Goal: Task Accomplishment & Management: Manage account settings

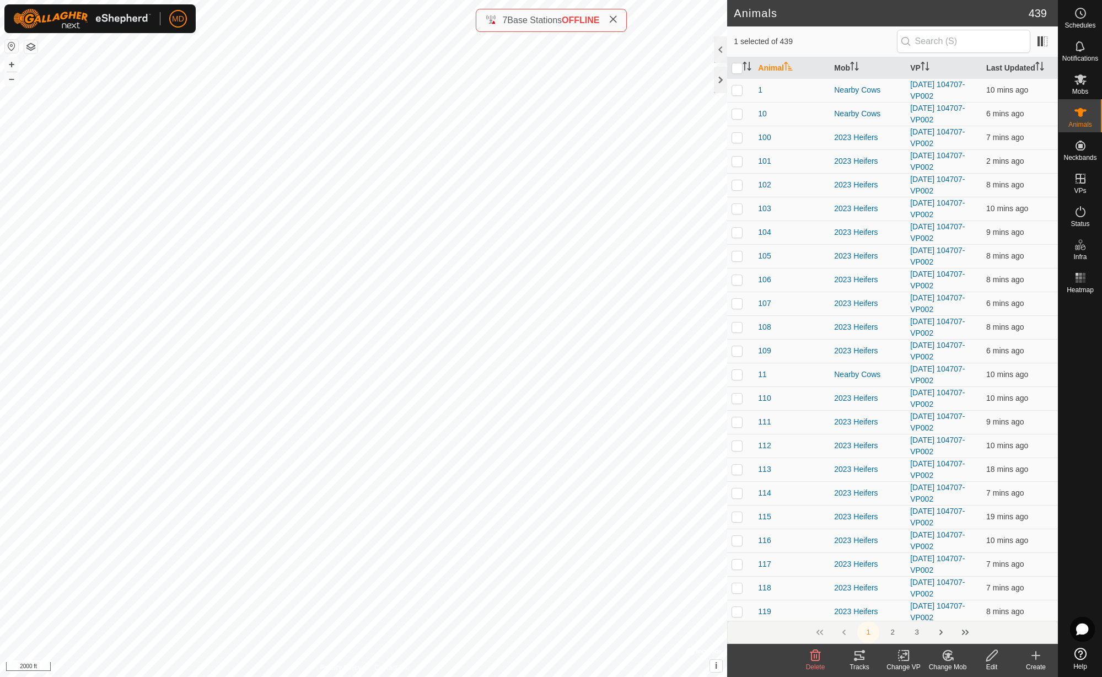
click at [862, 660] on icon at bounding box center [859, 655] width 10 height 9
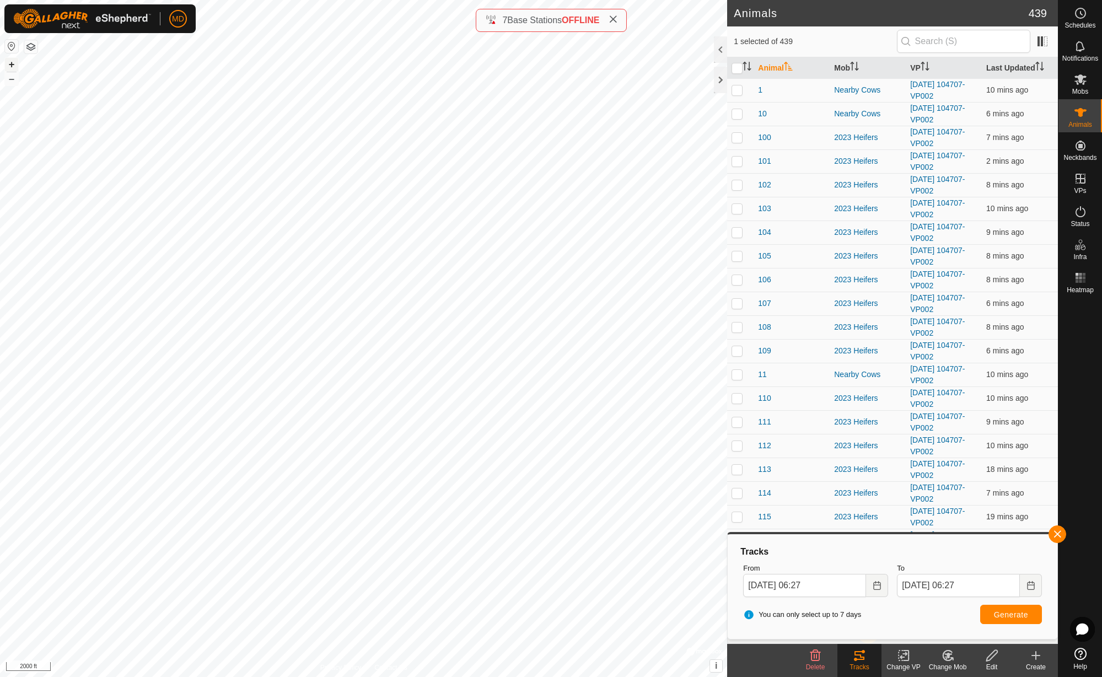
click at [13, 63] on button "+" at bounding box center [11, 64] width 13 height 13
click at [11, 64] on button "+" at bounding box center [11, 64] width 13 height 13
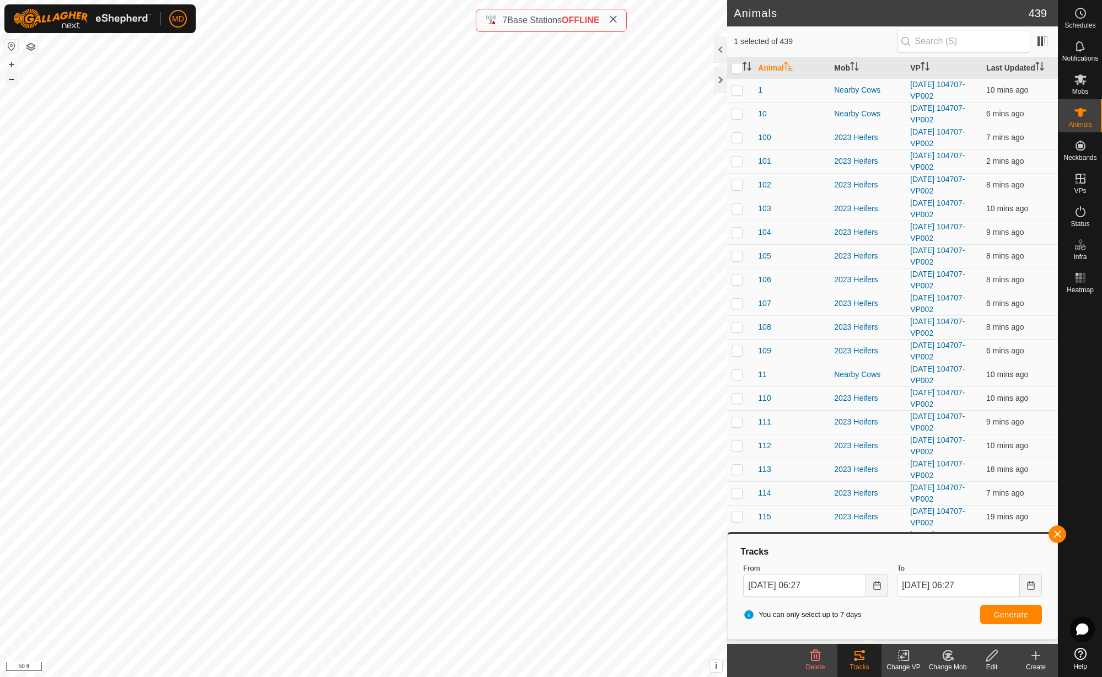
click at [10, 80] on button "–" at bounding box center [11, 78] width 13 height 13
click at [6, 83] on button "–" at bounding box center [11, 78] width 13 height 13
click at [13, 81] on button "–" at bounding box center [11, 78] width 13 height 13
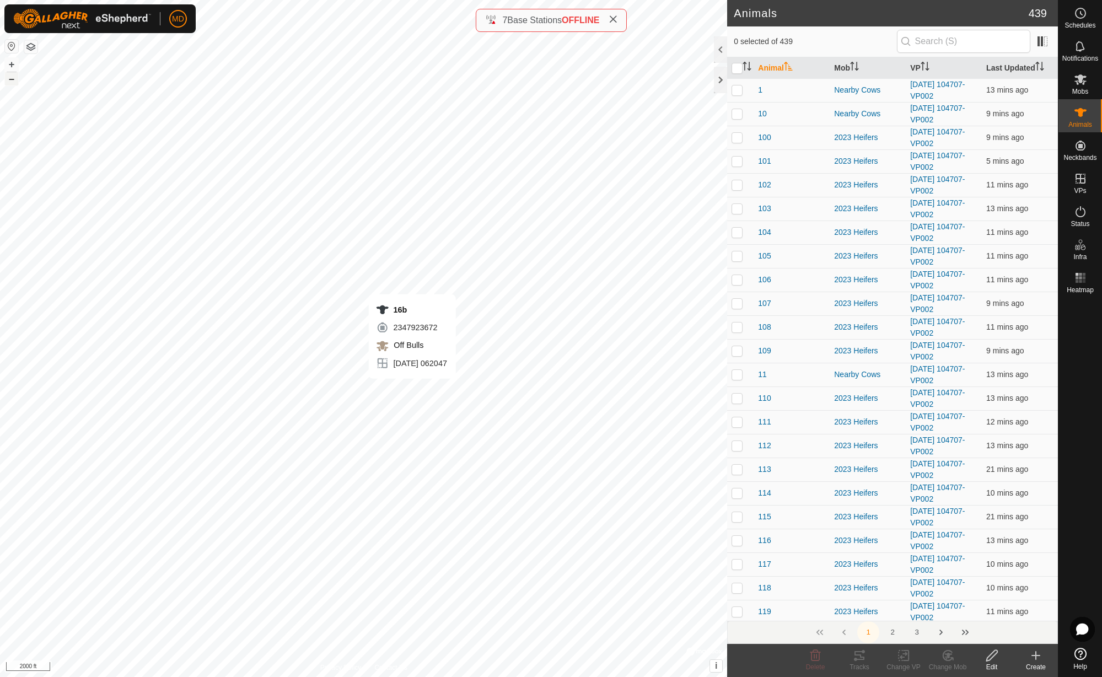
checkbox input "true"
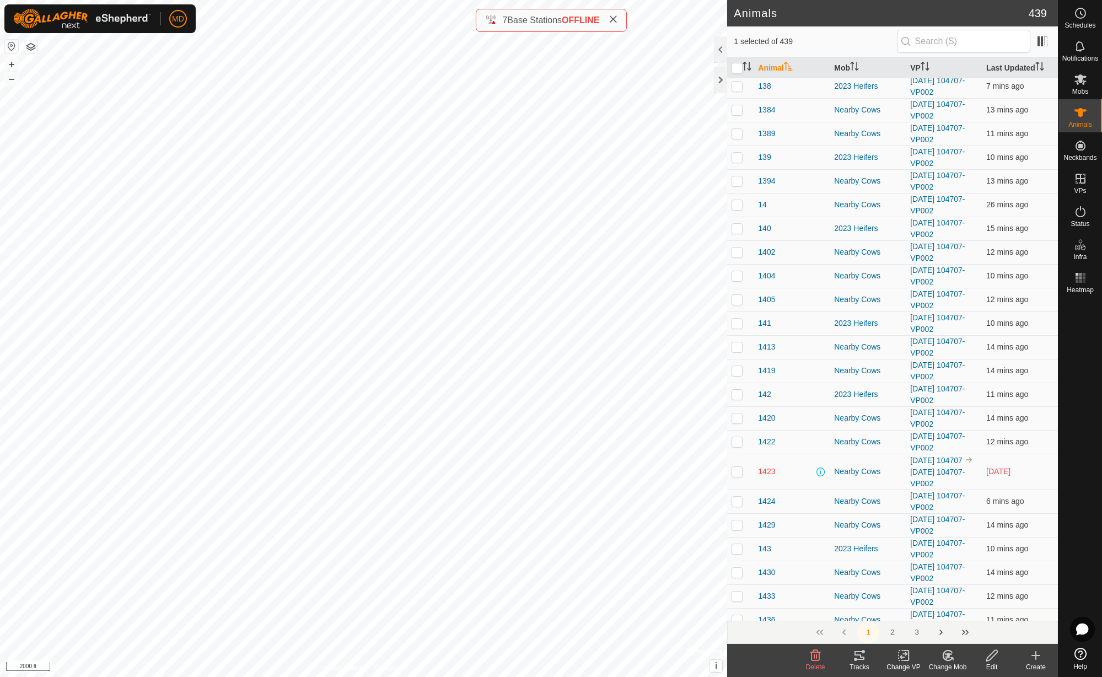
scroll to position [1439, 0]
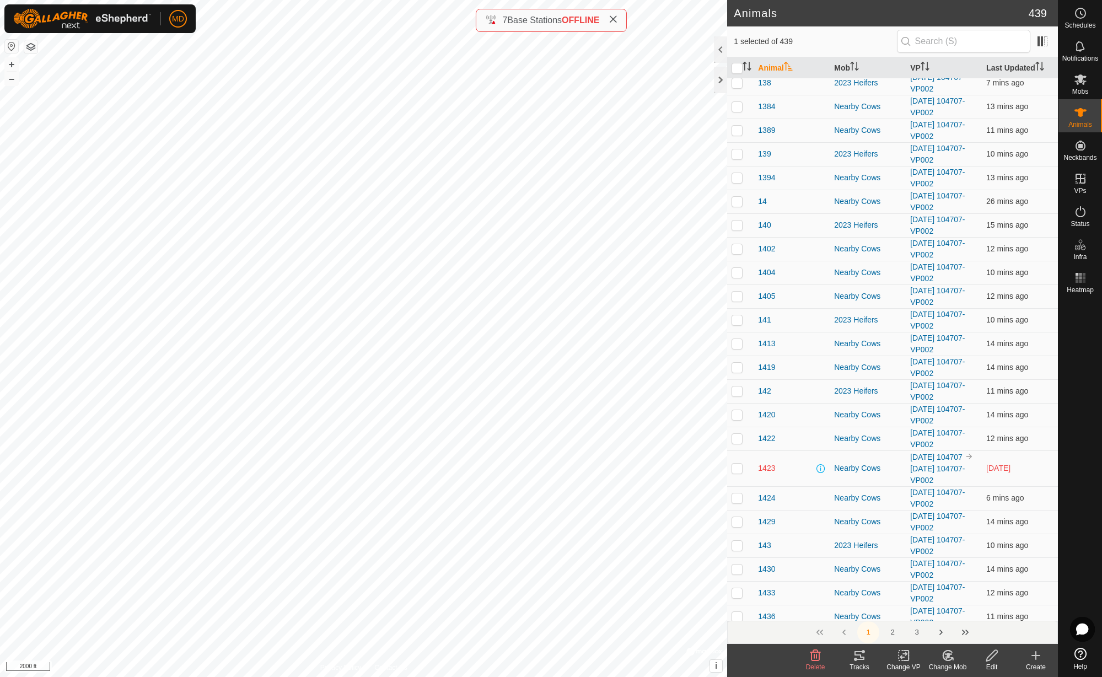
click at [738, 486] on td at bounding box center [740, 468] width 26 height 36
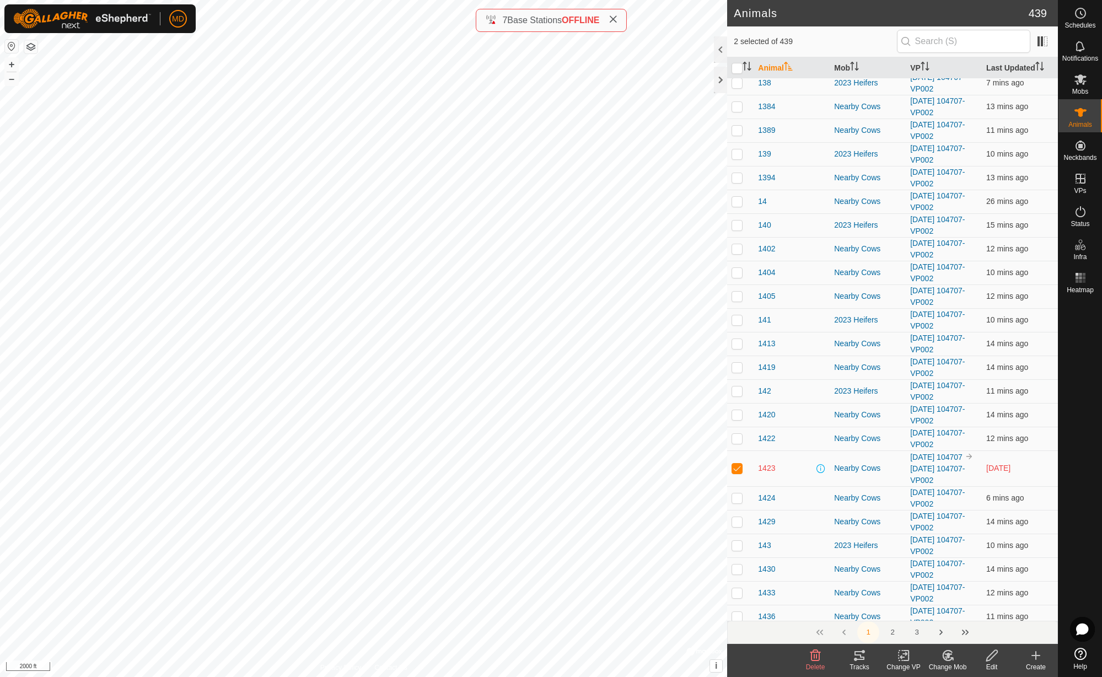
click at [738, 486] on td at bounding box center [740, 468] width 26 height 36
checkbox input "false"
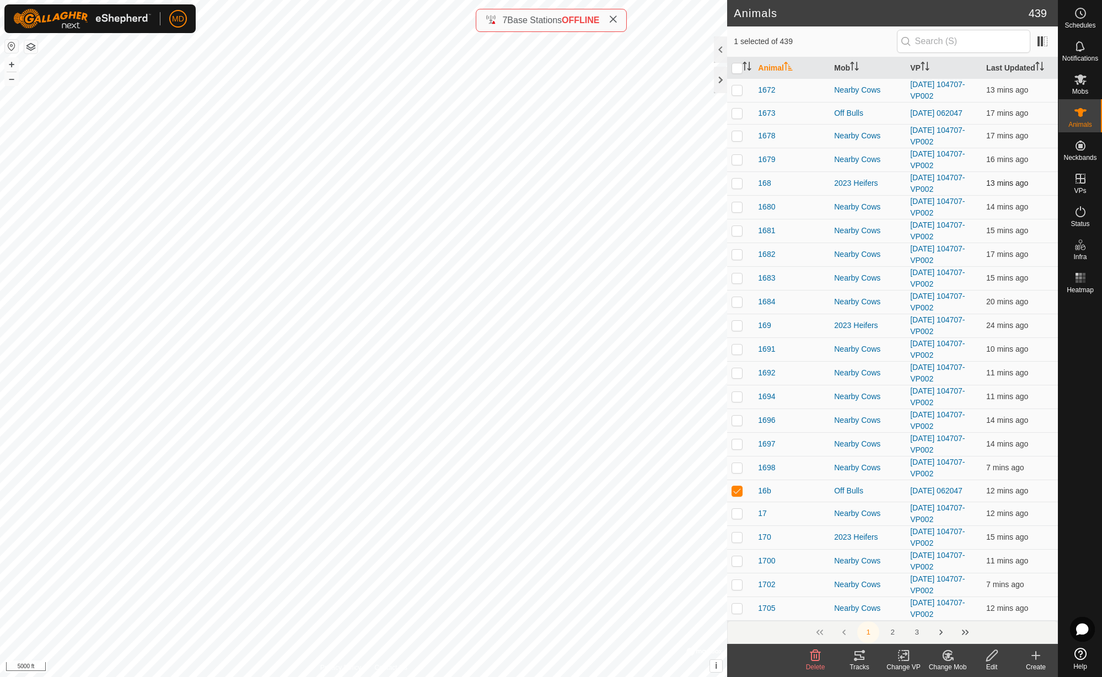
scroll to position [4263, 0]
click at [740, 490] on p-checkbox at bounding box center [736, 490] width 11 height 9
checkbox input "false"
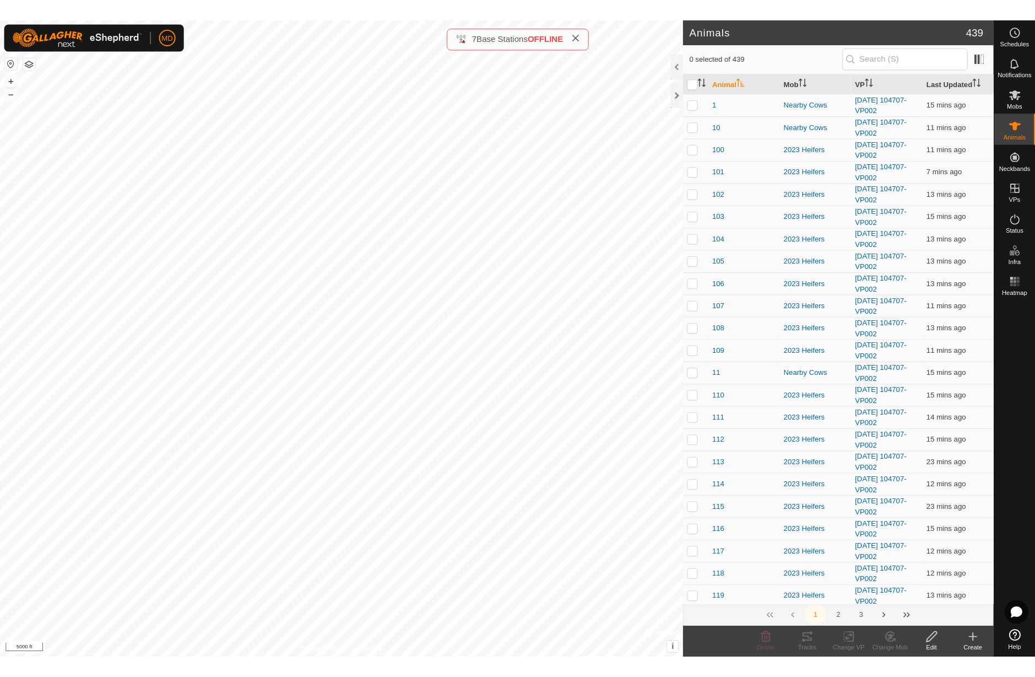
scroll to position [0, 0]
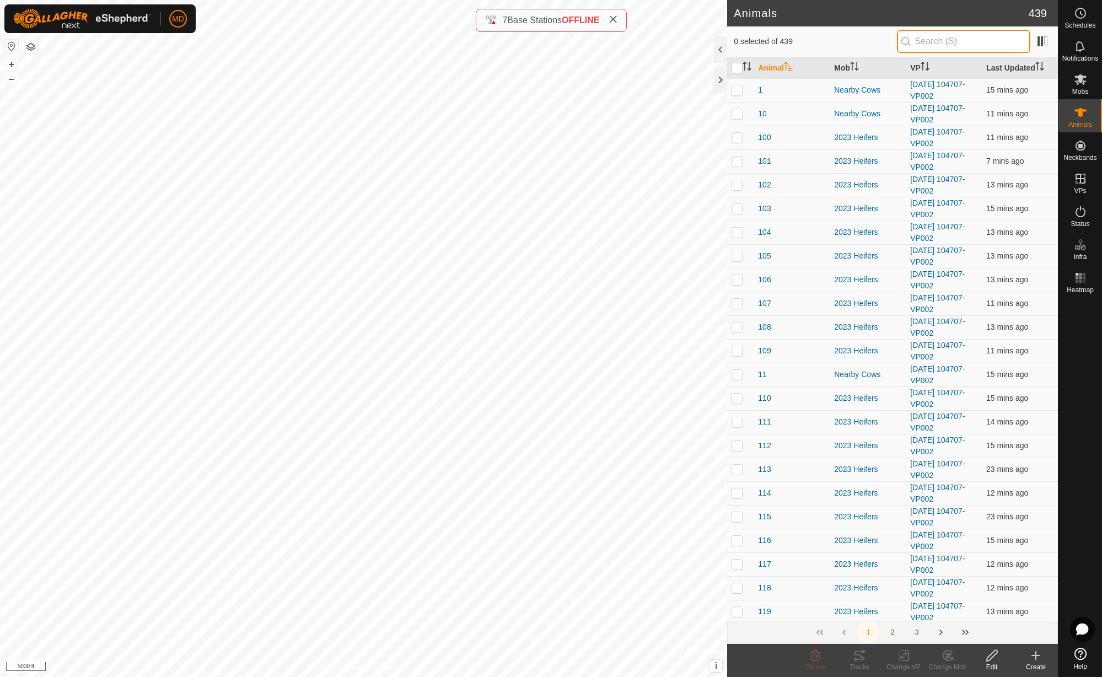
click at [925, 40] on input "text" at bounding box center [963, 41] width 133 height 23
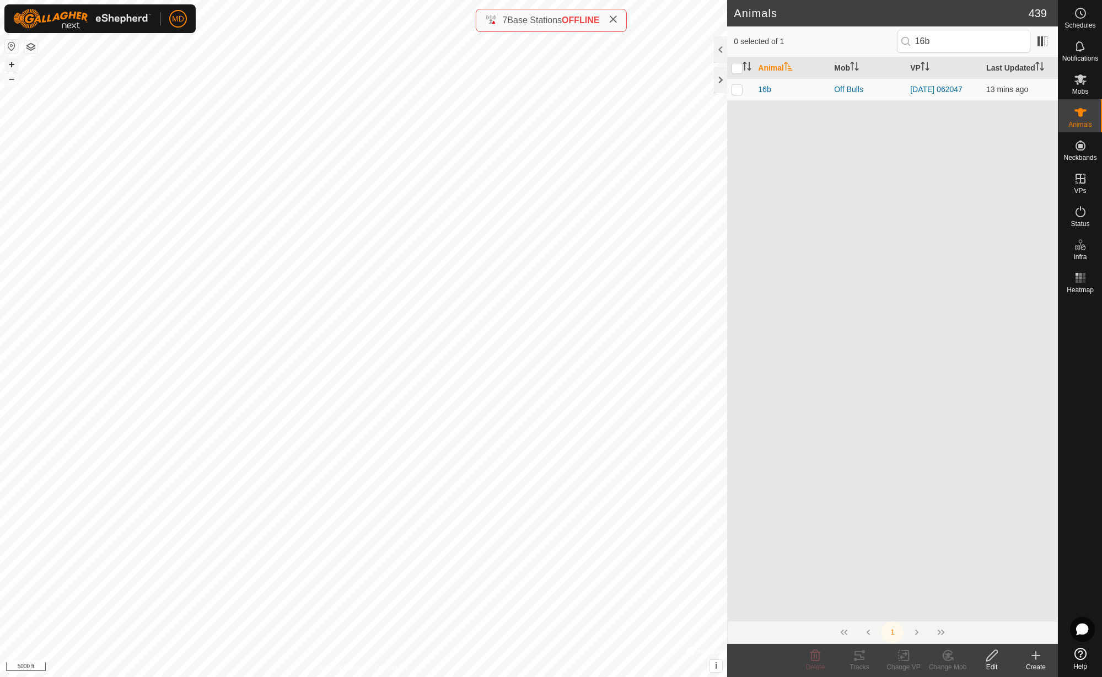
click at [11, 66] on button "+" at bounding box center [11, 64] width 13 height 13
click at [941, 40] on input "16b" at bounding box center [963, 41] width 133 height 23
type input "24b"
checkbox input "true"
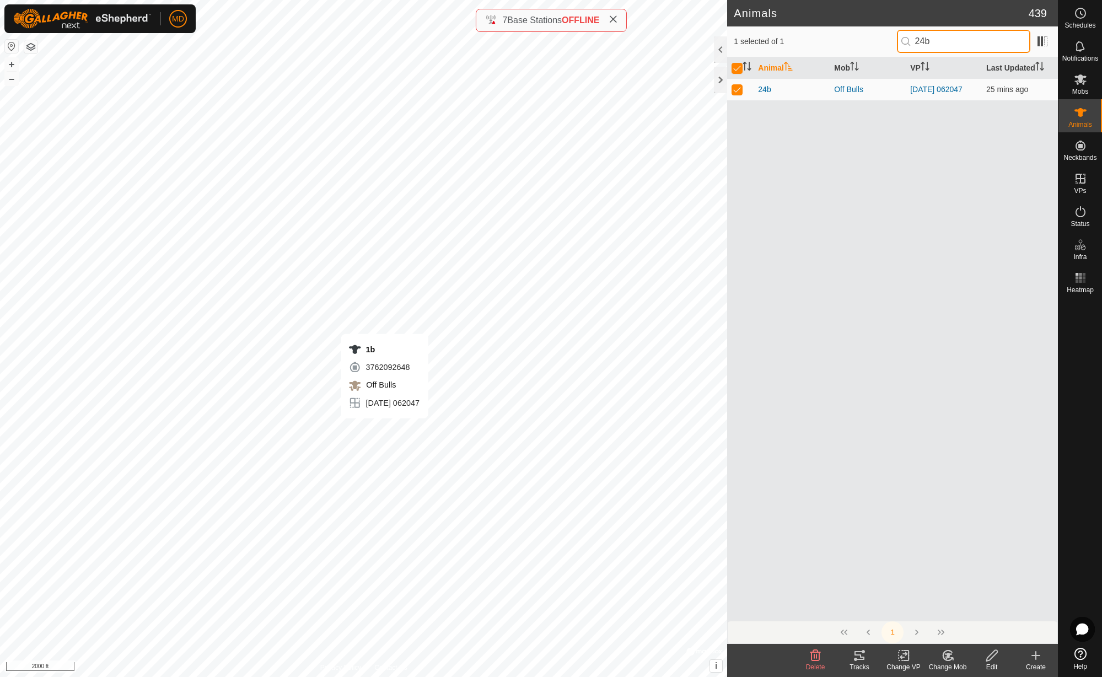
type input "24b"
checkbox input "false"
click at [938, 41] on input "24b" at bounding box center [963, 41] width 133 height 23
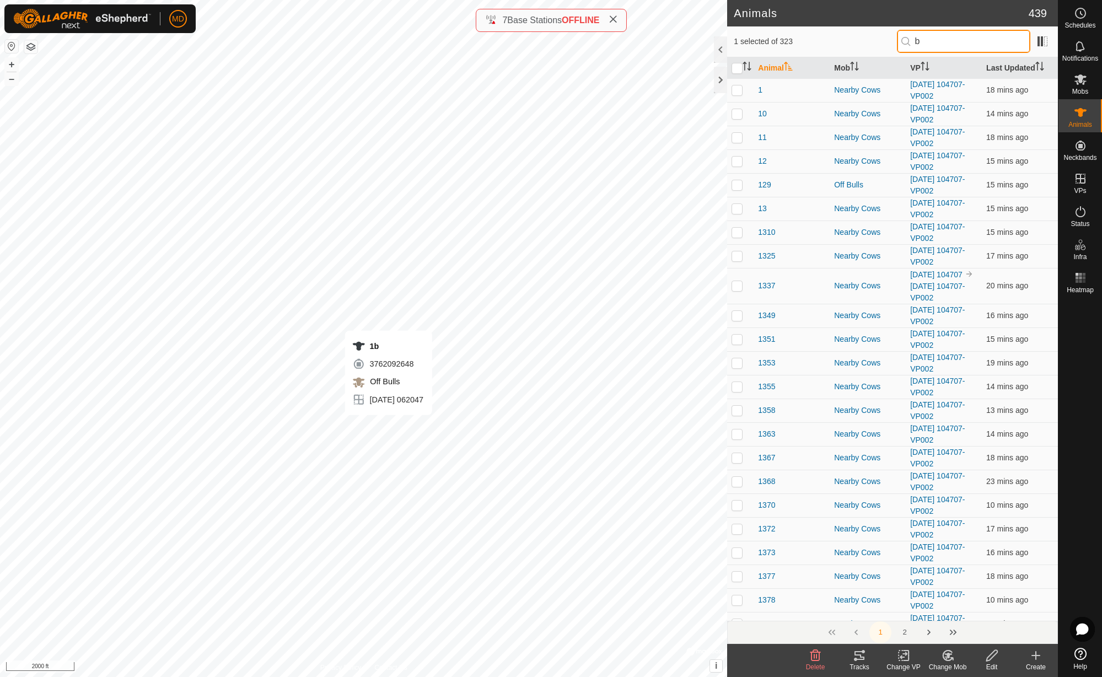
type input "1b"
checkbox input "true"
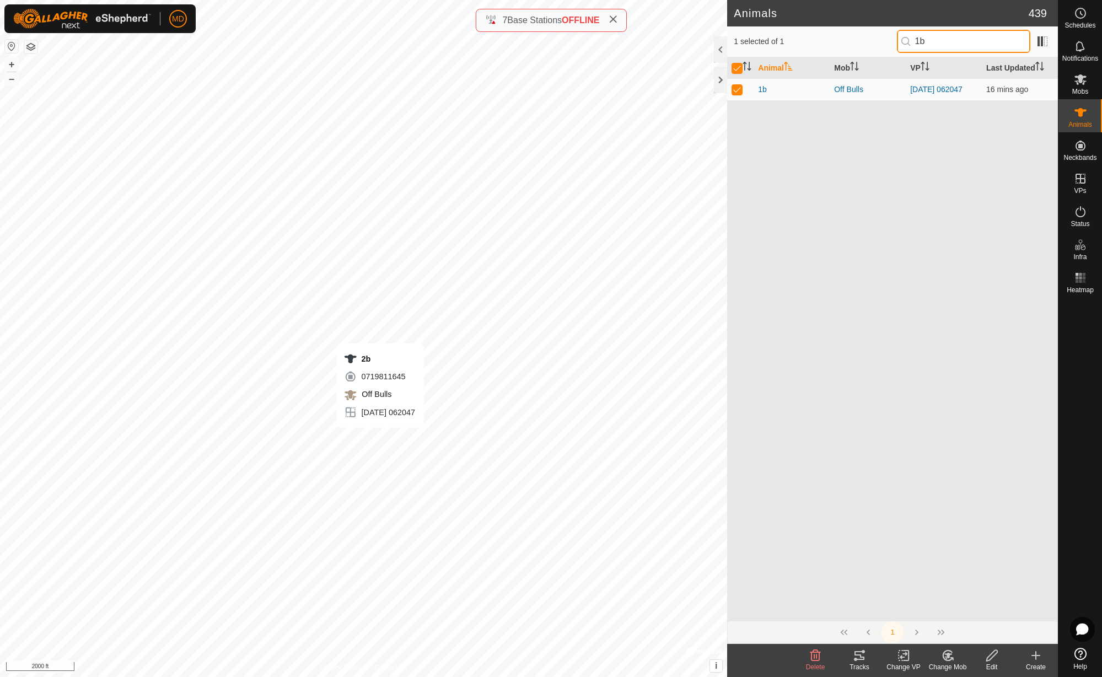
type input "1b"
checkbox input "false"
click at [935, 40] on input "1b" at bounding box center [963, 41] width 133 height 23
type input "2b"
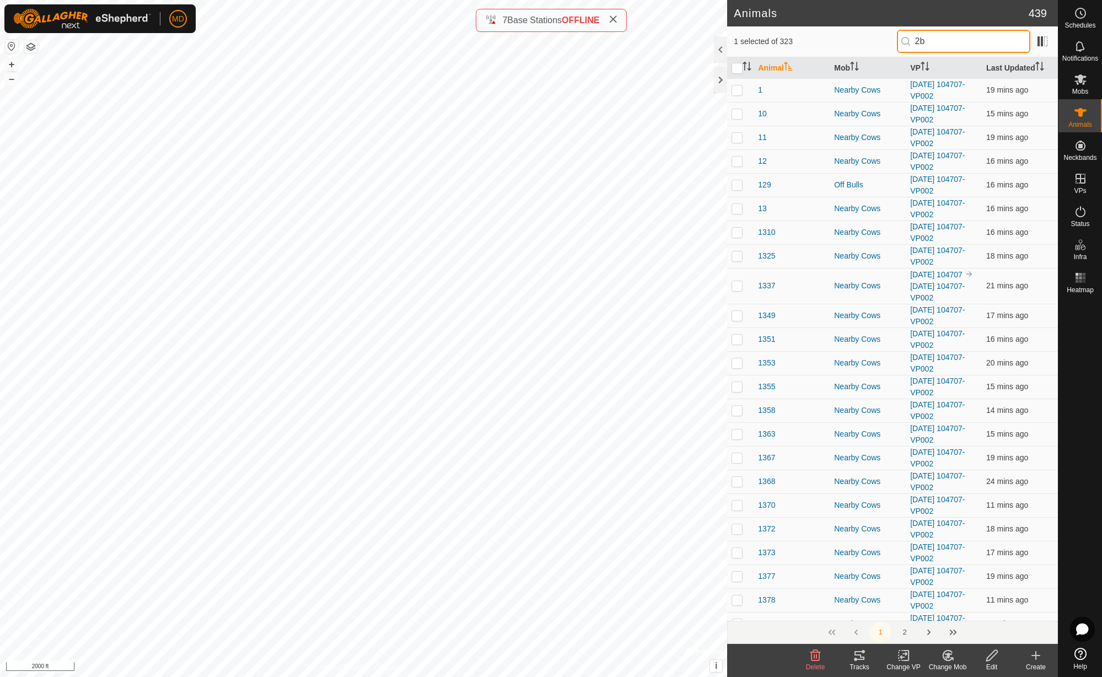
checkbox input "true"
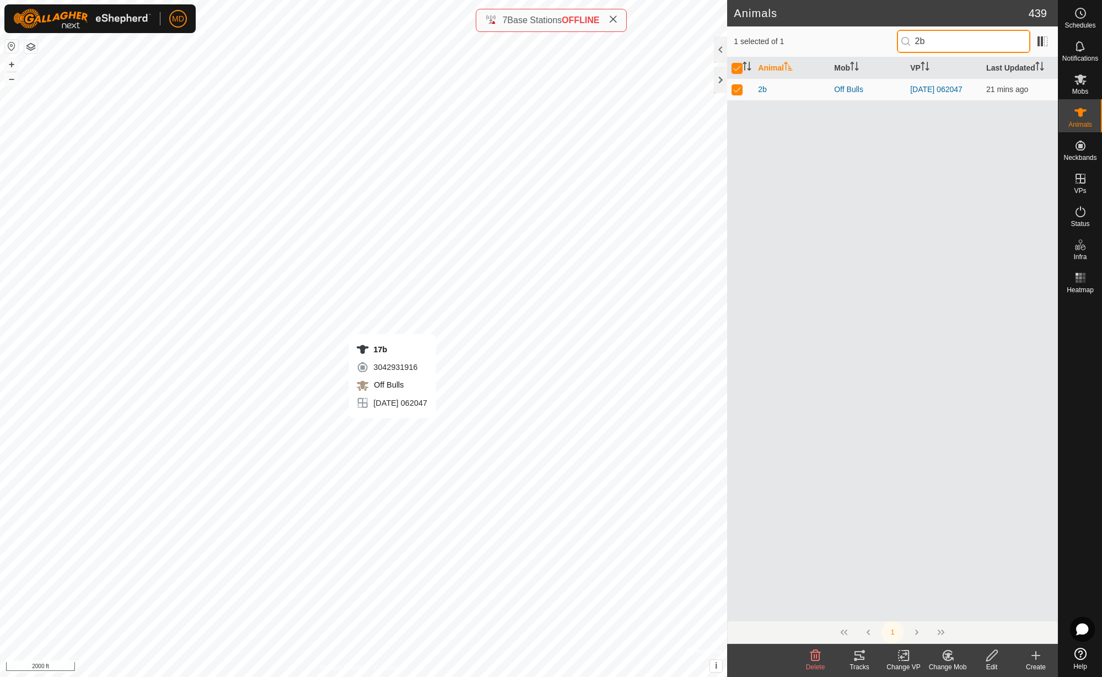
type input "2b"
checkbox input "false"
click at [935, 41] on input "2b" at bounding box center [963, 41] width 133 height 23
type input "17b"
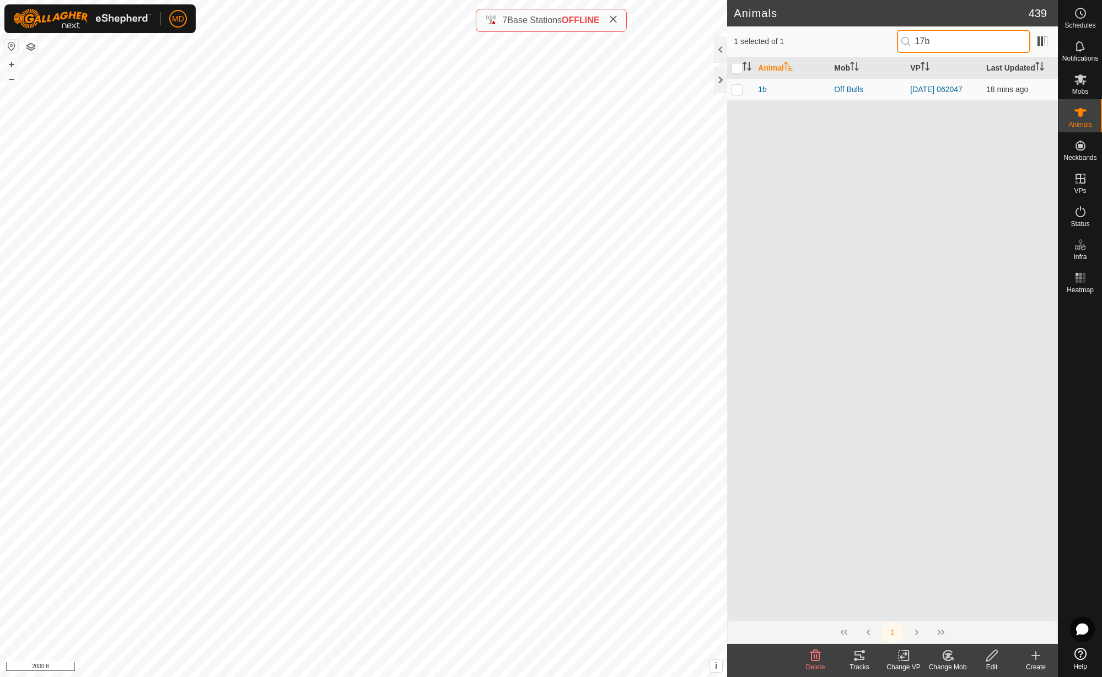
checkbox input "true"
type input "17b"
click at [12, 65] on button "+" at bounding box center [11, 64] width 13 height 13
checkbox input "false"
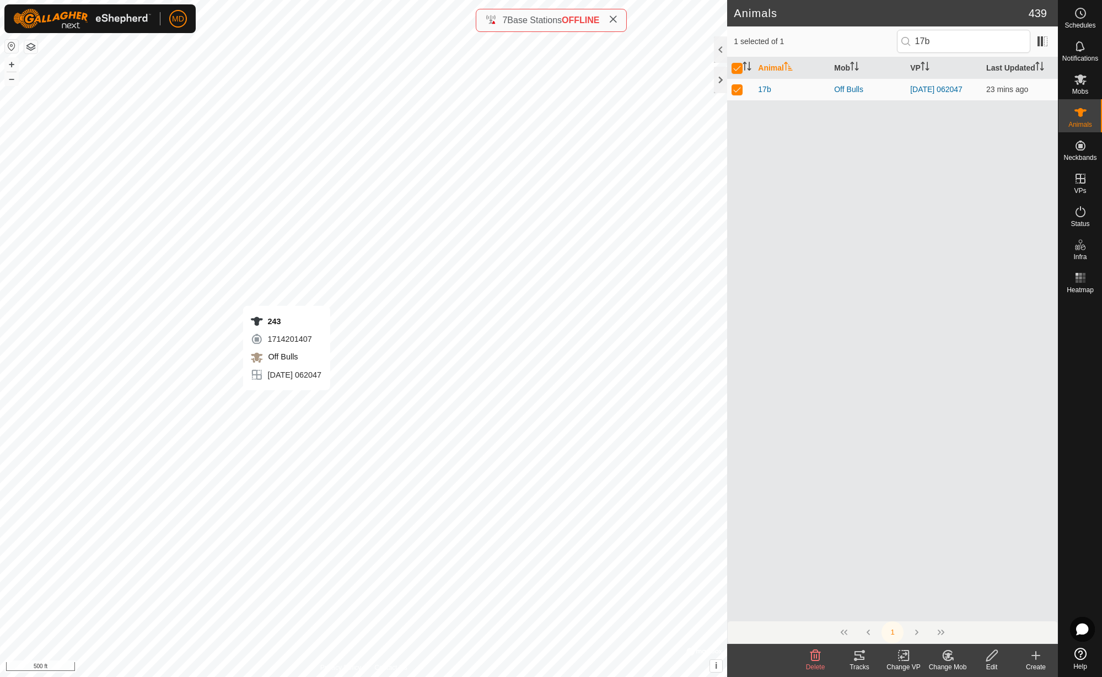
checkbox input "false"
click at [860, 659] on icon at bounding box center [859, 655] width 10 height 9
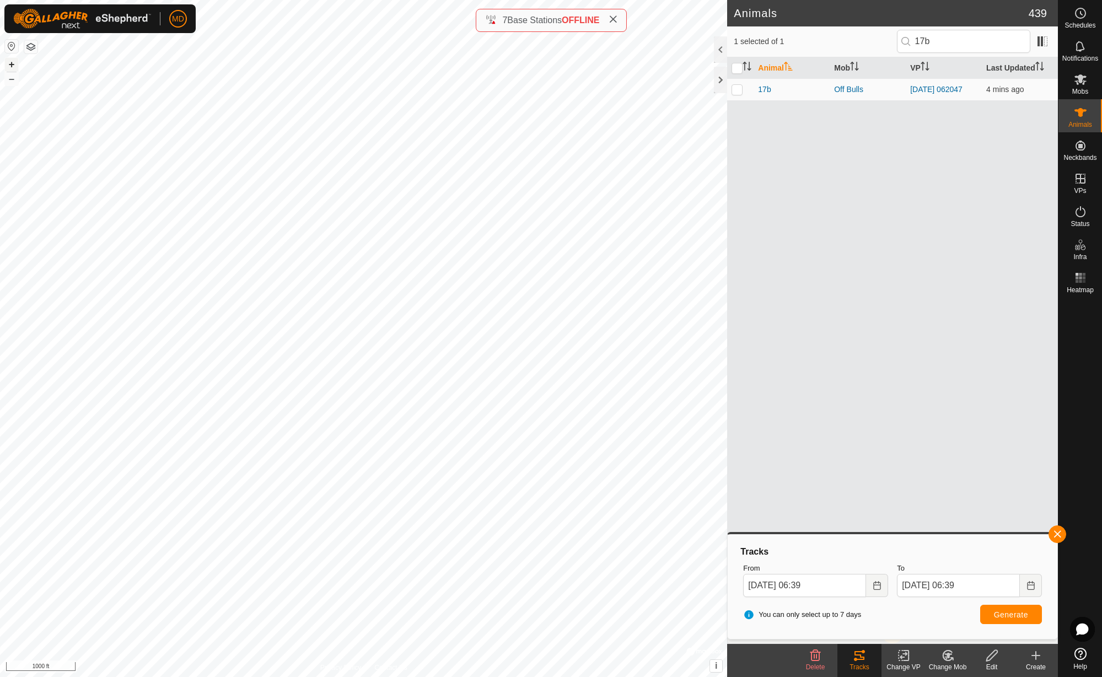
click at [13, 65] on button "+" at bounding box center [11, 64] width 13 height 13
click at [954, 42] on input "17b" at bounding box center [963, 41] width 133 height 23
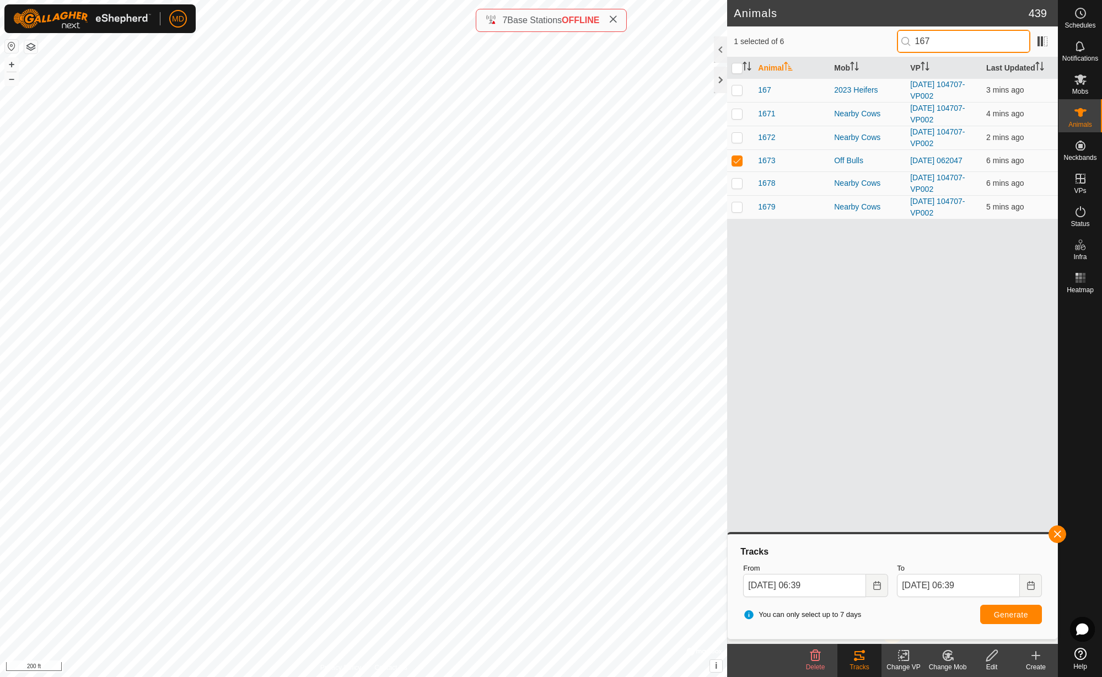
type input "1673"
checkbox input "true"
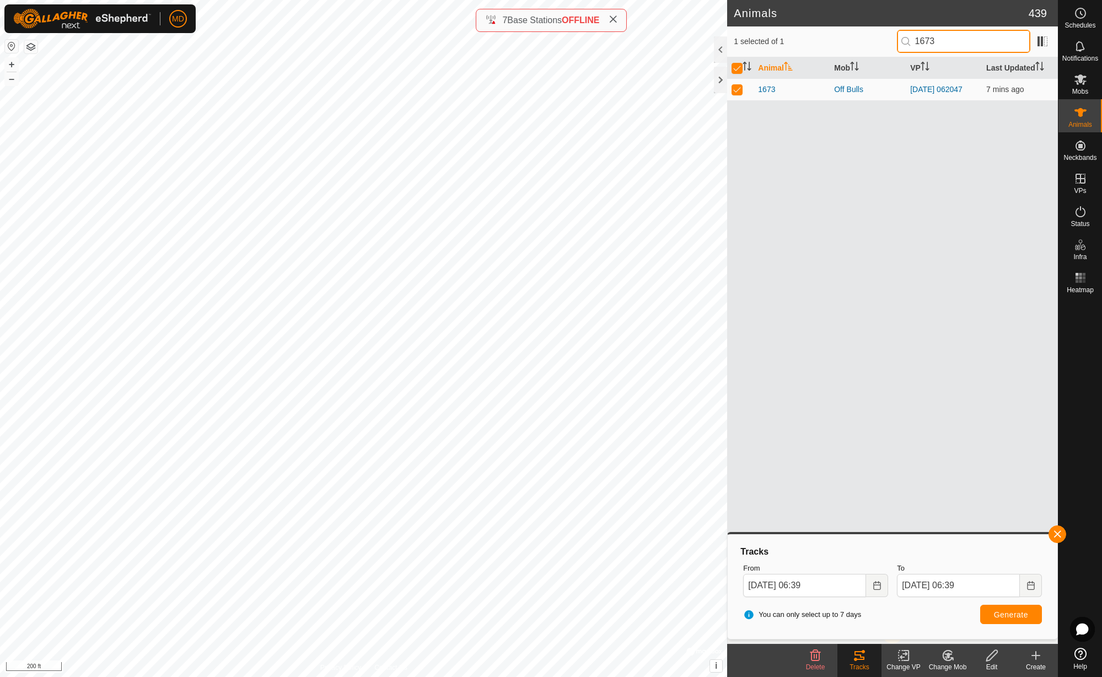
type input "1673"
click at [1012, 619] on button "Generate" at bounding box center [1011, 614] width 62 height 19
click at [1059, 536] on button "button" at bounding box center [1057, 534] width 18 height 18
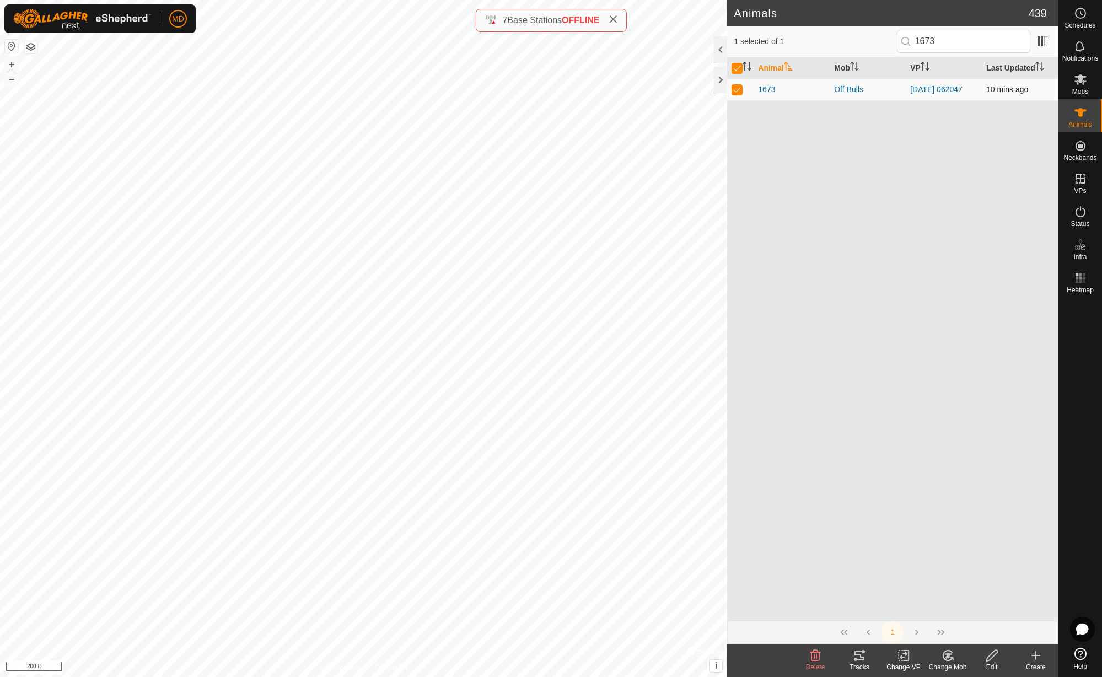
click at [737, 89] on p-checkbox at bounding box center [736, 89] width 11 height 9
checkbox input "false"
click at [9, 81] on button "–" at bounding box center [11, 78] width 13 height 13
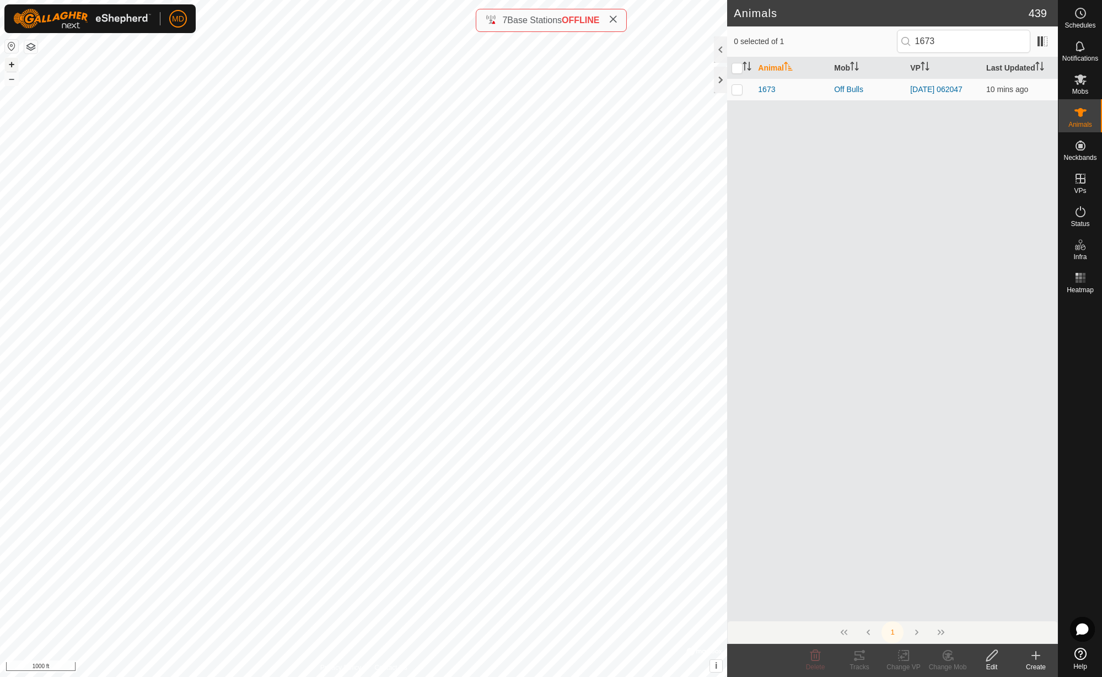
click at [10, 64] on button "+" at bounding box center [11, 64] width 13 height 13
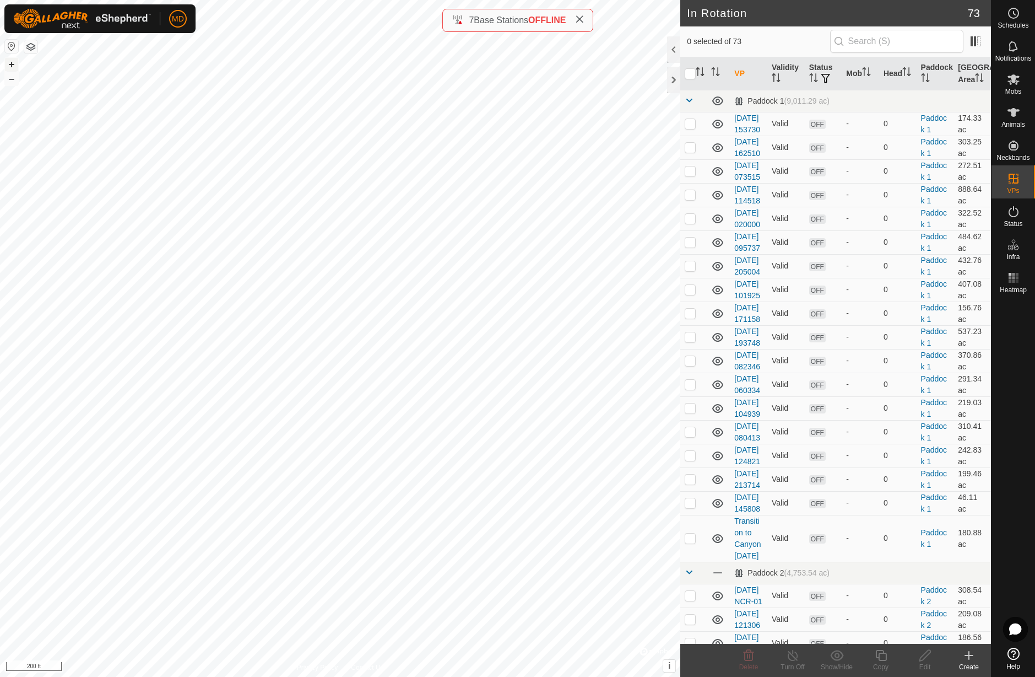
click at [9, 64] on button "+" at bounding box center [11, 64] width 13 height 13
click at [10, 64] on button "+" at bounding box center [11, 64] width 13 height 13
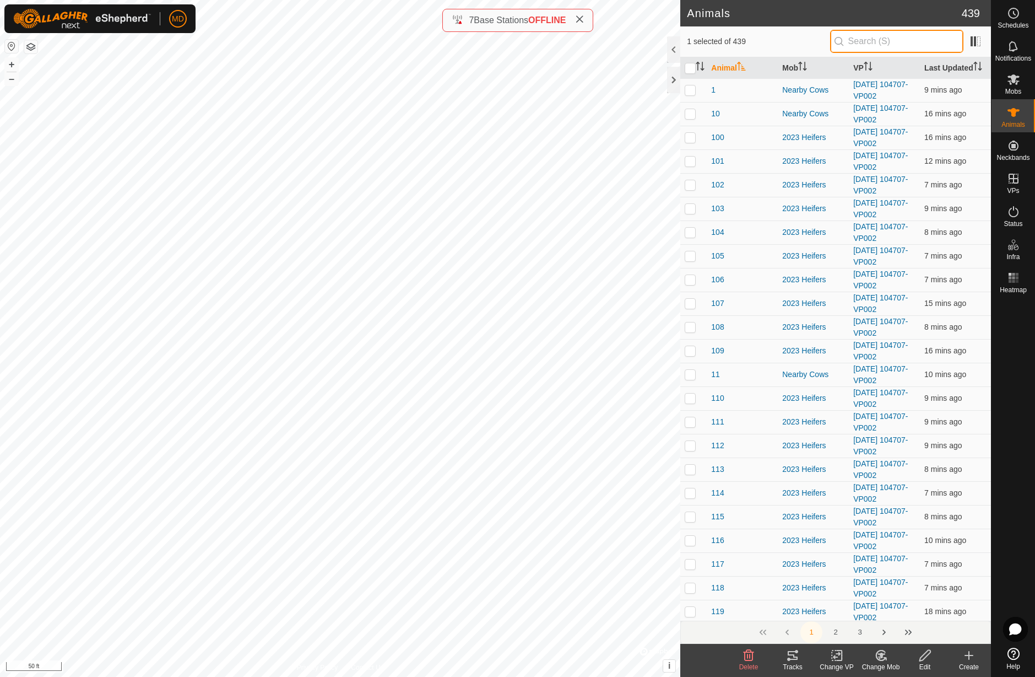
click at [875, 42] on input "text" at bounding box center [896, 41] width 133 height 23
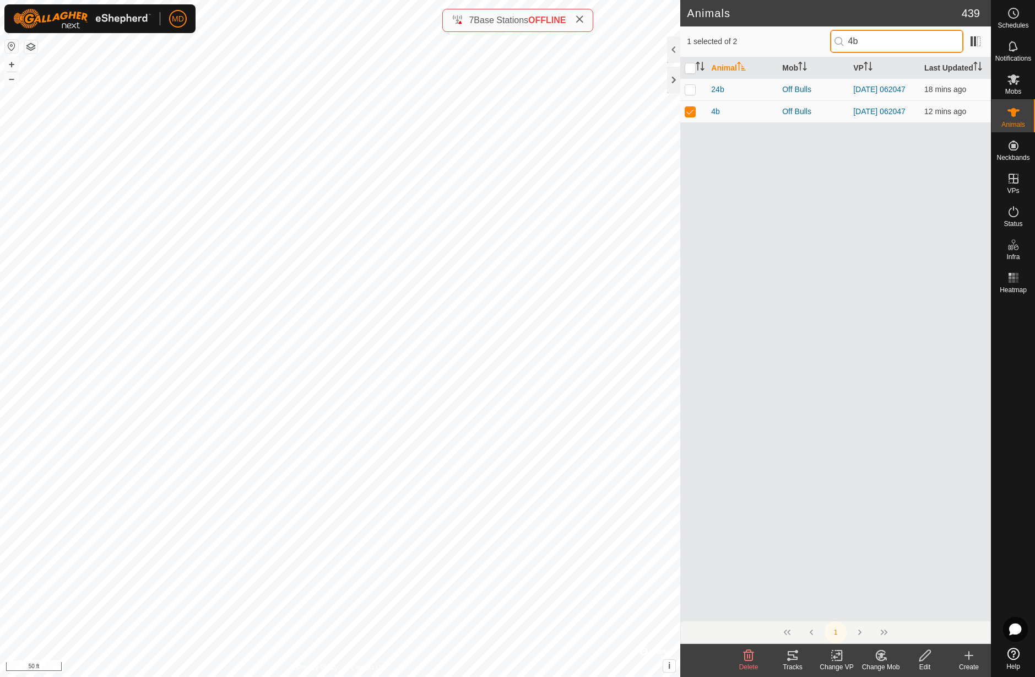
click at [870, 41] on input "4b" at bounding box center [896, 41] width 133 height 23
type input "3b"
click at [692, 116] on p-checkbox at bounding box center [690, 111] width 11 height 9
click at [690, 114] on p-checkbox at bounding box center [690, 111] width 11 height 9
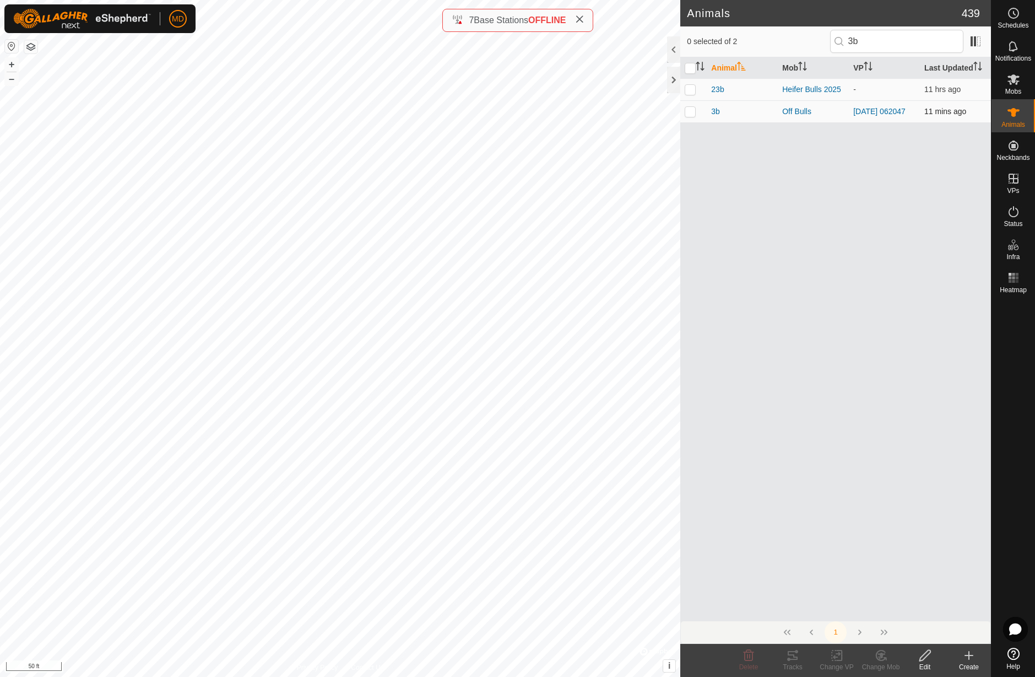
checkbox input "true"
click at [880, 40] on input "3b" at bounding box center [896, 41] width 133 height 23
type input "3"
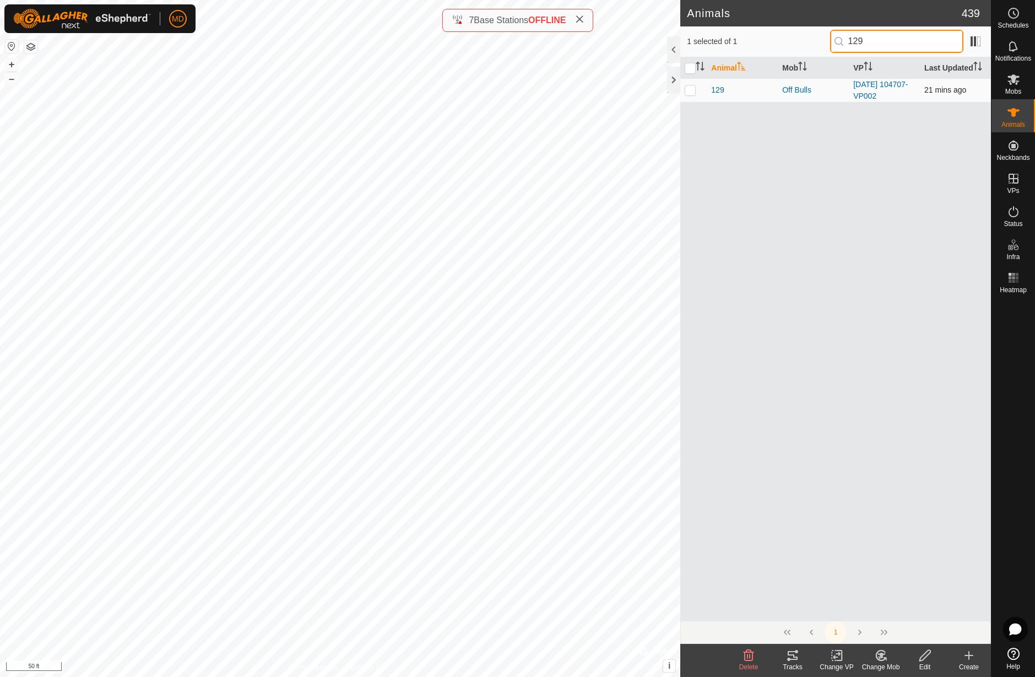
type input "129"
click at [694, 92] on p-checkbox at bounding box center [690, 89] width 11 height 9
checkbox input "true"
click at [881, 41] on input "129" at bounding box center [896, 41] width 133 height 23
type input "1803"
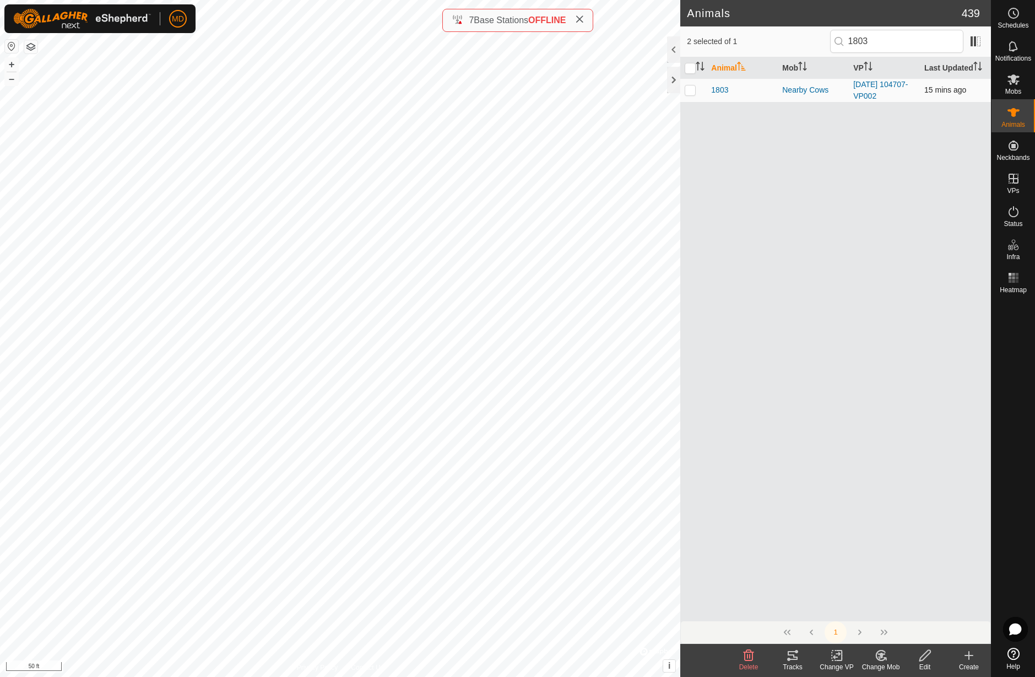
click at [691, 91] on p-checkbox at bounding box center [690, 89] width 11 height 9
click at [695, 91] on p-checkbox at bounding box center [690, 89] width 11 height 9
click at [695, 92] on p-checkbox at bounding box center [690, 89] width 11 height 9
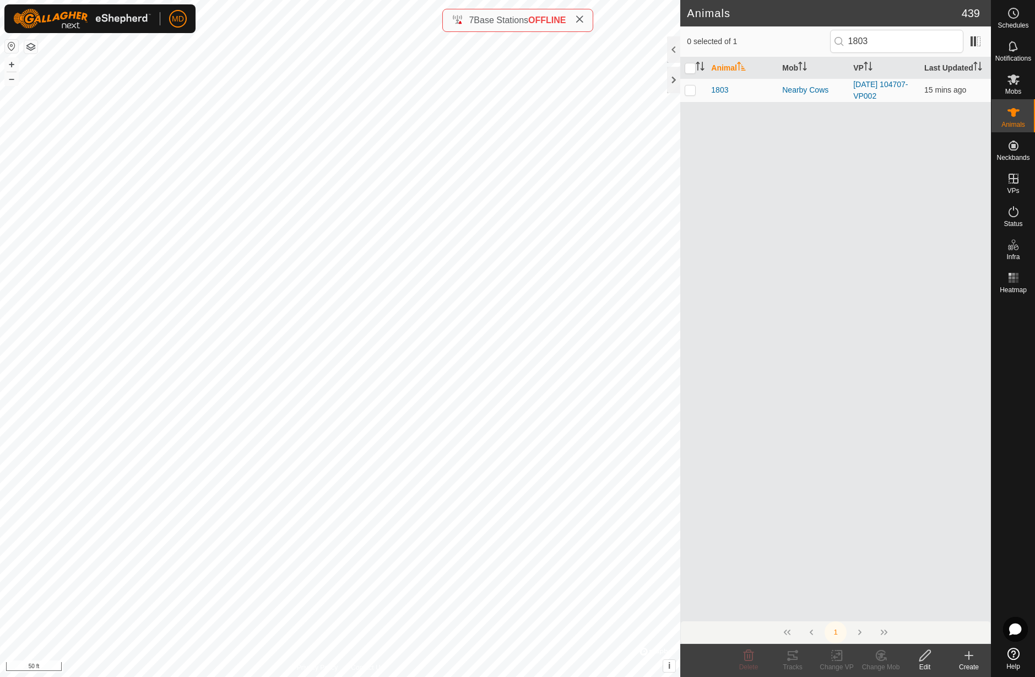
checkbox input "false"
click at [741, 93] on div "1803" at bounding box center [742, 90] width 62 height 12
click at [727, 90] on span "1803" at bounding box center [719, 90] width 17 height 12
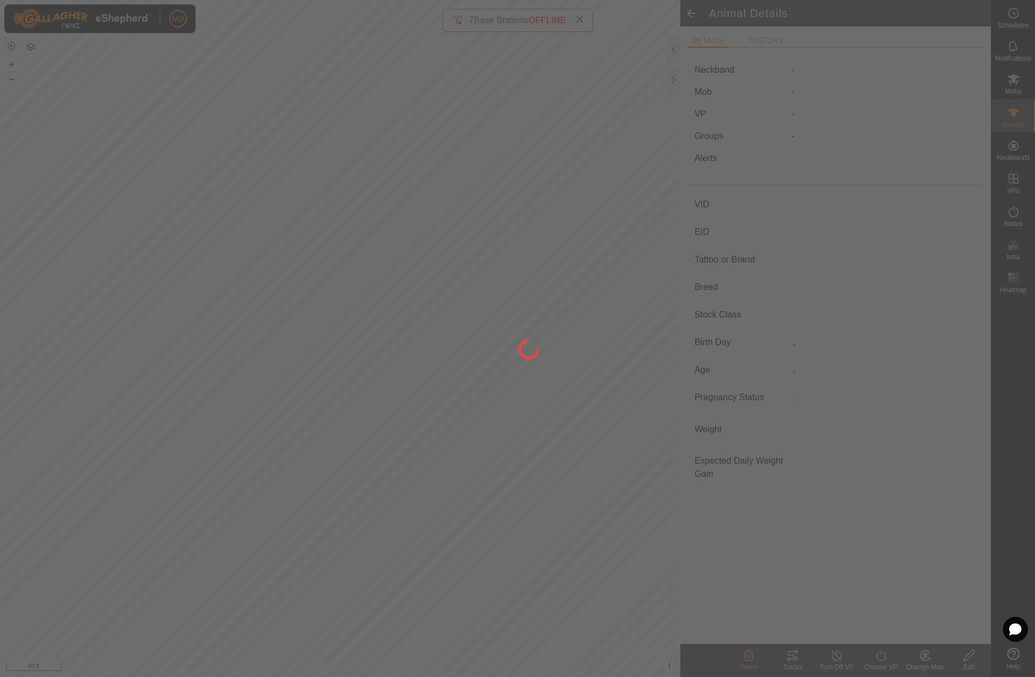
type input "1803"
type input "-"
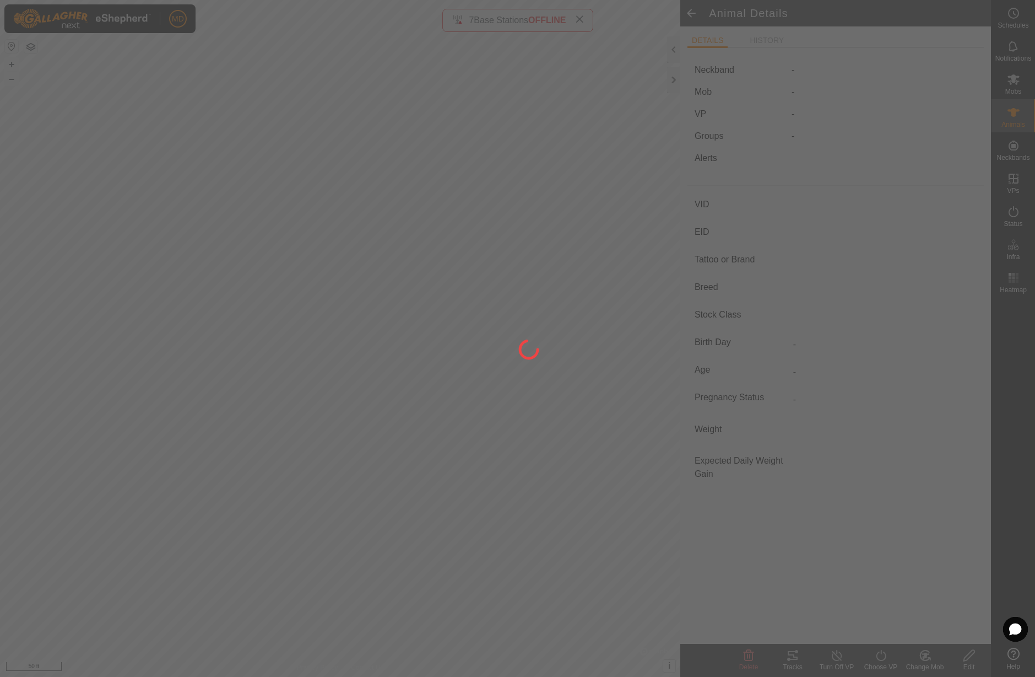
type input "-"
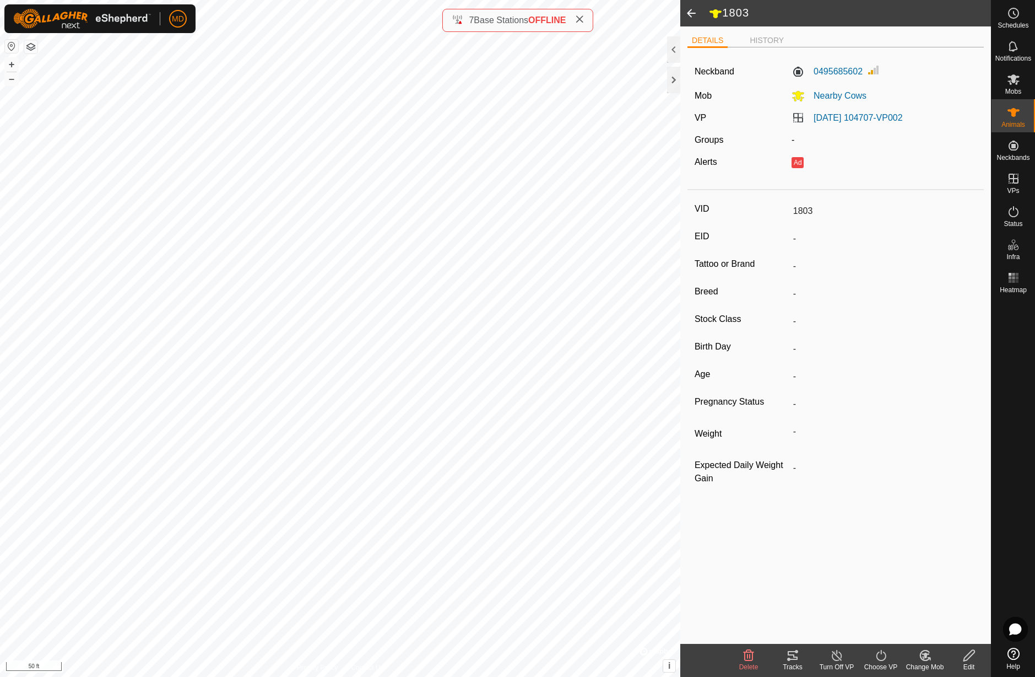
click at [693, 13] on span at bounding box center [692, 13] width 22 height 26
click at [690, 14] on span at bounding box center [692, 13] width 22 height 26
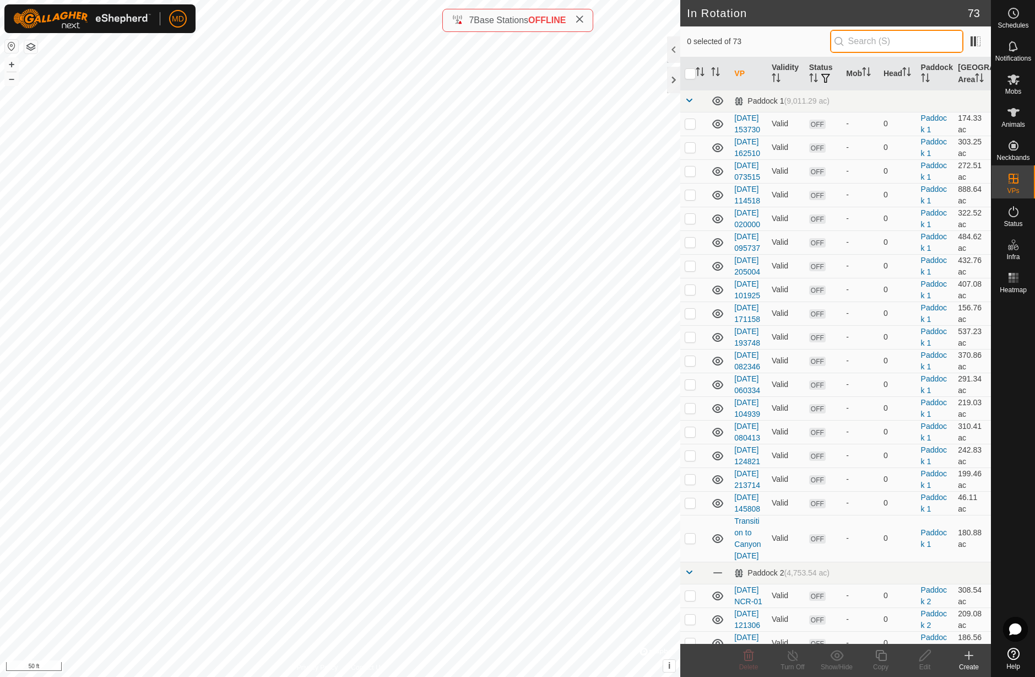
click at [862, 40] on input "text" at bounding box center [896, 41] width 133 height 23
click at [1015, 113] on icon at bounding box center [1014, 112] width 12 height 9
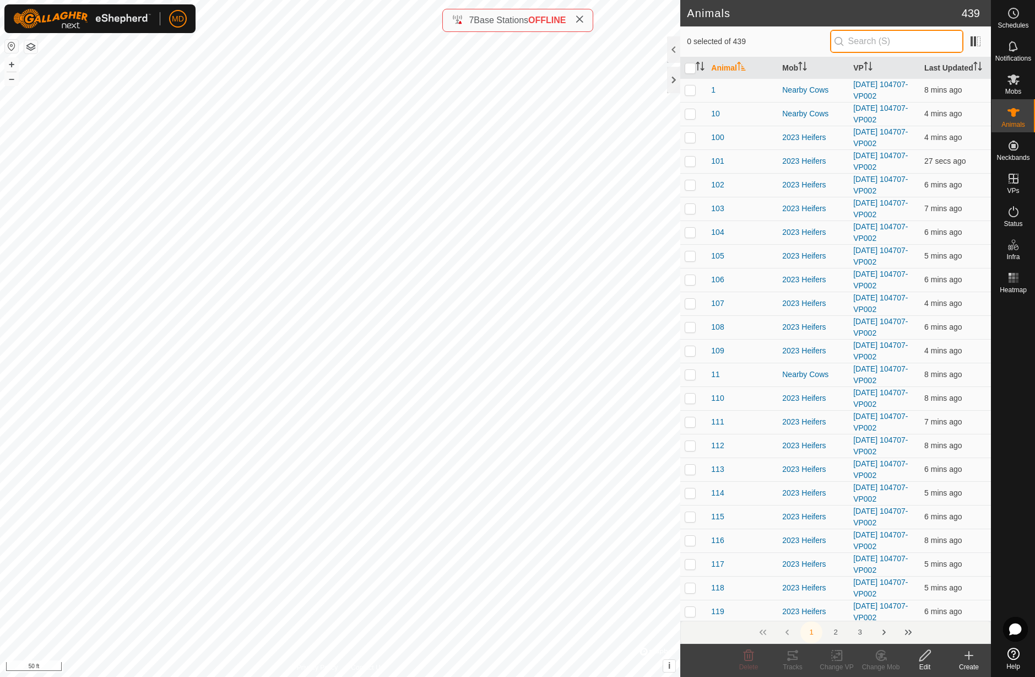
click at [882, 41] on input "text" at bounding box center [896, 41] width 133 height 23
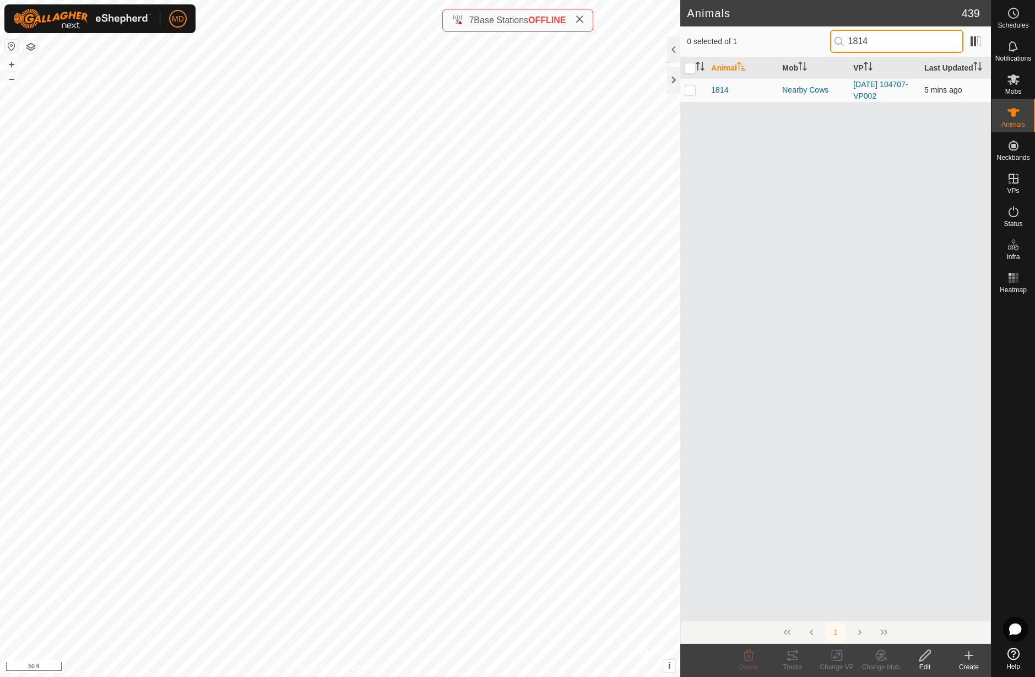
type input "1814"
click at [691, 94] on p-checkbox at bounding box center [690, 89] width 11 height 9
checkbox input "true"
click at [690, 93] on p-checkbox at bounding box center [690, 89] width 11 height 9
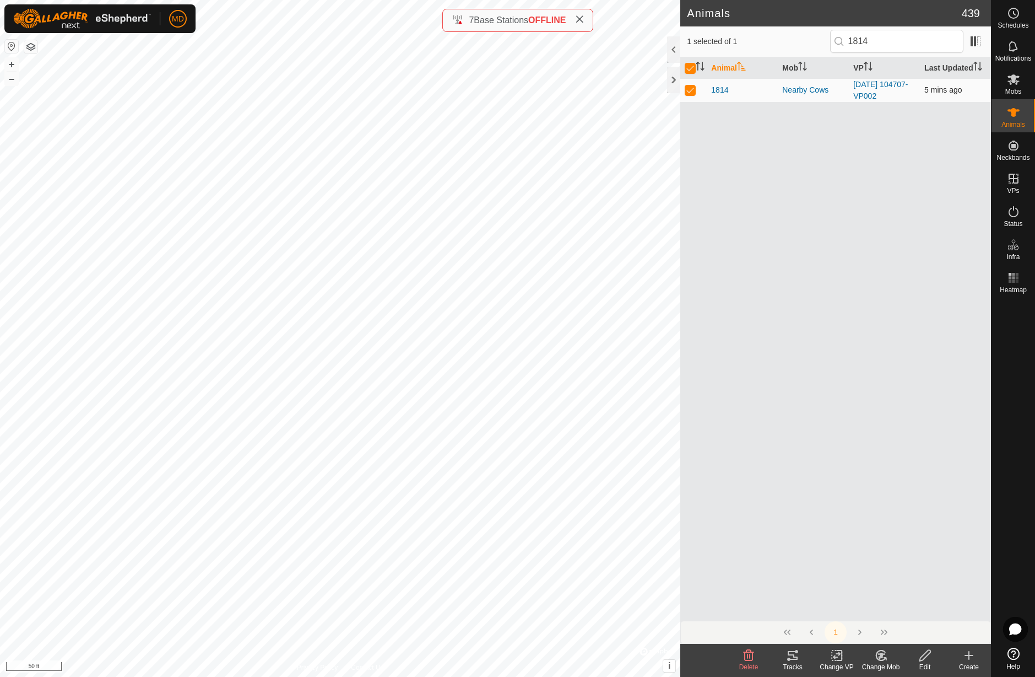
checkbox input "false"
click at [891, 43] on input "1814" at bounding box center [896, 41] width 133 height 23
type input "1"
type input "23b"
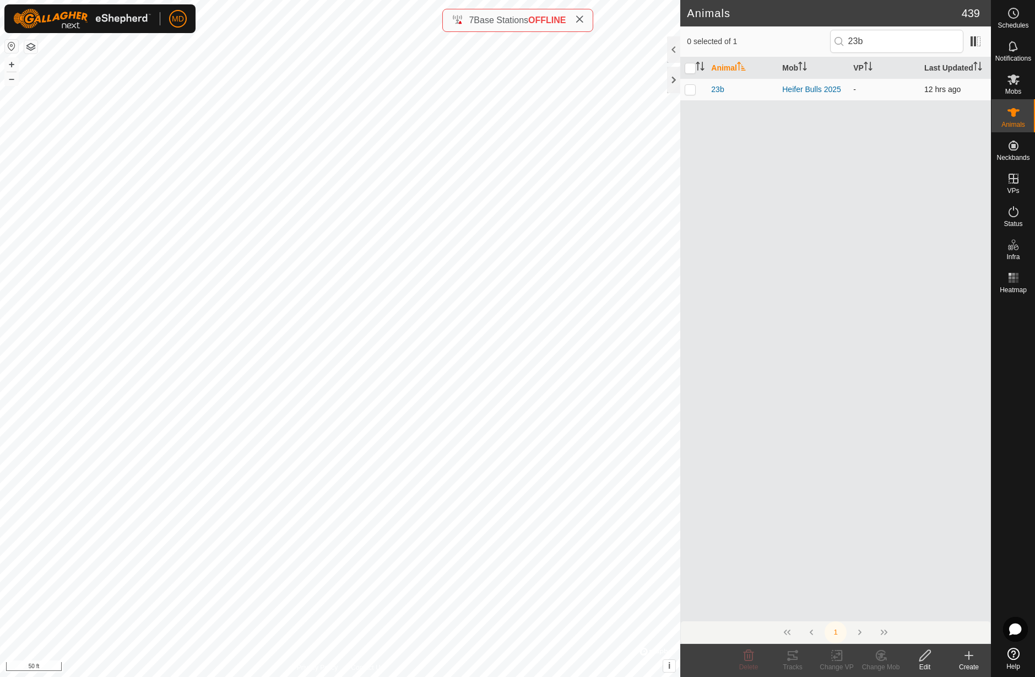
click at [696, 89] on p-checkbox at bounding box center [690, 89] width 11 height 9
checkbox input "true"
click at [12, 80] on button "–" at bounding box center [11, 78] width 13 height 13
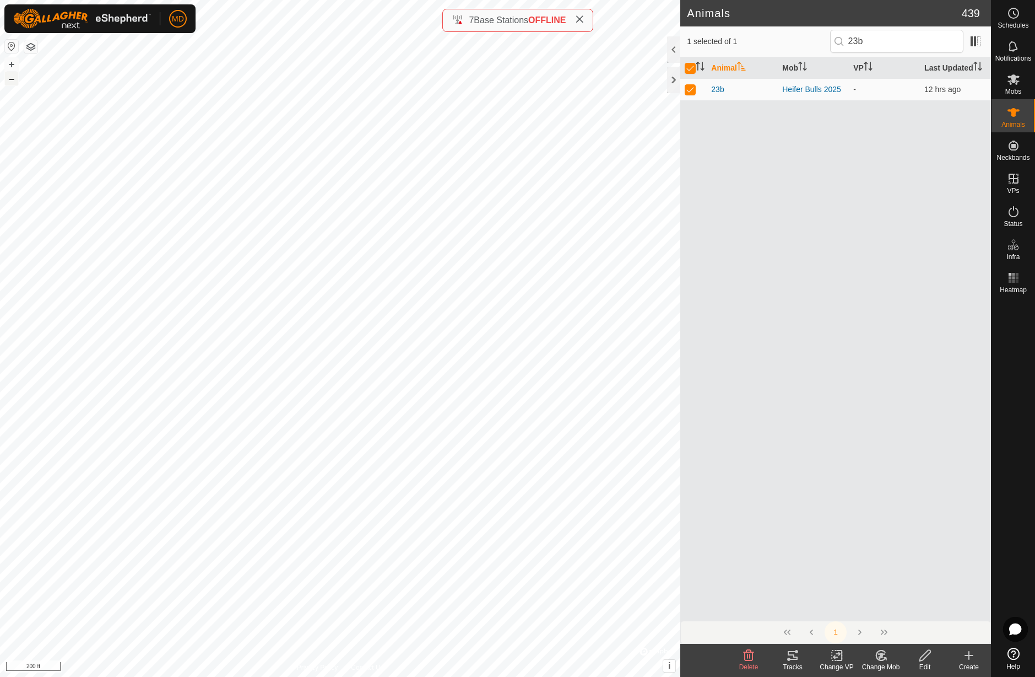
click at [12, 80] on button "–" at bounding box center [11, 78] width 13 height 13
click at [12, 67] on button "+" at bounding box center [11, 64] width 13 height 13
click at [11, 63] on button "+" at bounding box center [11, 64] width 13 height 13
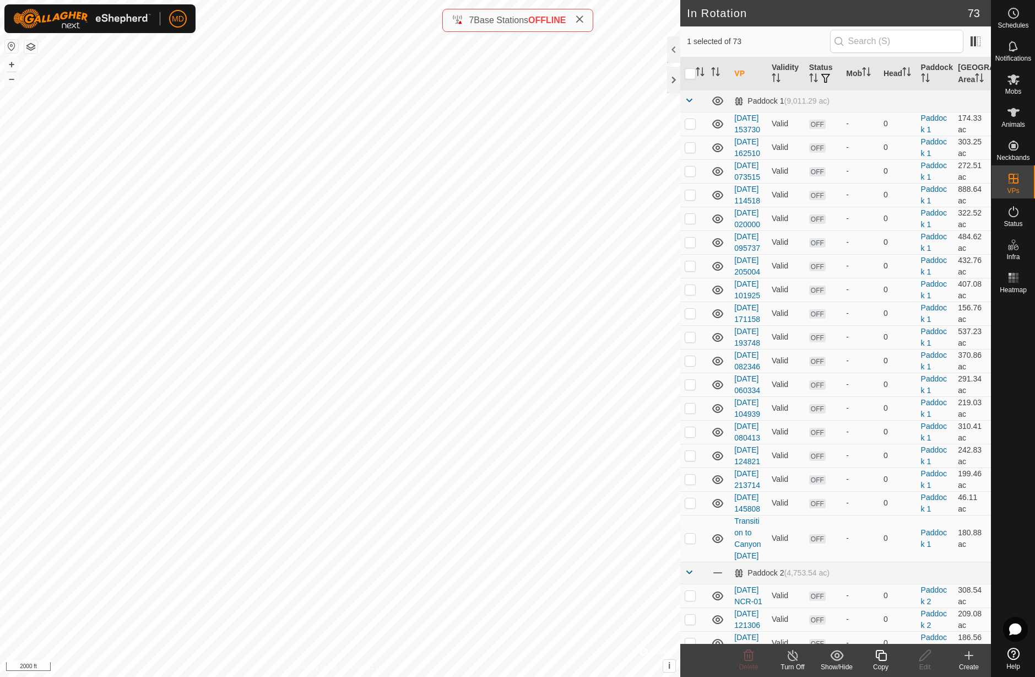
click at [792, 656] on line at bounding box center [793, 655] width 9 height 9
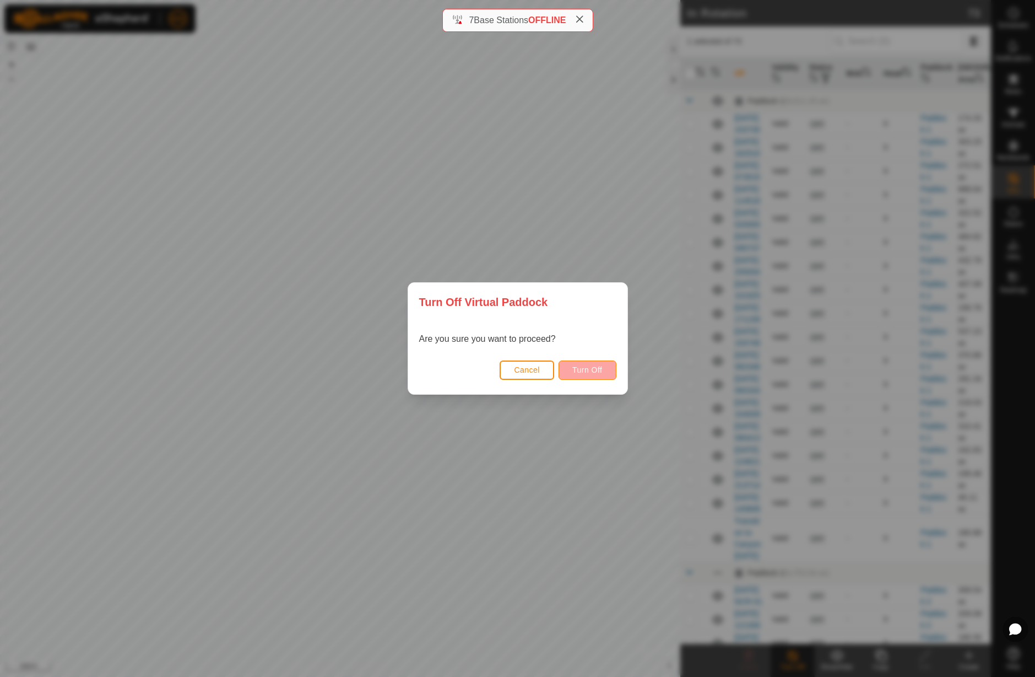
click at [587, 369] on span "Turn Off" at bounding box center [588, 369] width 30 height 9
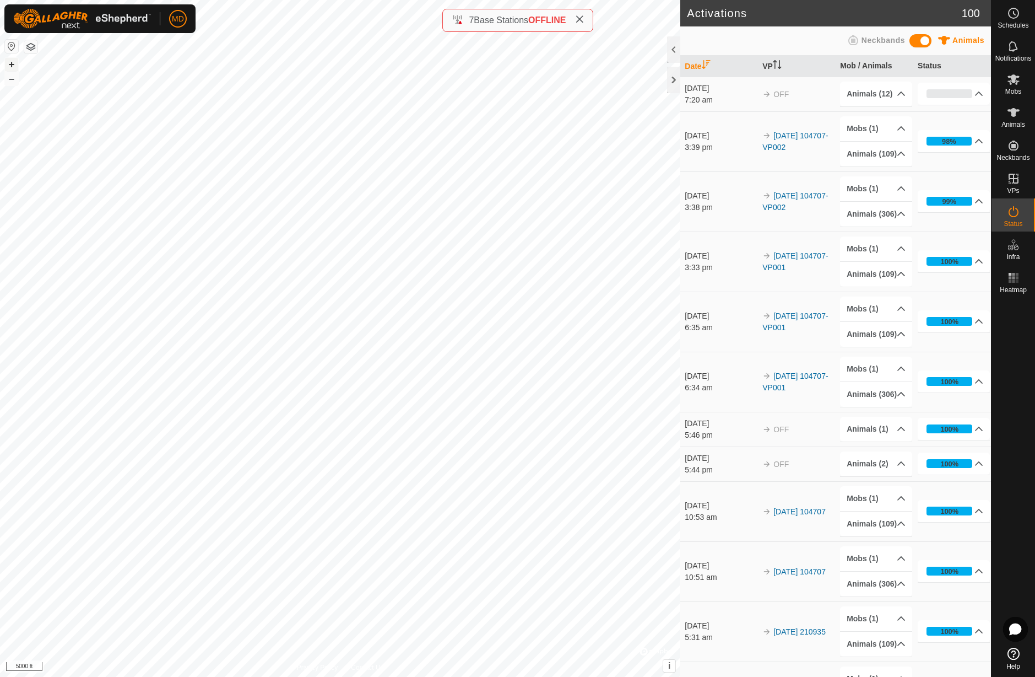
click at [12, 66] on button "+" at bounding box center [11, 64] width 13 height 13
click at [1015, 181] on icon at bounding box center [1013, 178] width 13 height 13
click at [927, 176] on link "In Rotation" at bounding box center [944, 178] width 94 height 22
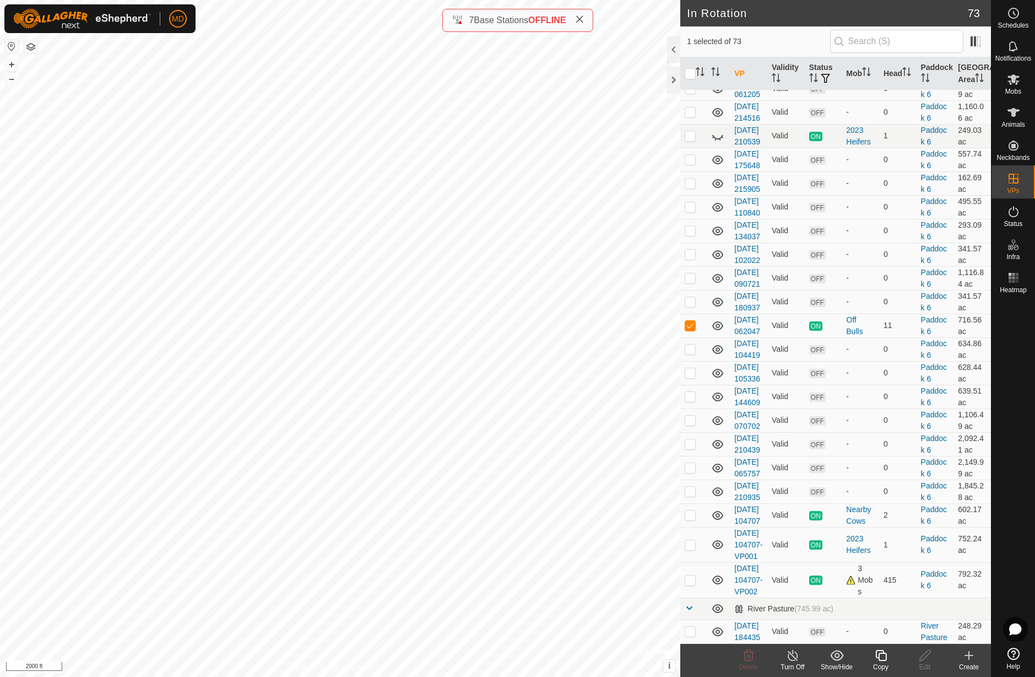
scroll to position [1796, 0]
checkbox input "true"
checkbox input "false"
checkbox input "true"
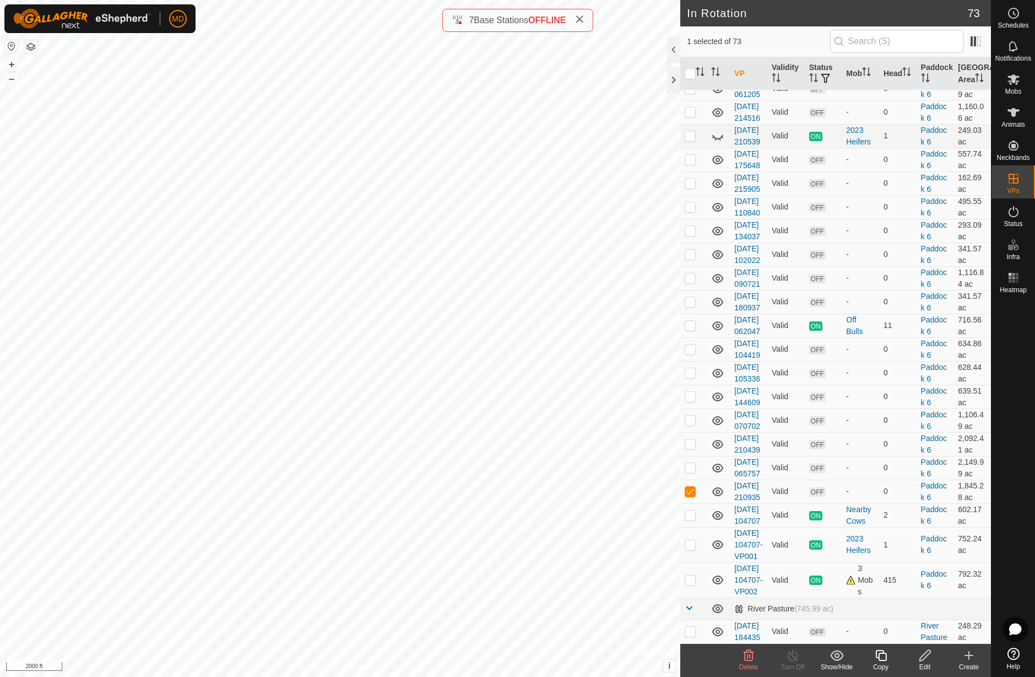
checkbox input "true"
checkbox input "false"
checkbox input "true"
checkbox input "false"
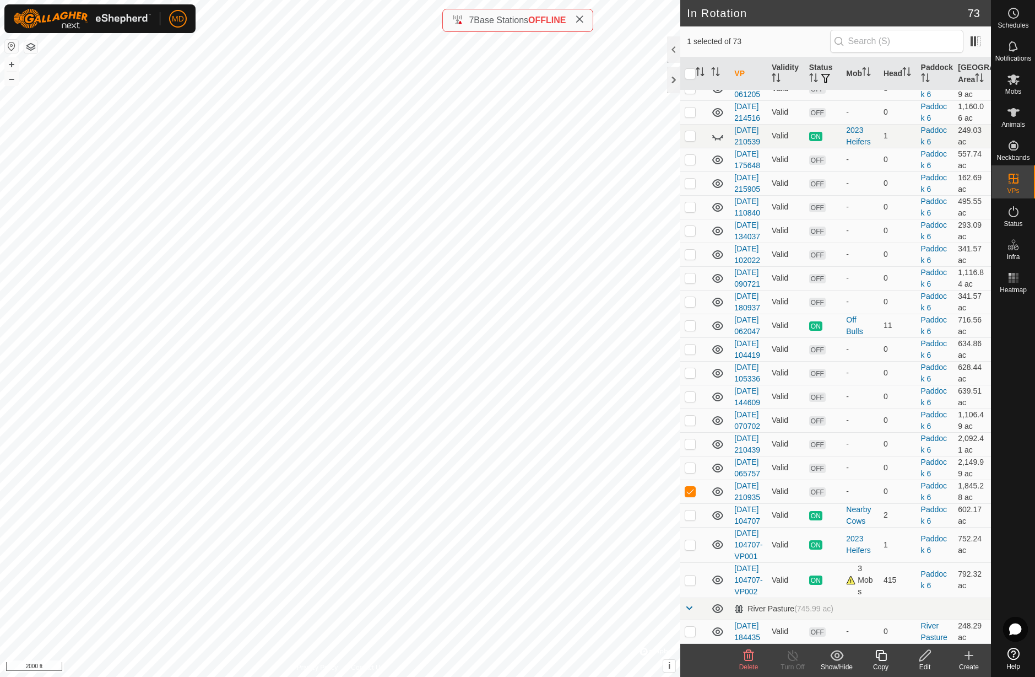
checkbox input "false"
checkbox input "true"
checkbox input "false"
checkbox input "true"
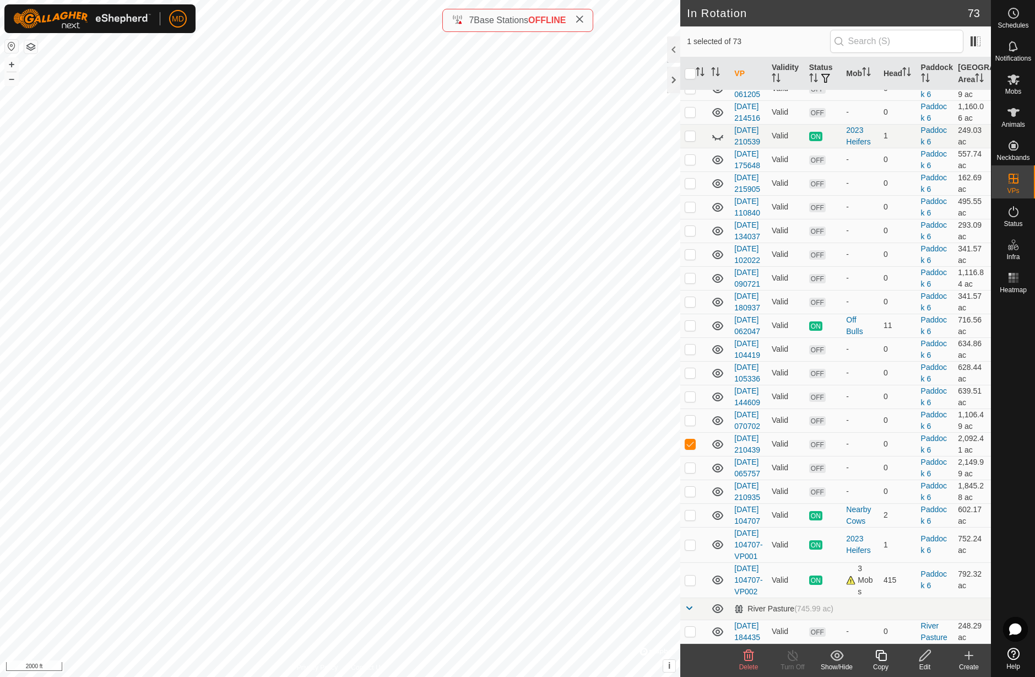
checkbox input "false"
click at [1014, 215] on icon at bounding box center [1013, 211] width 13 height 13
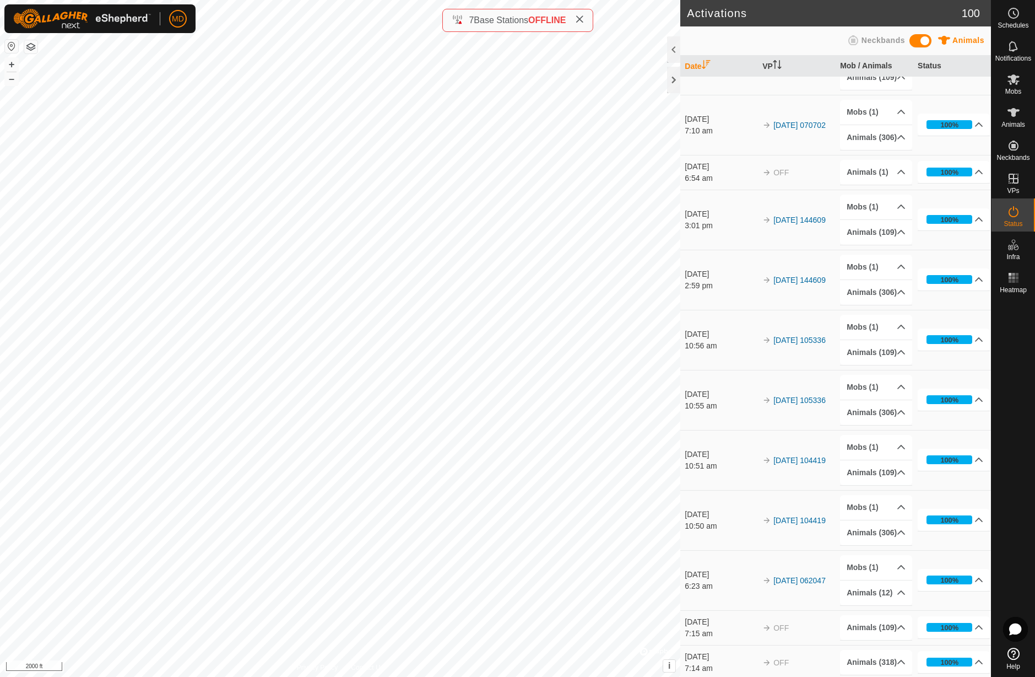
scroll to position [925, 0]
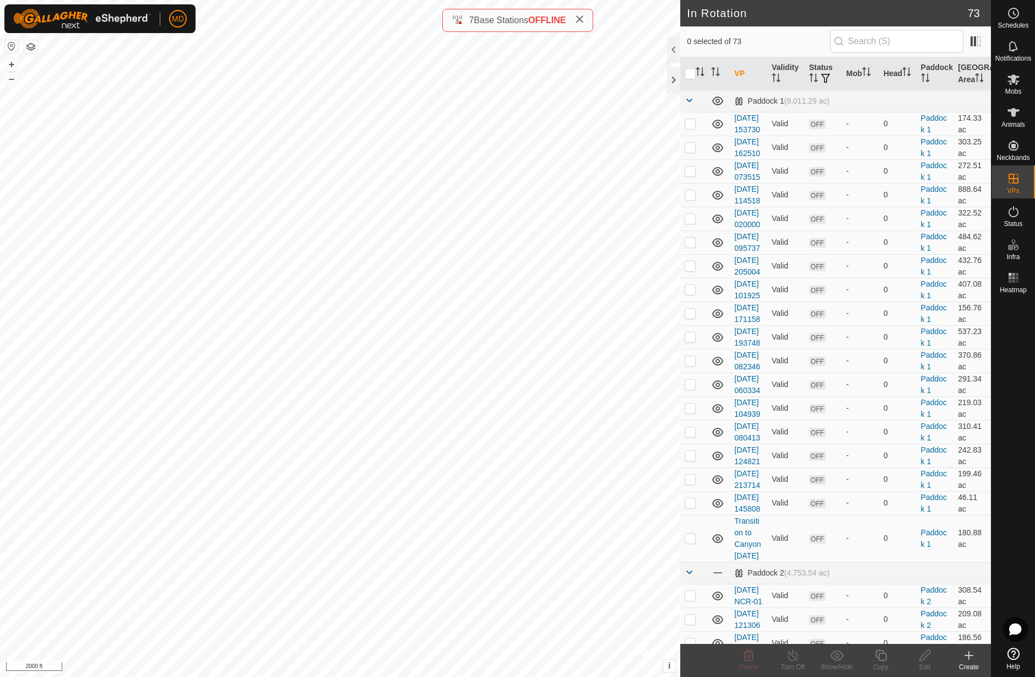
checkbox input "true"
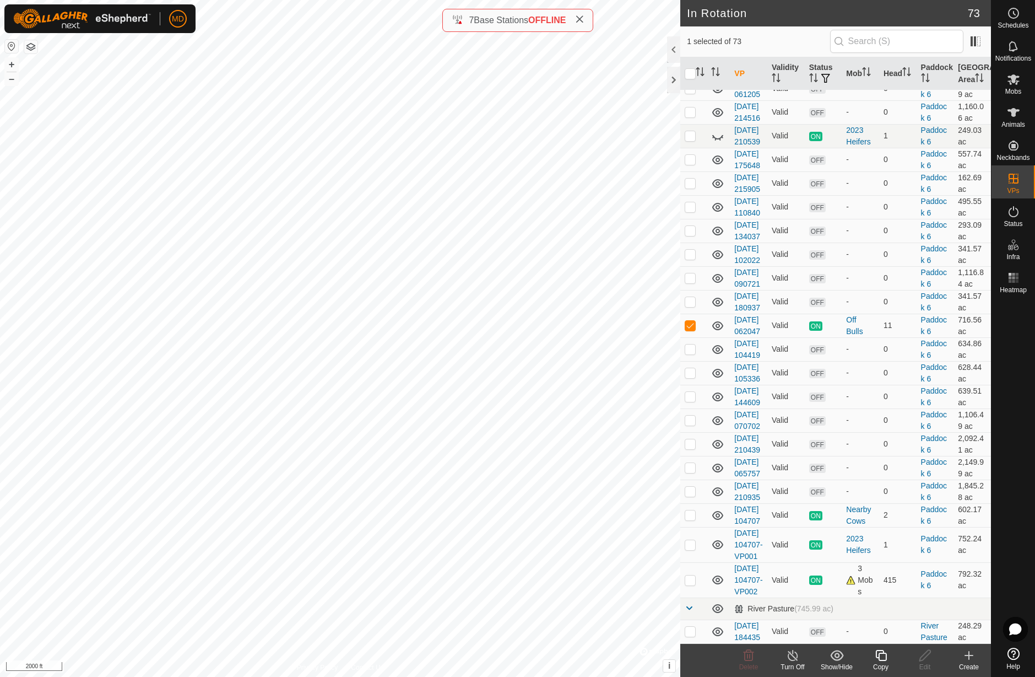
scroll to position [1917, 0]
click at [793, 659] on icon at bounding box center [793, 655] width 14 height 13
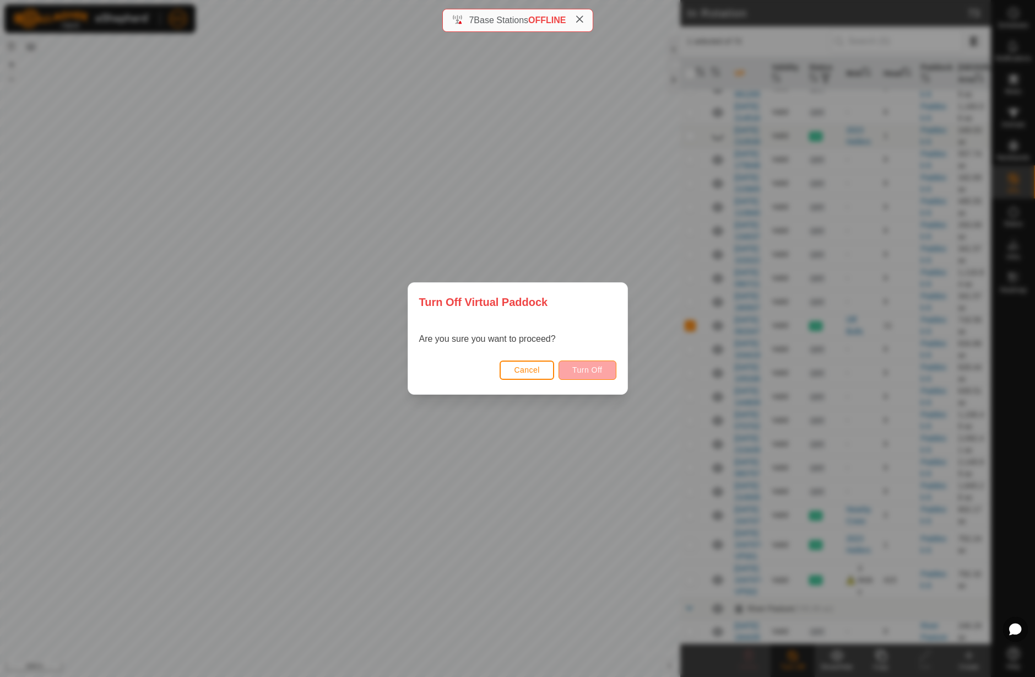
click at [590, 373] on span "Turn Off" at bounding box center [588, 369] width 30 height 9
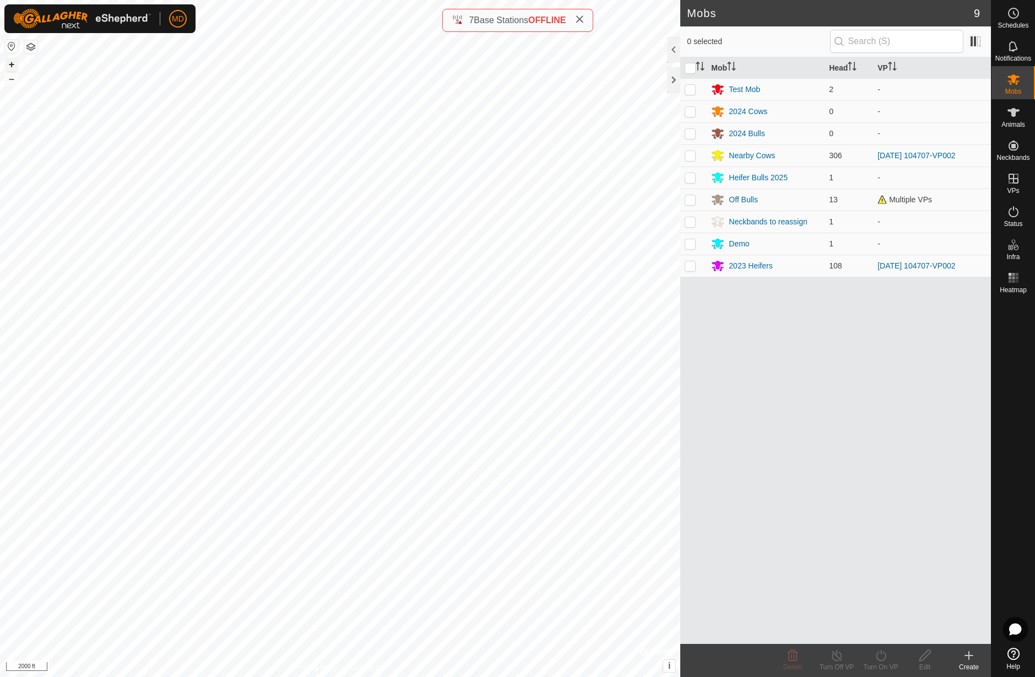
click at [12, 66] on button "+" at bounding box center [11, 64] width 13 height 13
click at [1017, 119] on es-animals-svg-icon at bounding box center [1014, 113] width 20 height 18
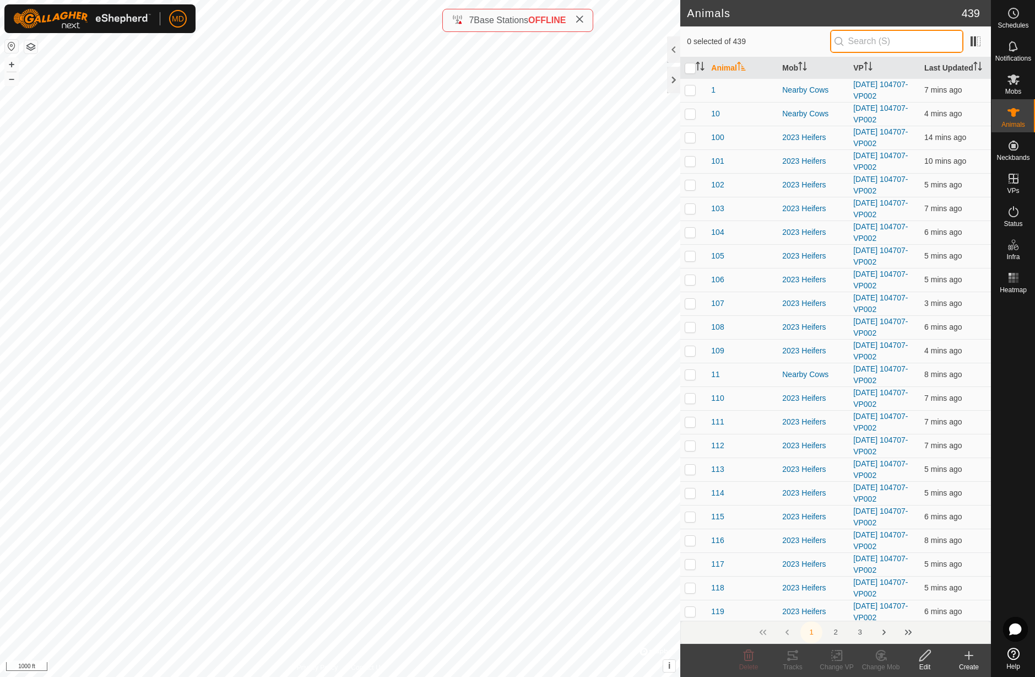
click at [884, 42] on input "text" at bounding box center [896, 41] width 133 height 23
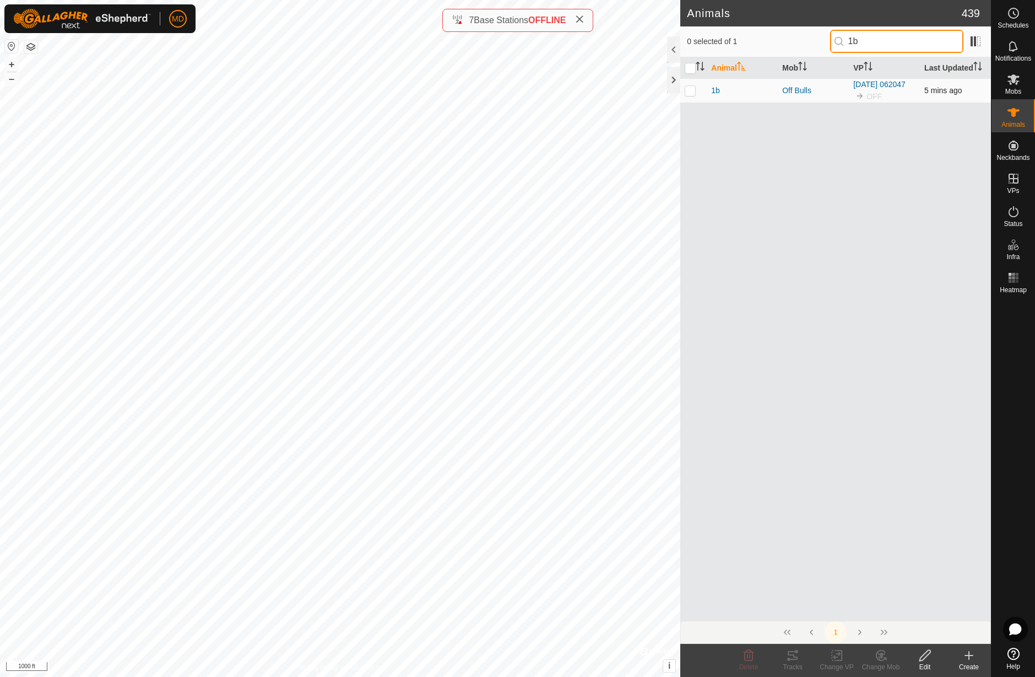
type input "1b"
click at [692, 92] on p-checkbox at bounding box center [690, 90] width 11 height 9
checkbox input "true"
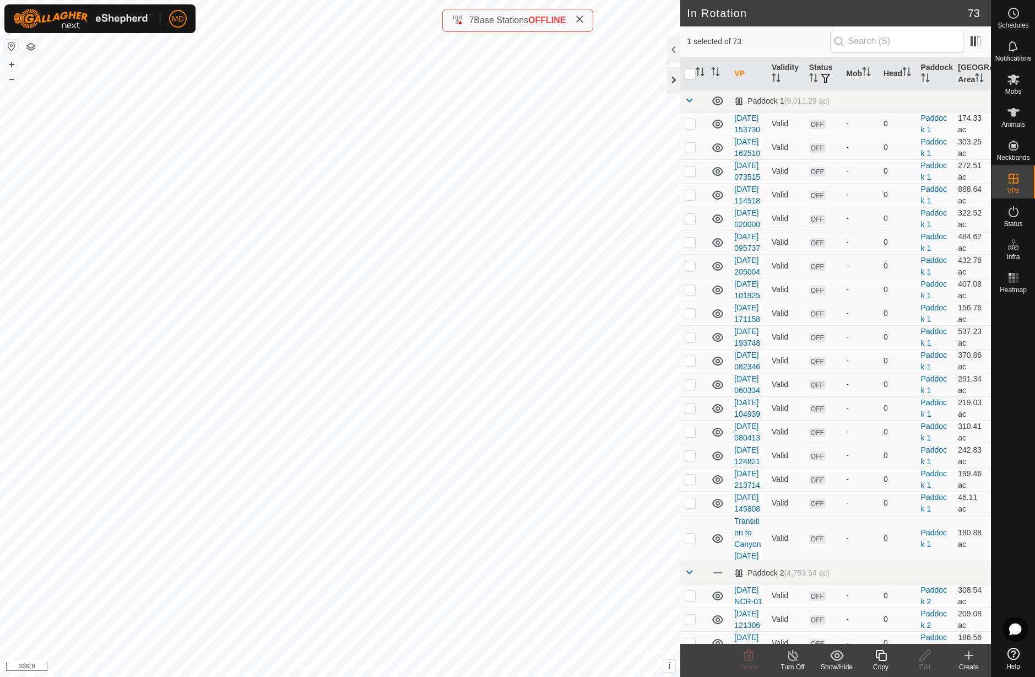
checkbox input "false"
click at [886, 37] on input "text" at bounding box center [896, 41] width 133 height 23
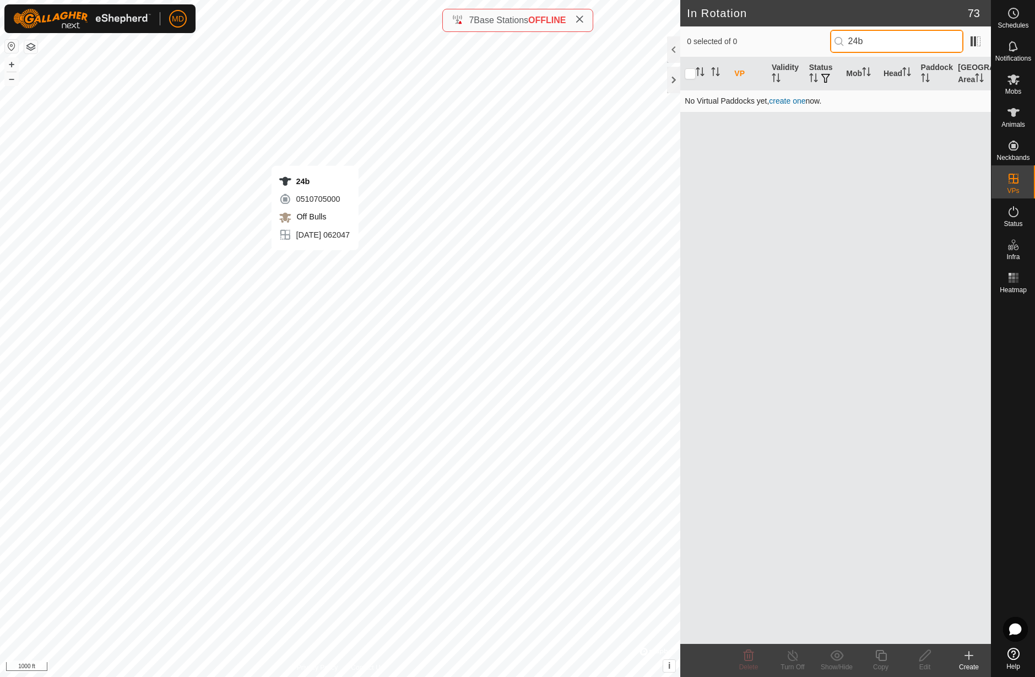
type input "24b"
click at [732, 148] on div "VP Validity Status Mob Head Paddock Grazing Area No Virtual Paddocks yet, creat…" at bounding box center [836, 350] width 311 height 586
click at [717, 104] on td "No Virtual Paddocks yet, create one now." at bounding box center [836, 101] width 311 height 22
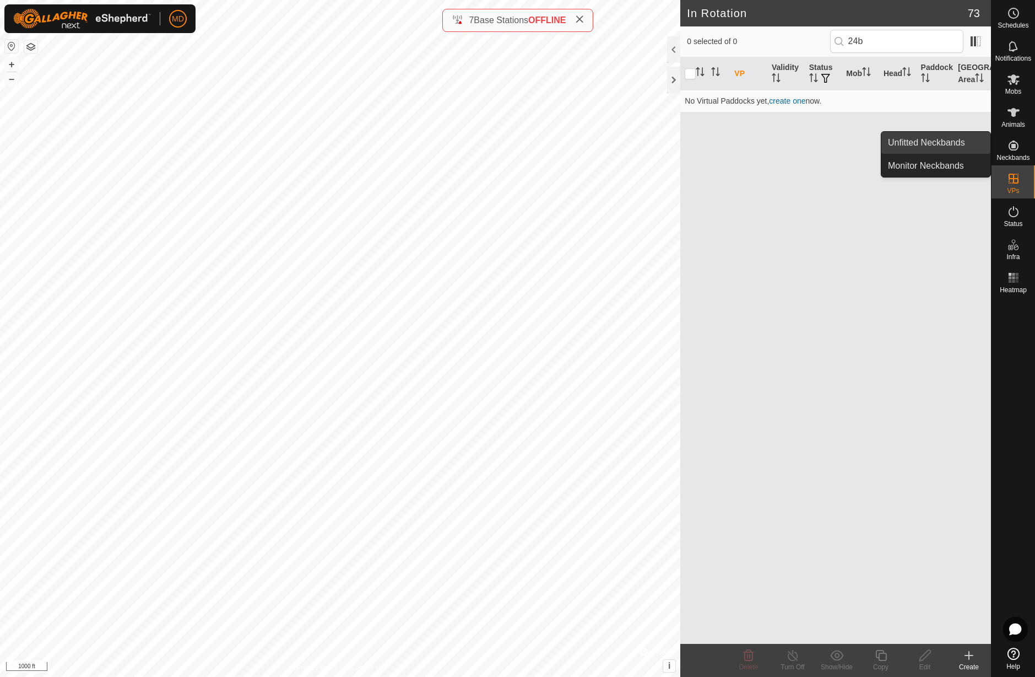
click at [941, 143] on link "Unfitted Neckbands" at bounding box center [936, 143] width 109 height 22
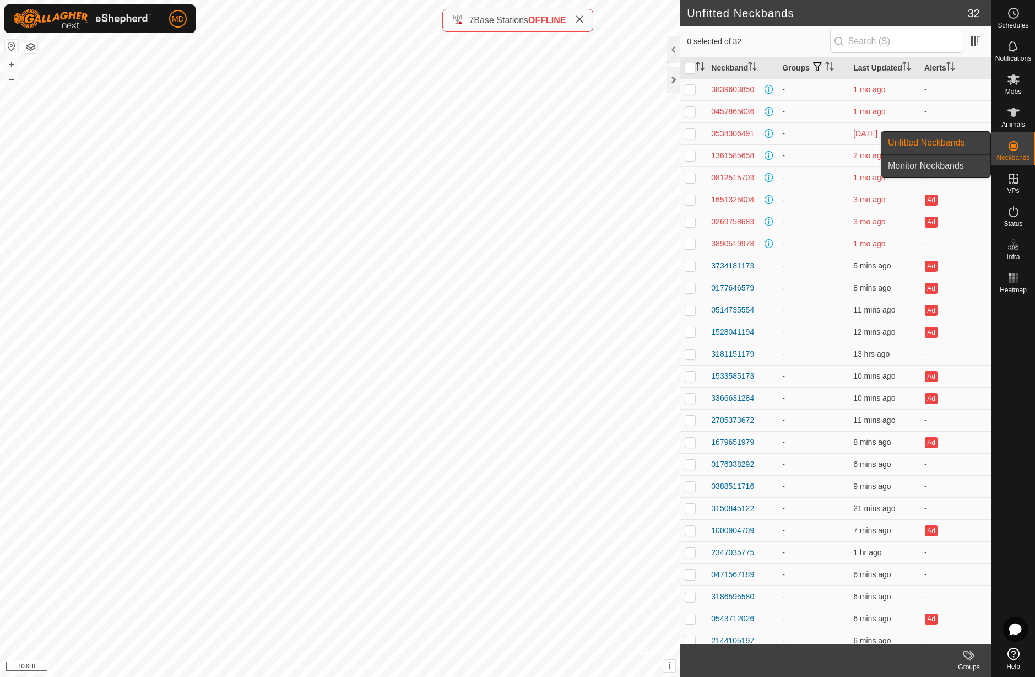
click at [957, 169] on link "Monitor Neckbands" at bounding box center [936, 166] width 109 height 22
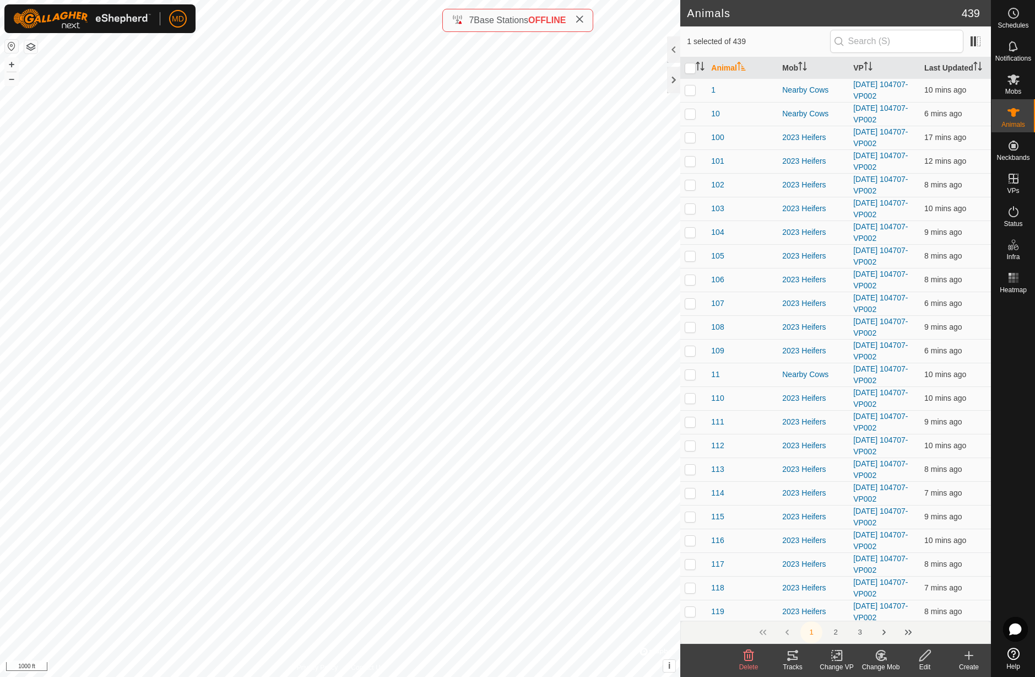
click at [925, 656] on icon at bounding box center [926, 655] width 14 height 13
click at [919, 631] on link "Edit Single Animal" at bounding box center [922, 631] width 129 height 22
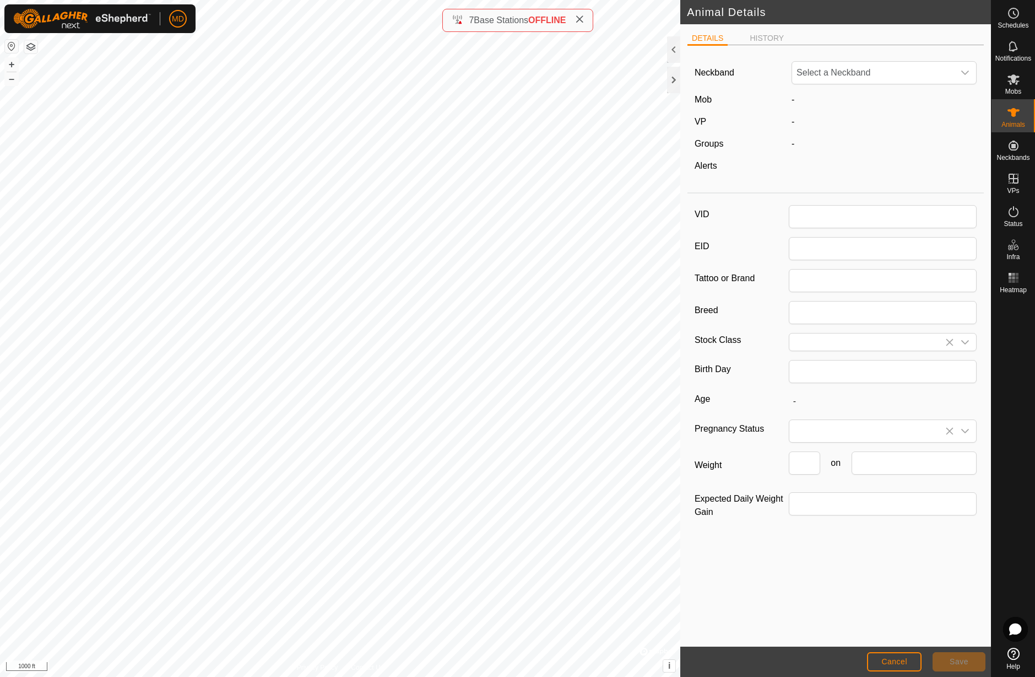
type input "1b"
type input "0"
click at [889, 665] on span "Cancel" at bounding box center [895, 661] width 26 height 9
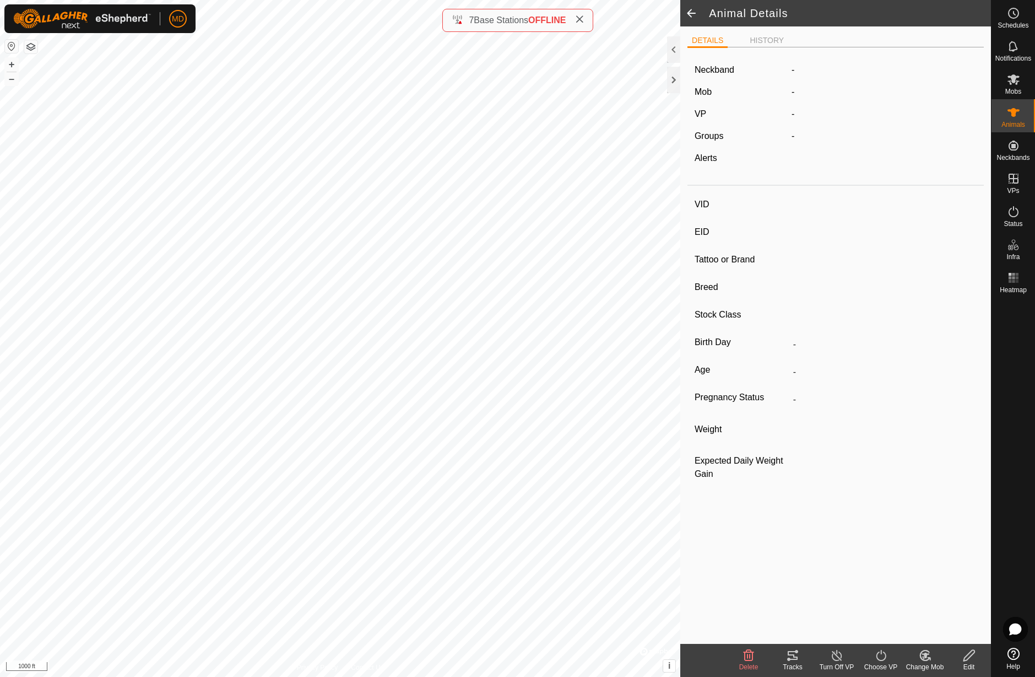
type input "1b"
type input "-"
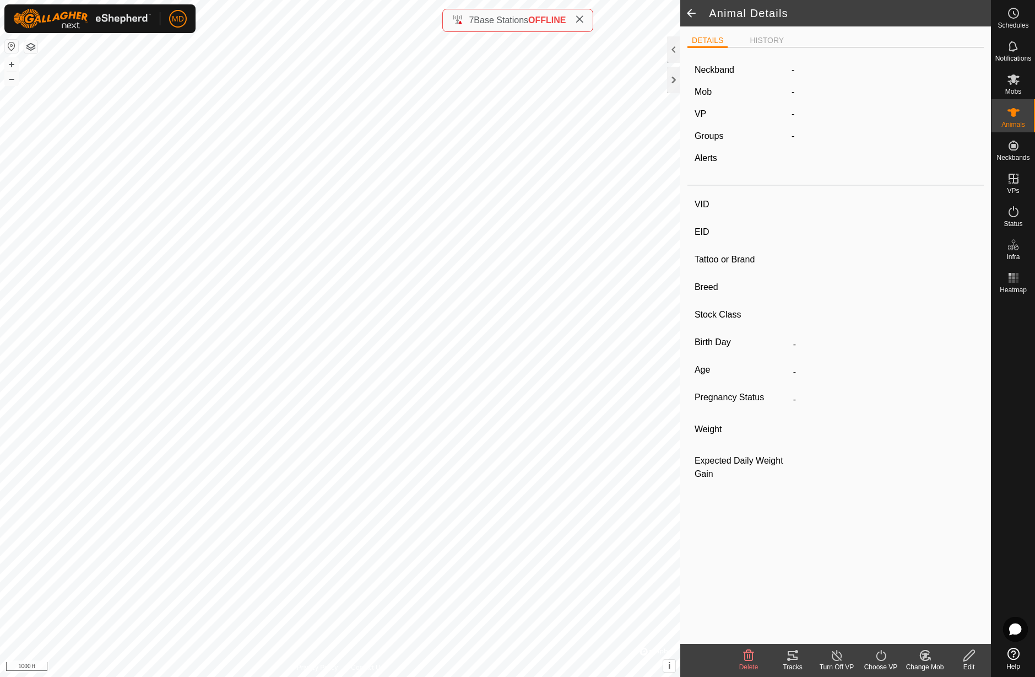
type input "0 kg"
type input "-"
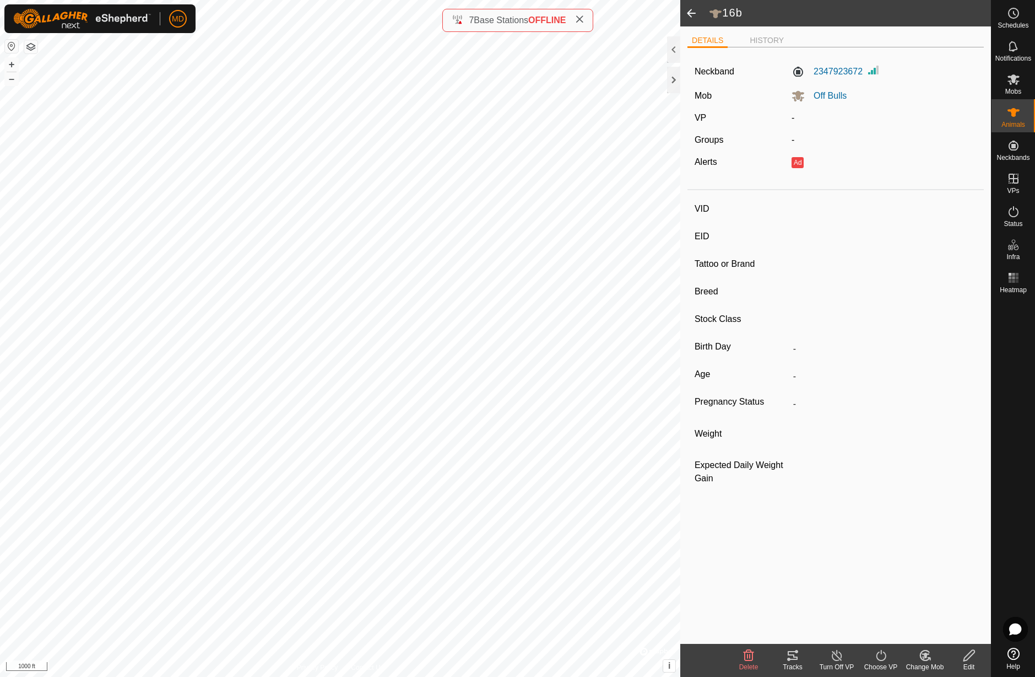
type input "16b"
type input "-"
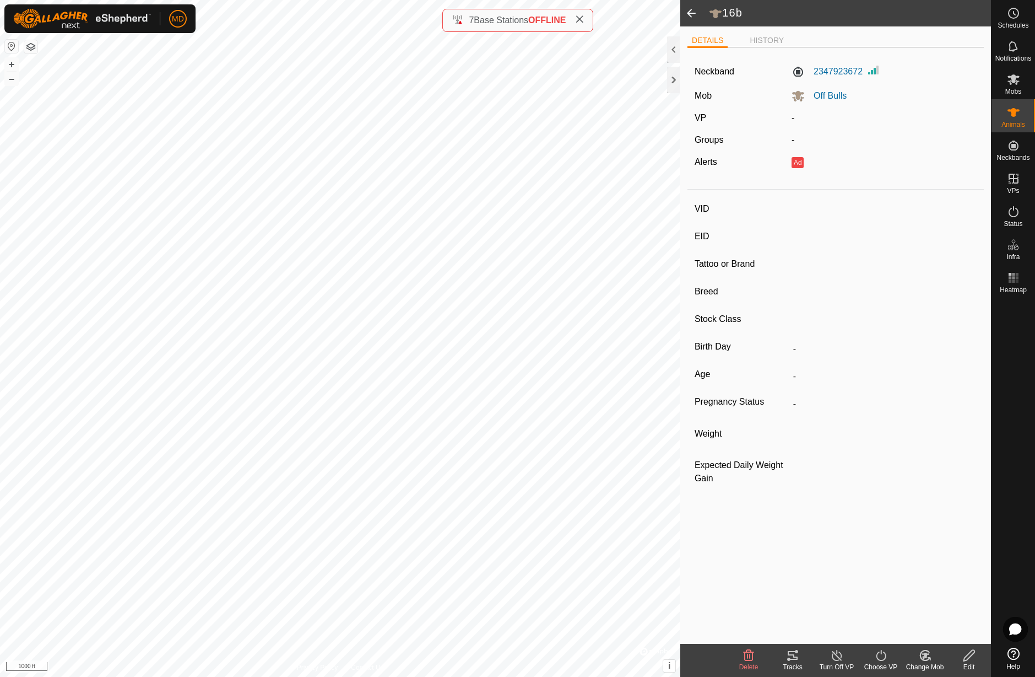
type input "0 kg"
type input "-"
click at [690, 12] on span at bounding box center [692, 13] width 22 height 26
type input "1b"
type input "-"
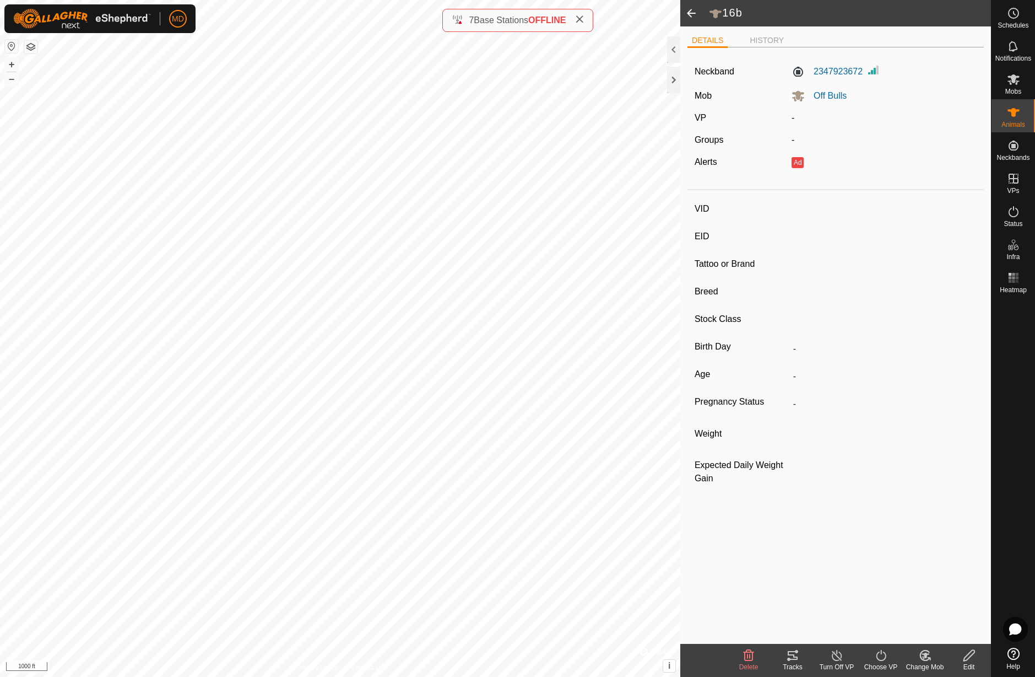
type input "-"
type input "0 kg"
type input "-"
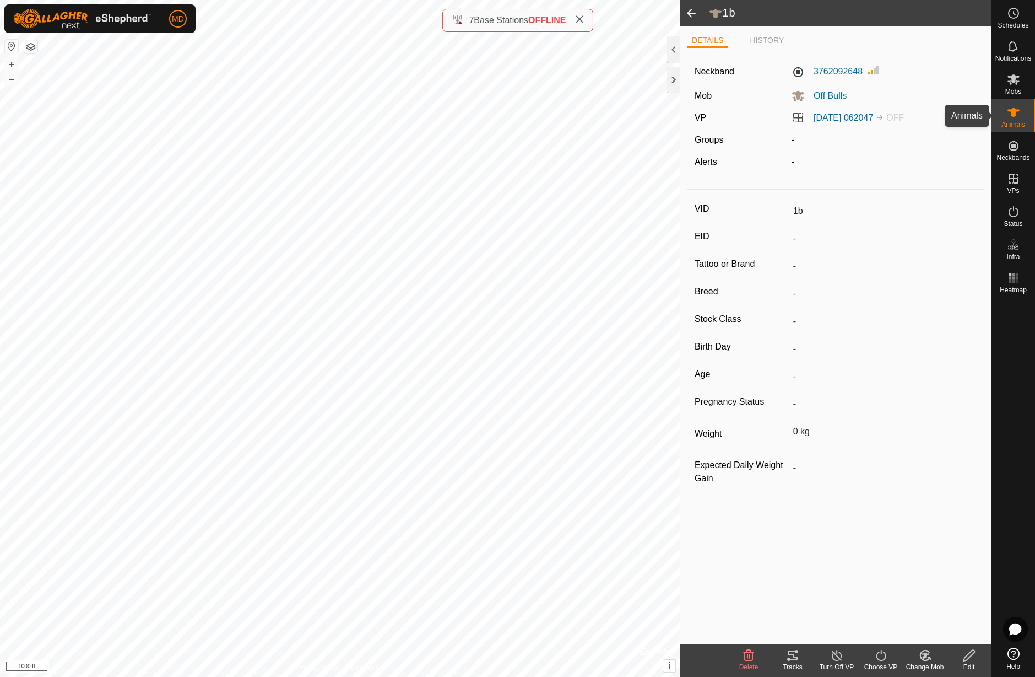
click at [1017, 116] on icon at bounding box center [1013, 112] width 13 height 13
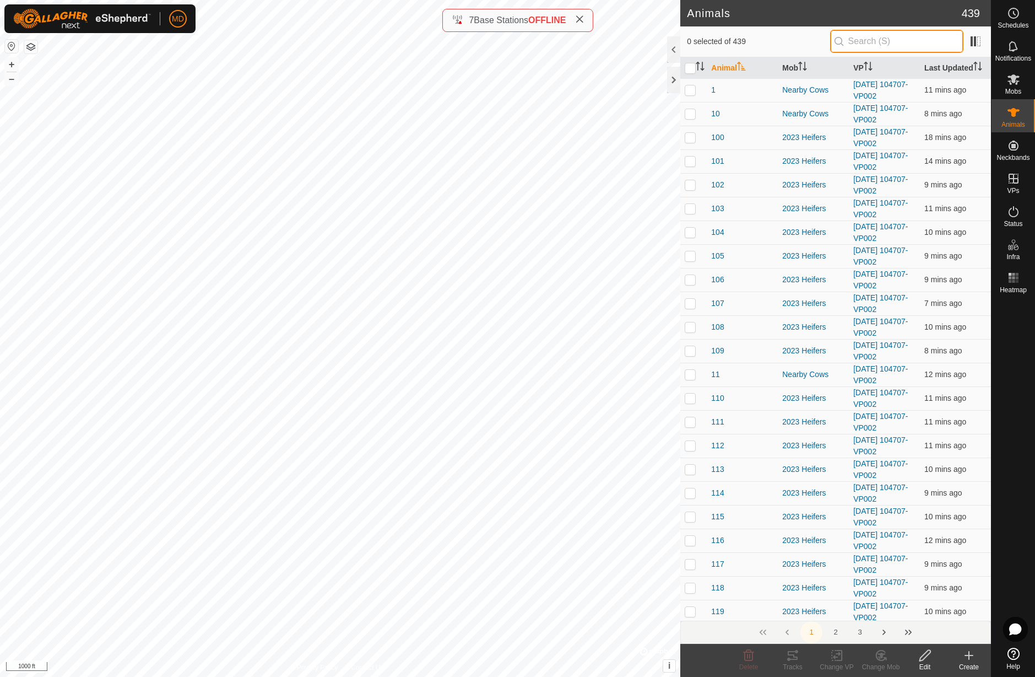
click at [883, 41] on input "text" at bounding box center [896, 41] width 133 height 23
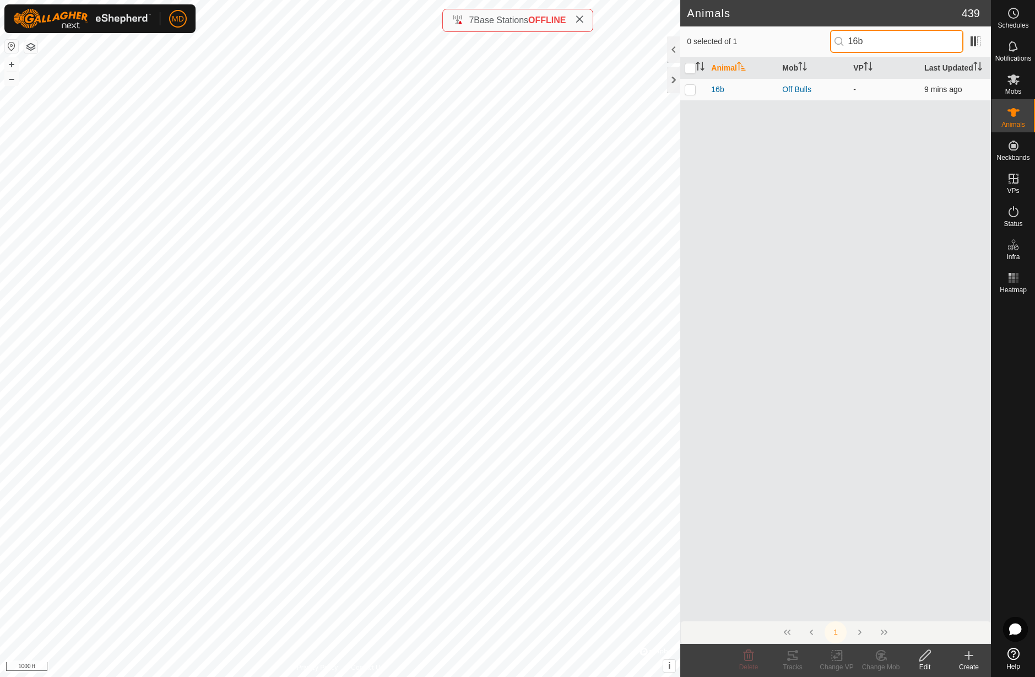
type input "16b"
click at [690, 91] on p-checkbox at bounding box center [690, 89] width 11 height 9
checkbox input "true"
click at [12, 64] on button "+" at bounding box center [11, 64] width 13 height 13
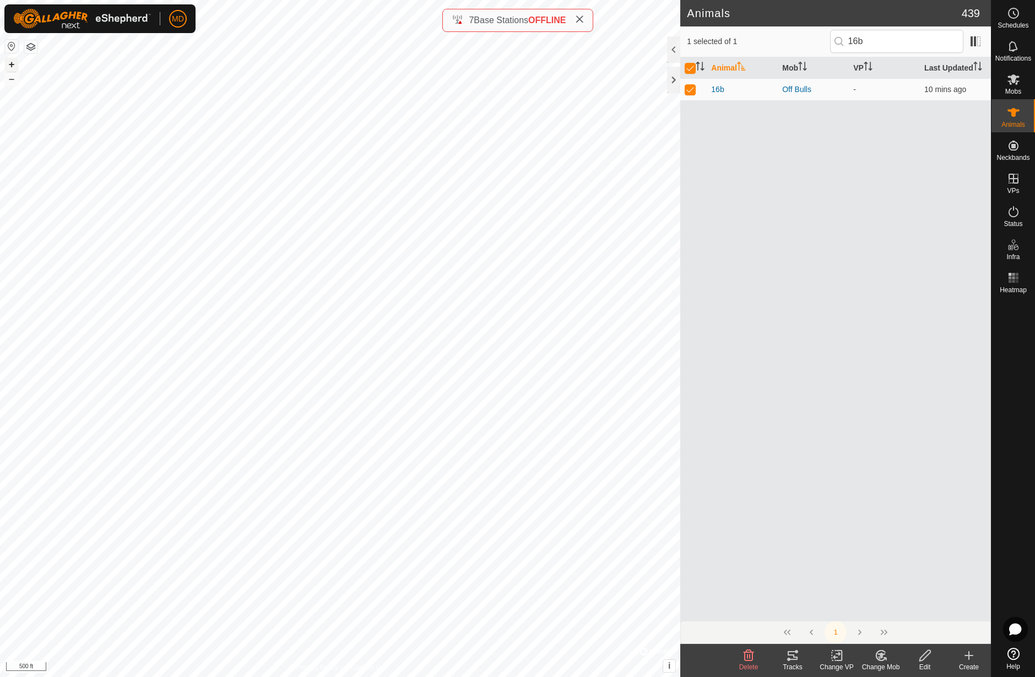
click at [12, 64] on button "+" at bounding box center [11, 64] width 13 height 13
click at [11, 64] on button "+" at bounding box center [11, 64] width 13 height 13
checkbox input "false"
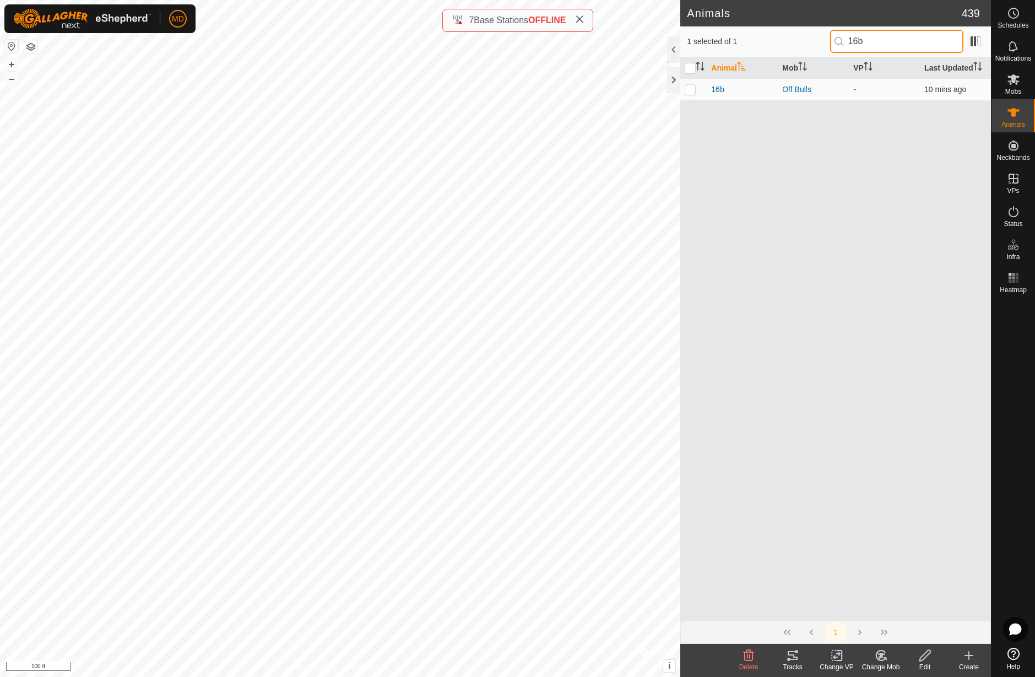
click at [897, 40] on input "16b" at bounding box center [896, 41] width 133 height 23
type input "1"
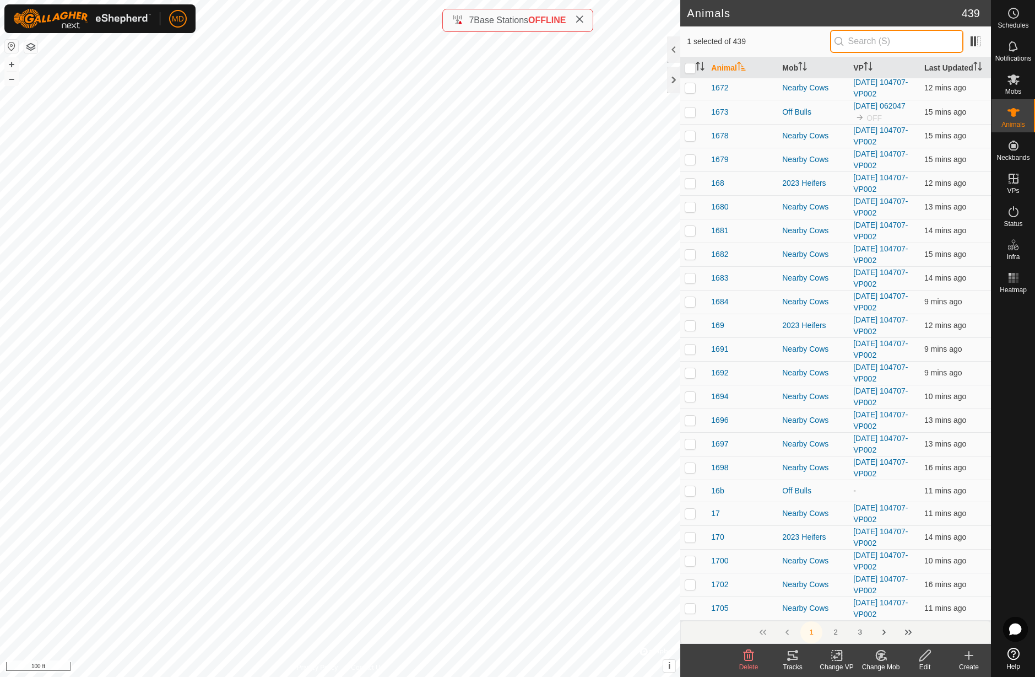
scroll to position [4262, 0]
click at [884, 632] on button "Next Page" at bounding box center [884, 632] width 22 height 22
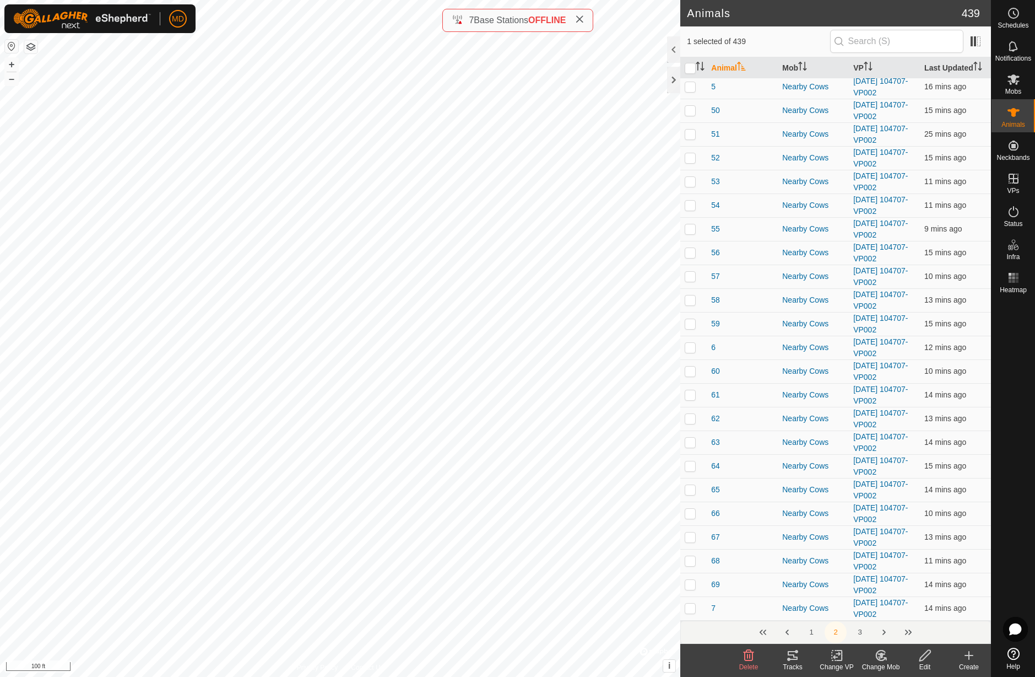
scroll to position [4184, 0]
click at [860, 633] on button "3" at bounding box center [860, 632] width 22 height 22
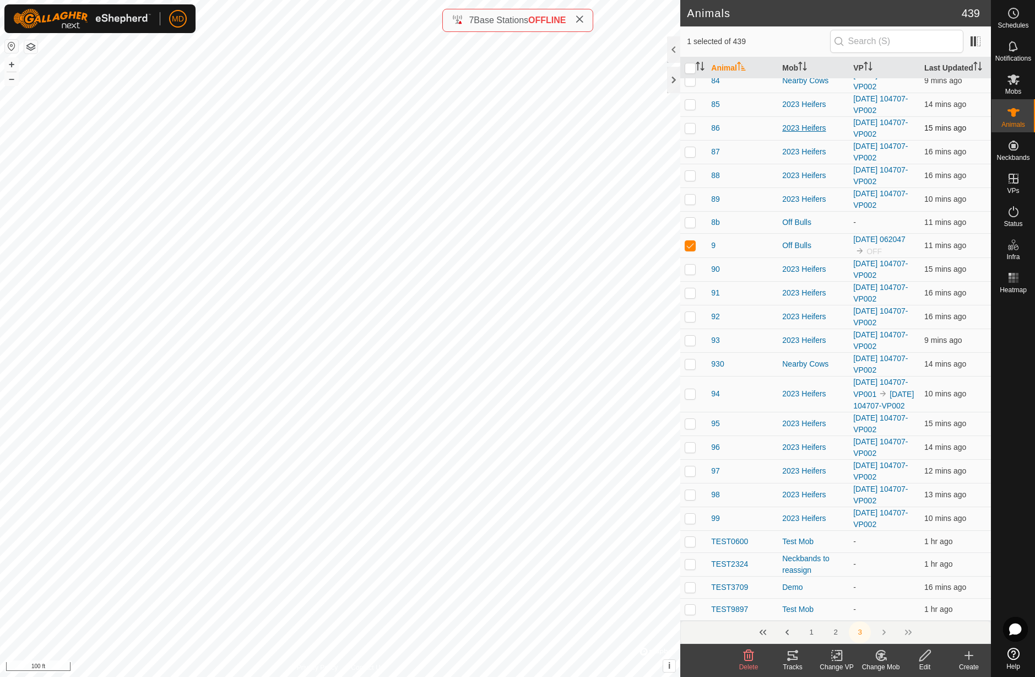
scroll to position [401, 0]
click at [741, 240] on div "9" at bounding box center [742, 246] width 62 height 12
click at [12, 82] on button "–" at bounding box center [11, 78] width 13 height 13
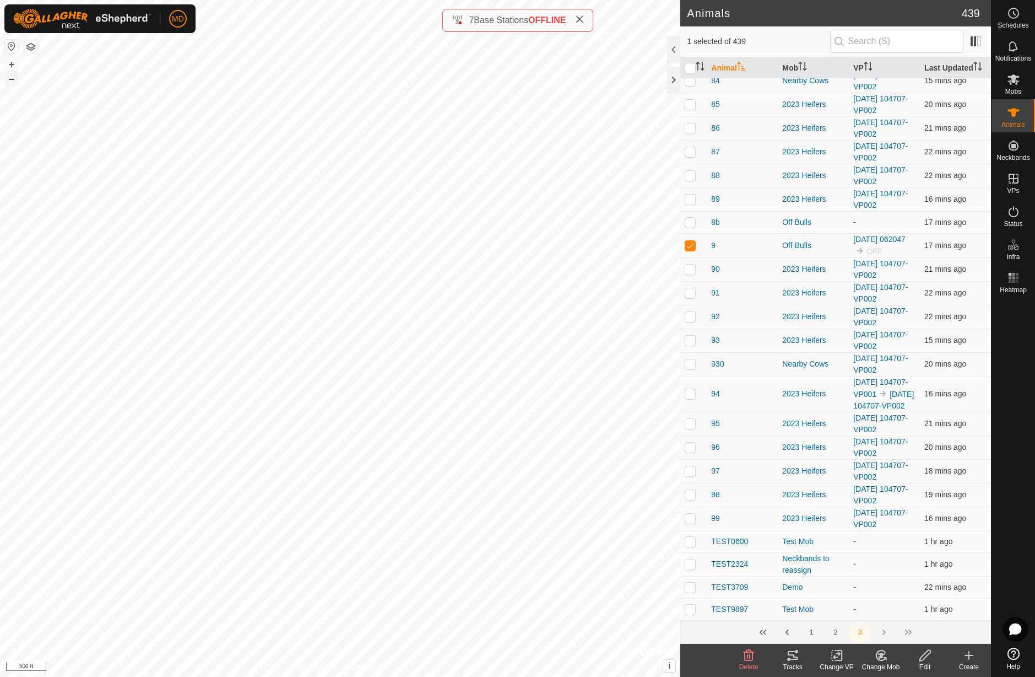
click at [12, 83] on button "–" at bounding box center [11, 78] width 13 height 13
click at [1013, 181] on icon at bounding box center [1013, 178] width 13 height 13
click at [940, 177] on link "In Rotation" at bounding box center [944, 178] width 94 height 22
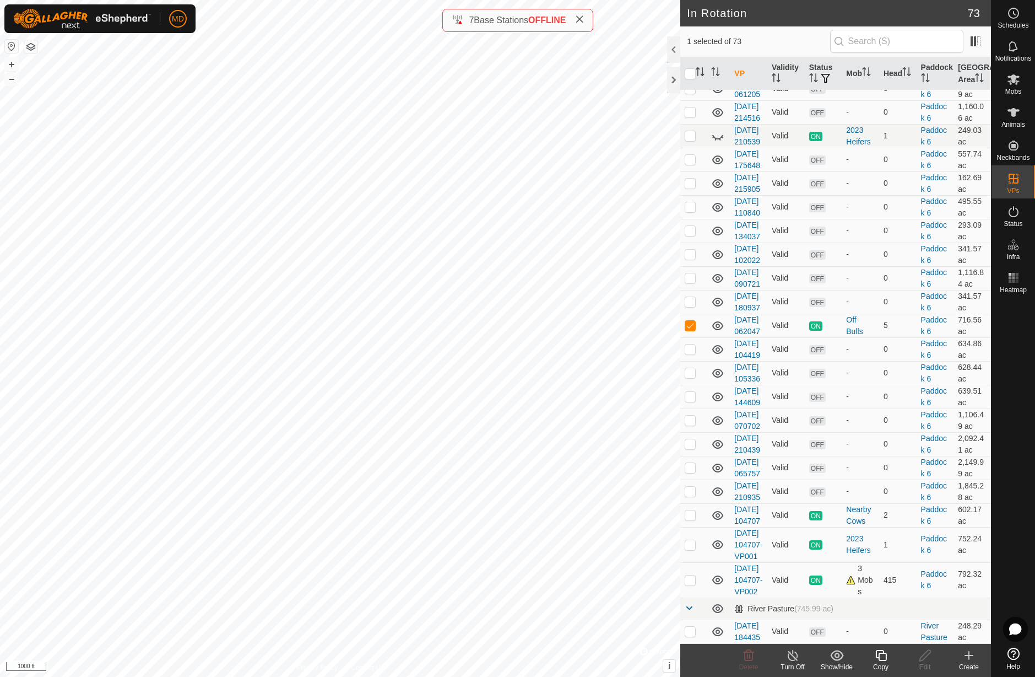
scroll to position [2003, 0]
click at [12, 67] on button "+" at bounding box center [11, 64] width 13 height 13
checkbox input "false"
click at [12, 62] on button "+" at bounding box center [11, 64] width 13 height 13
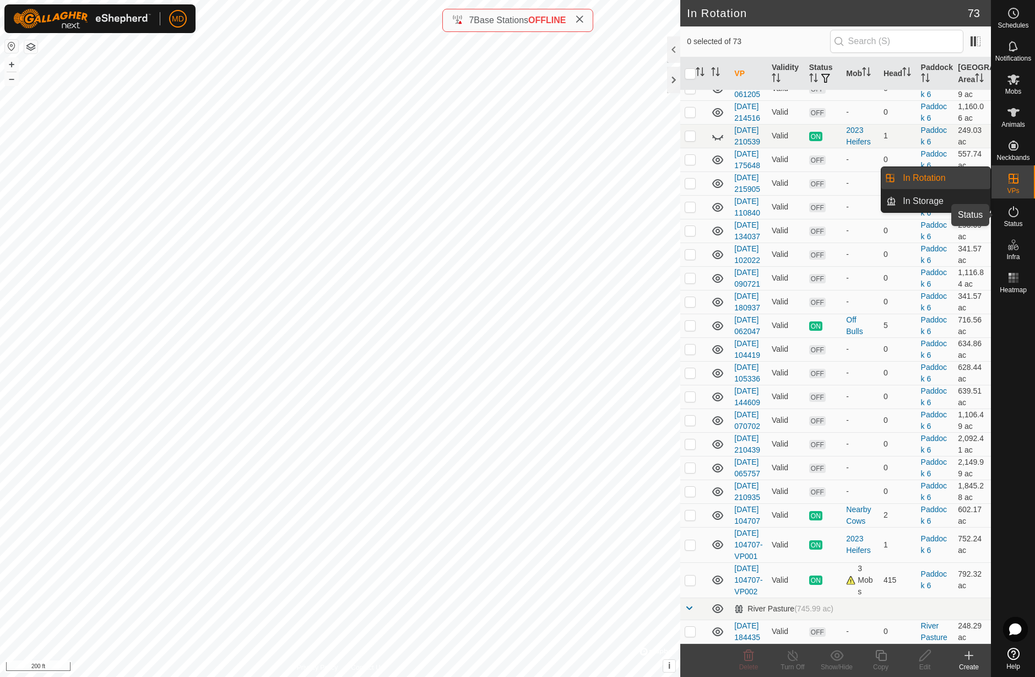
click at [1016, 214] on icon at bounding box center [1013, 211] width 13 height 13
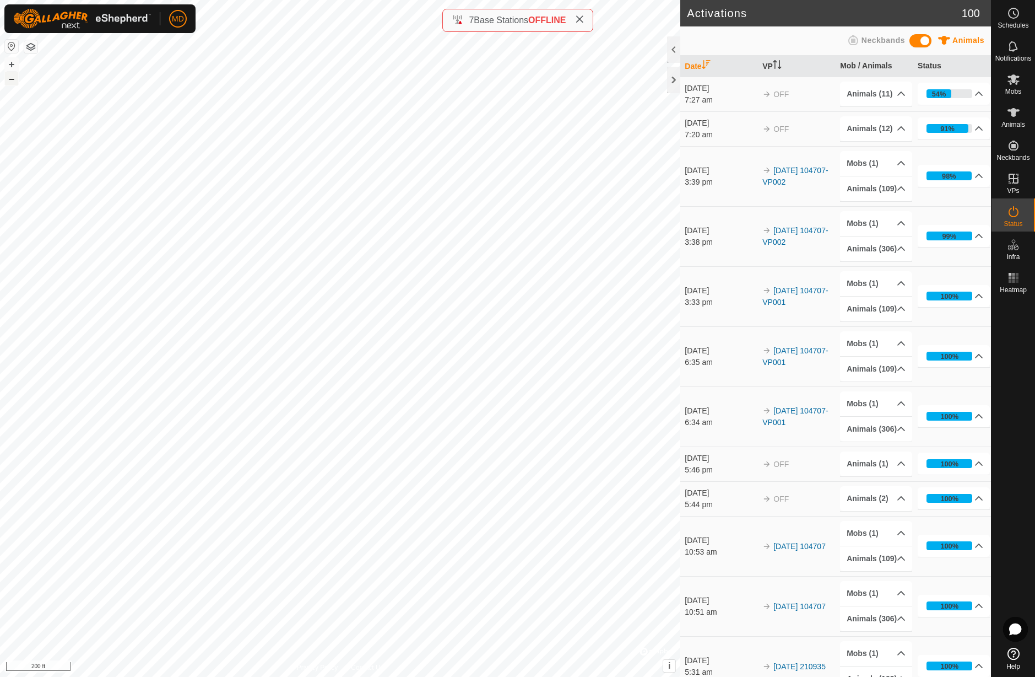
click at [12, 80] on button "–" at bounding box center [11, 78] width 13 height 13
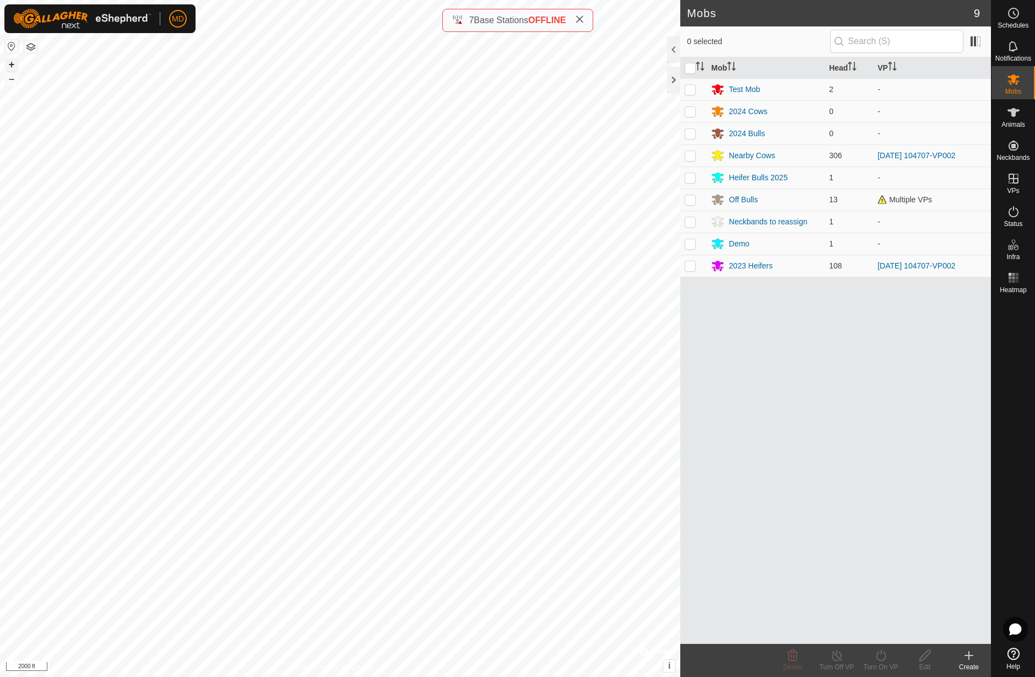
click at [12, 64] on button "+" at bounding box center [11, 64] width 13 height 13
click at [12, 66] on button "+" at bounding box center [11, 64] width 13 height 13
click at [12, 83] on button "–" at bounding box center [11, 78] width 13 height 13
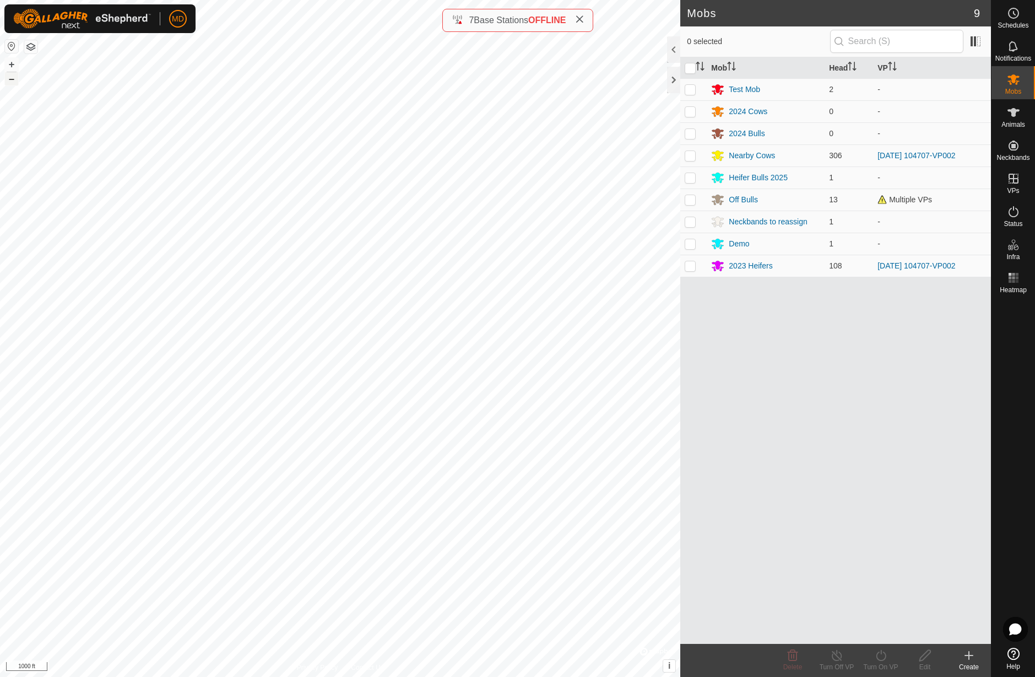
click at [12, 83] on button "–" at bounding box center [11, 78] width 13 height 13
click at [13, 66] on button "+" at bounding box center [11, 64] width 13 height 13
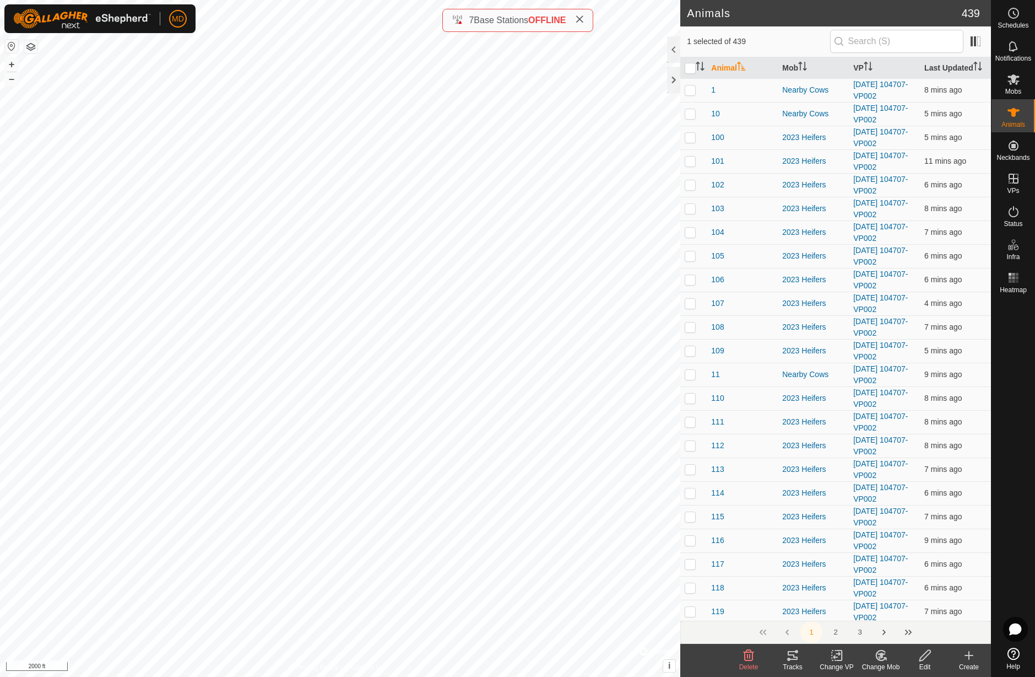
click at [794, 657] on icon at bounding box center [793, 655] width 10 height 9
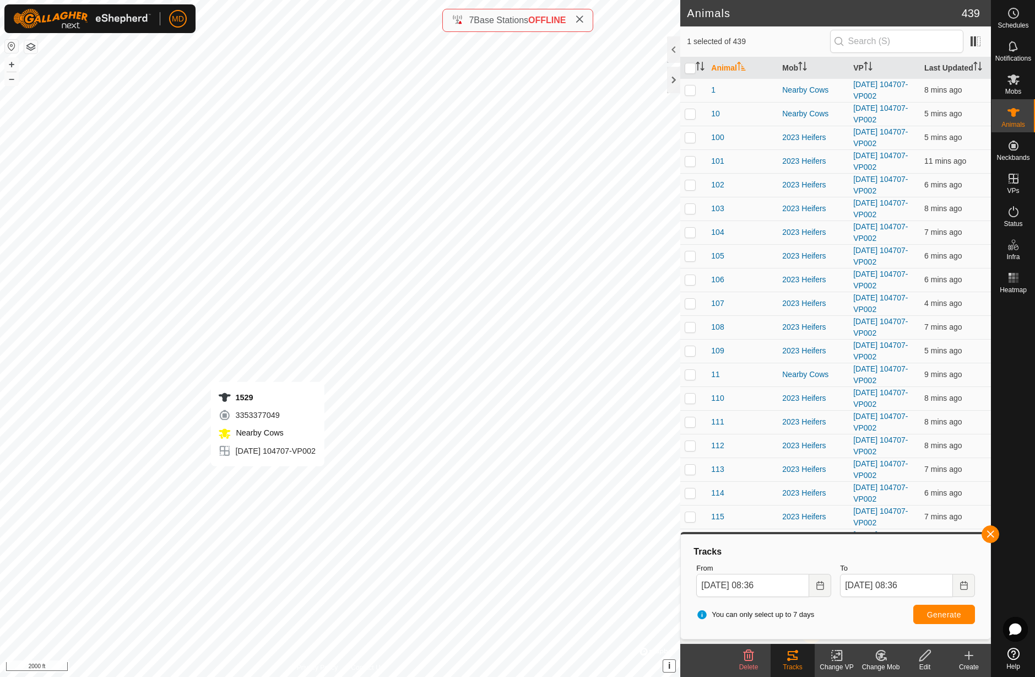
checkbox input "false"
checkbox input "true"
click at [941, 615] on span "Generate" at bounding box center [944, 614] width 34 height 9
checkbox input "true"
checkbox input "false"
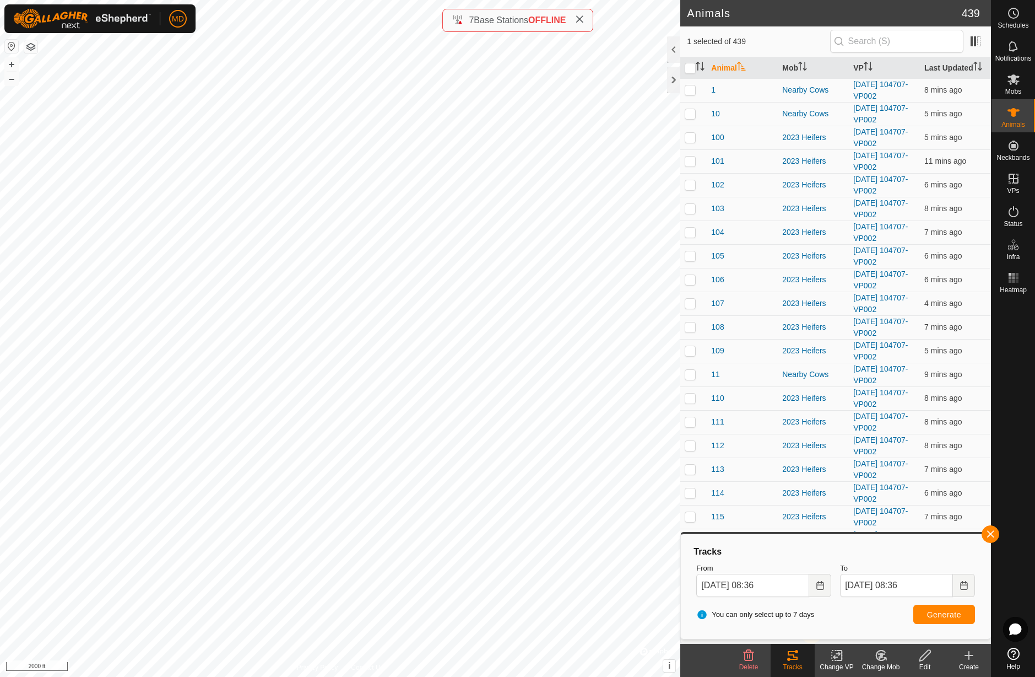
click at [952, 618] on span "Generate" at bounding box center [944, 614] width 34 height 9
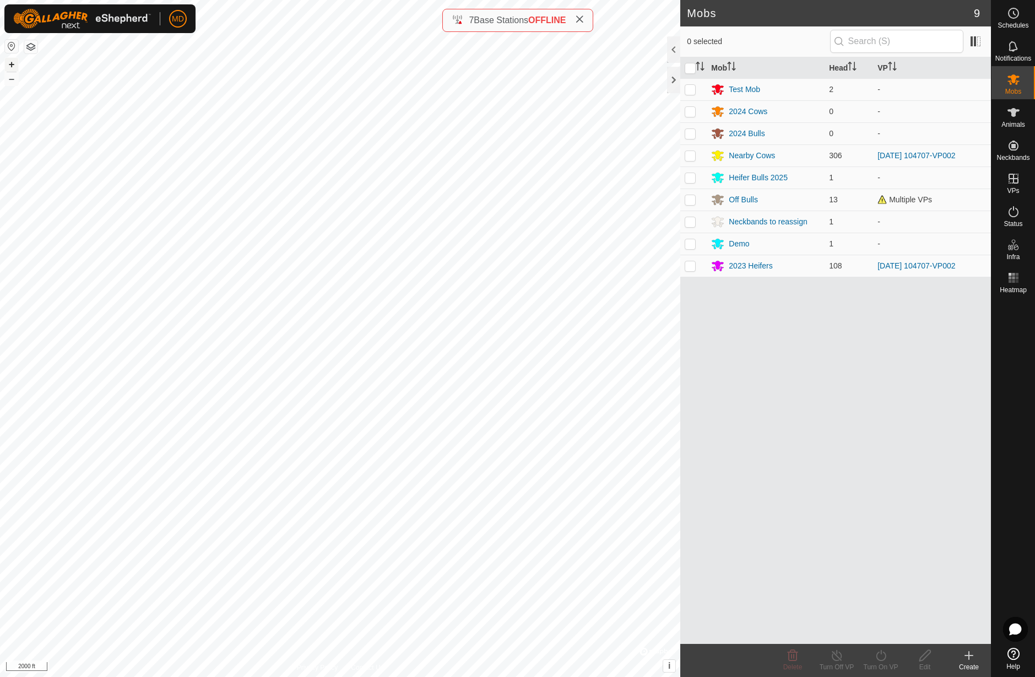
click at [9, 65] on button "+" at bounding box center [11, 64] width 13 height 13
click at [10, 67] on button "+" at bounding box center [11, 64] width 13 height 13
click at [13, 66] on button "+" at bounding box center [11, 64] width 13 height 13
click at [11, 63] on button "+" at bounding box center [11, 64] width 13 height 13
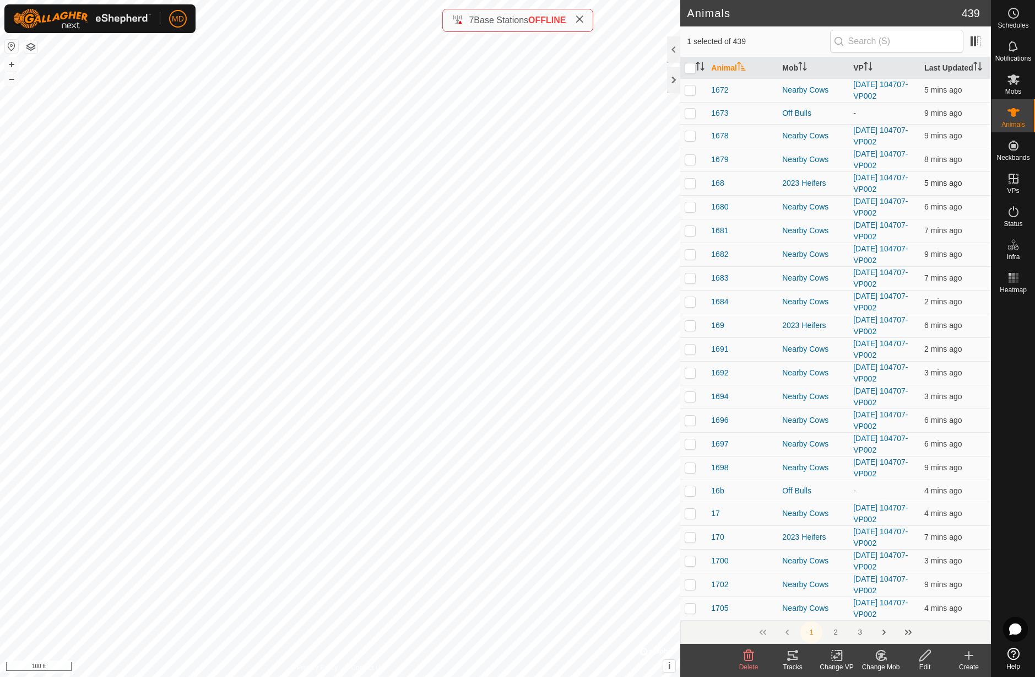
scroll to position [4260, 0]
click at [885, 634] on button "Next Page" at bounding box center [884, 632] width 22 height 22
click at [885, 632] on button "Next Page" at bounding box center [884, 632] width 22 height 22
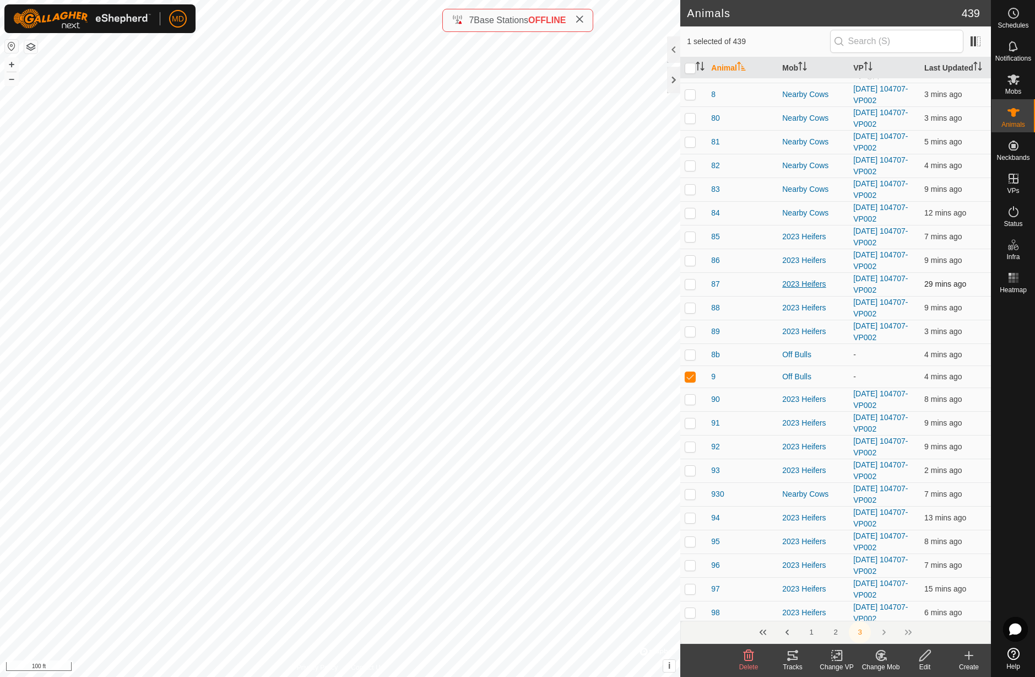
scroll to position [259, 0]
click at [729, 374] on div "9" at bounding box center [742, 375] width 62 height 12
click at [926, 660] on icon at bounding box center [926, 655] width 14 height 13
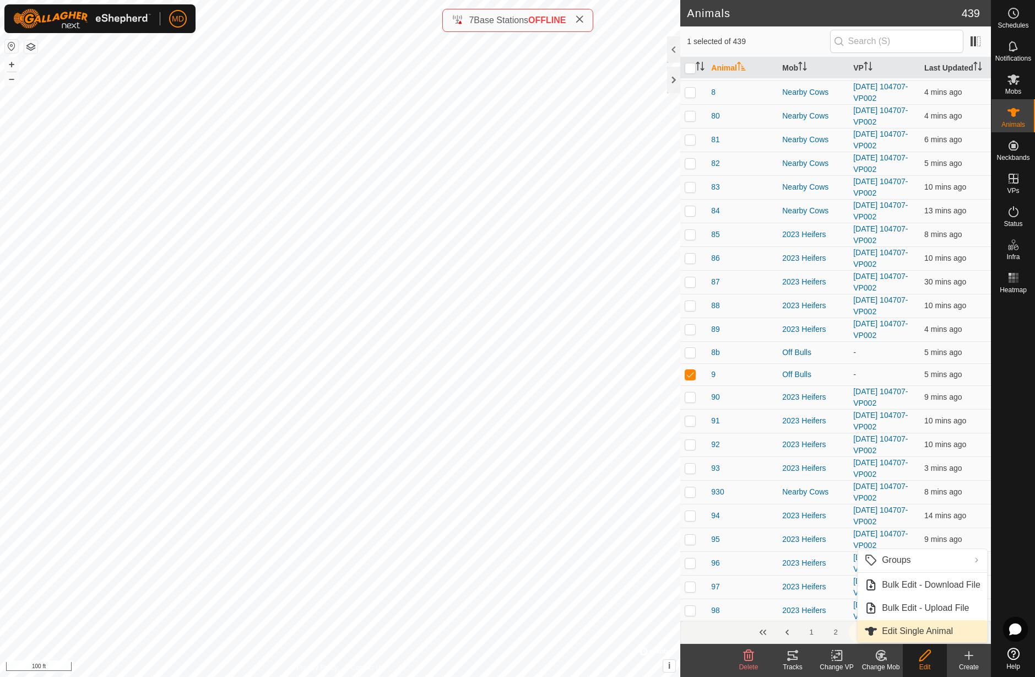
click at [918, 633] on link "Edit Single Animal" at bounding box center [922, 631] width 129 height 22
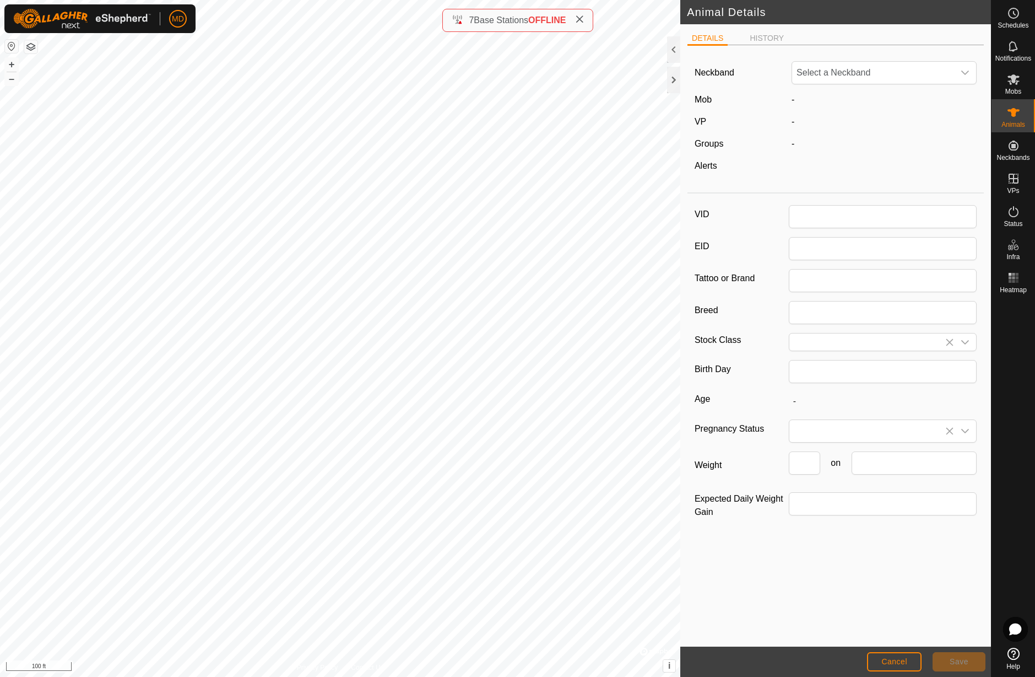
type input "9"
click at [827, 101] on span "Off Bulls" at bounding box center [826, 99] width 42 height 9
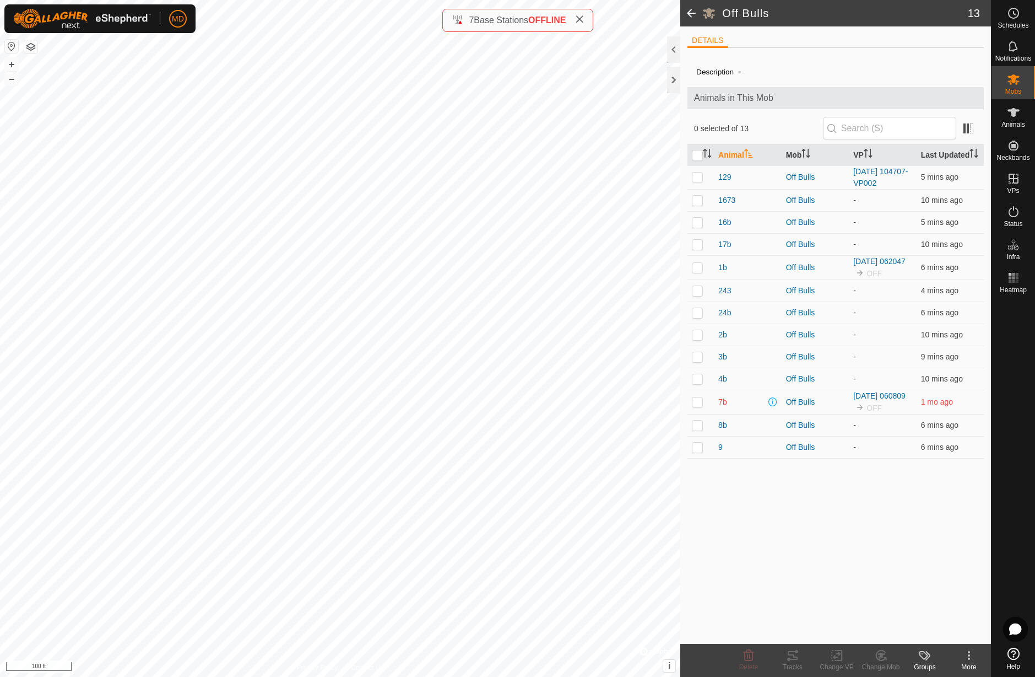
click at [689, 11] on span at bounding box center [692, 13] width 22 height 26
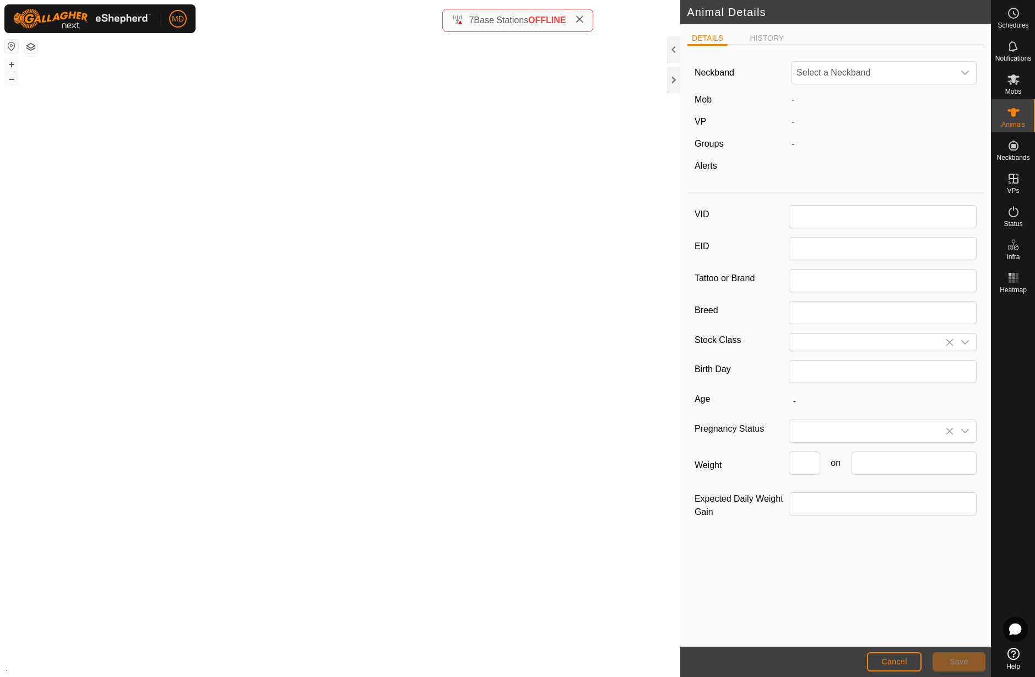
type input "9"
click at [796, 103] on icon at bounding box center [798, 99] width 13 height 13
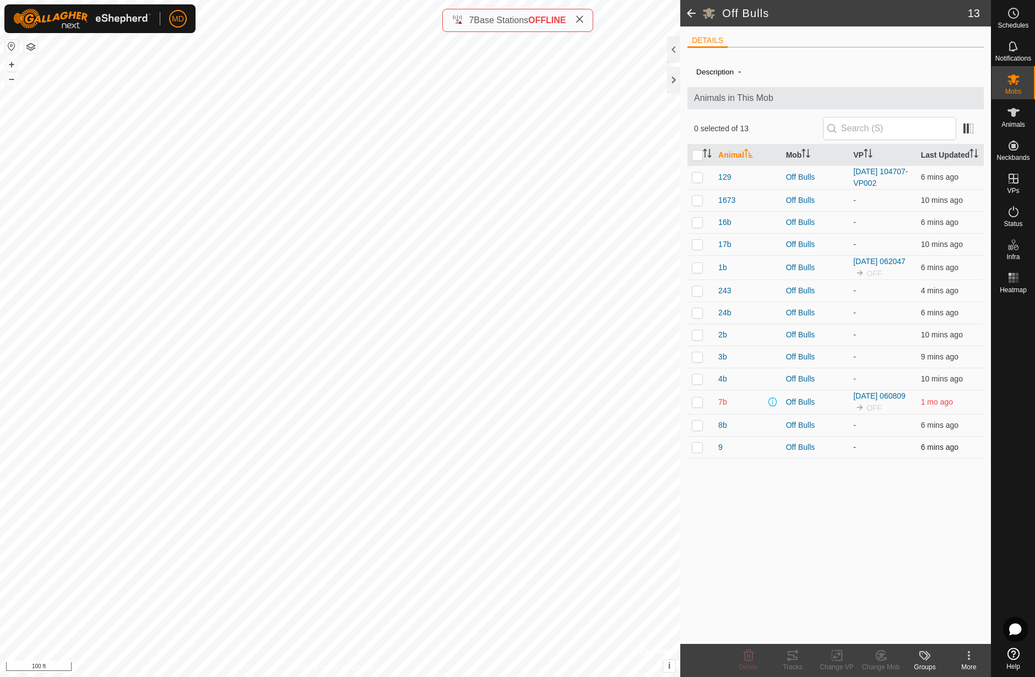
click at [699, 451] on p-checkbox at bounding box center [697, 446] width 11 height 9
click at [882, 660] on icon at bounding box center [880, 655] width 9 height 10
click at [887, 612] on link "Choose Mob..." at bounding box center [914, 608] width 109 height 22
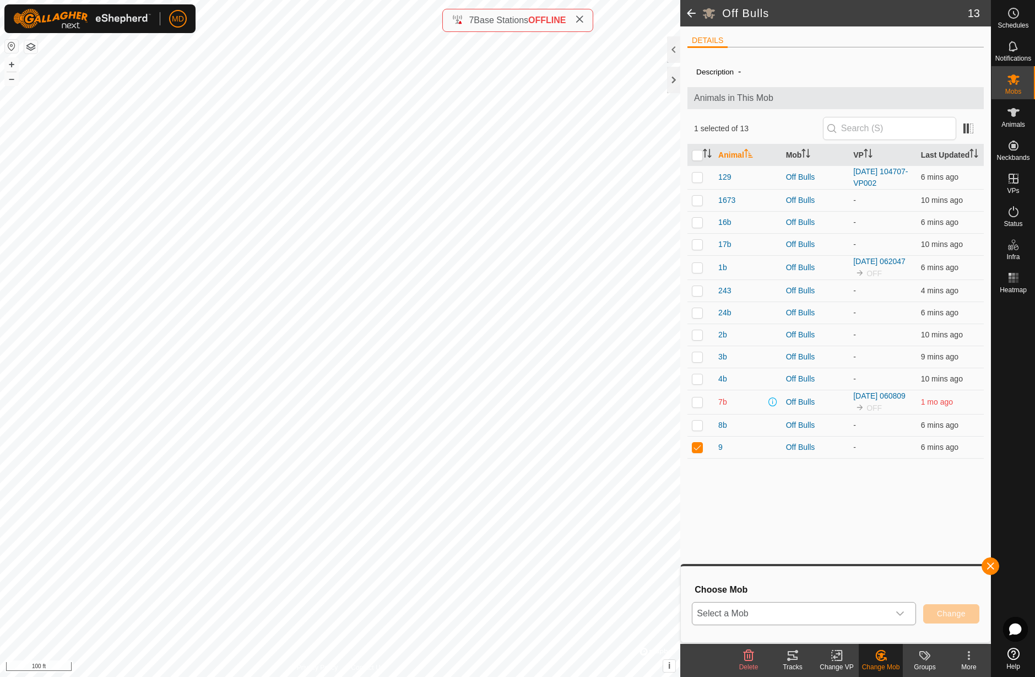
click at [902, 614] on icon "dropdown trigger" at bounding box center [901, 613] width 8 height 4
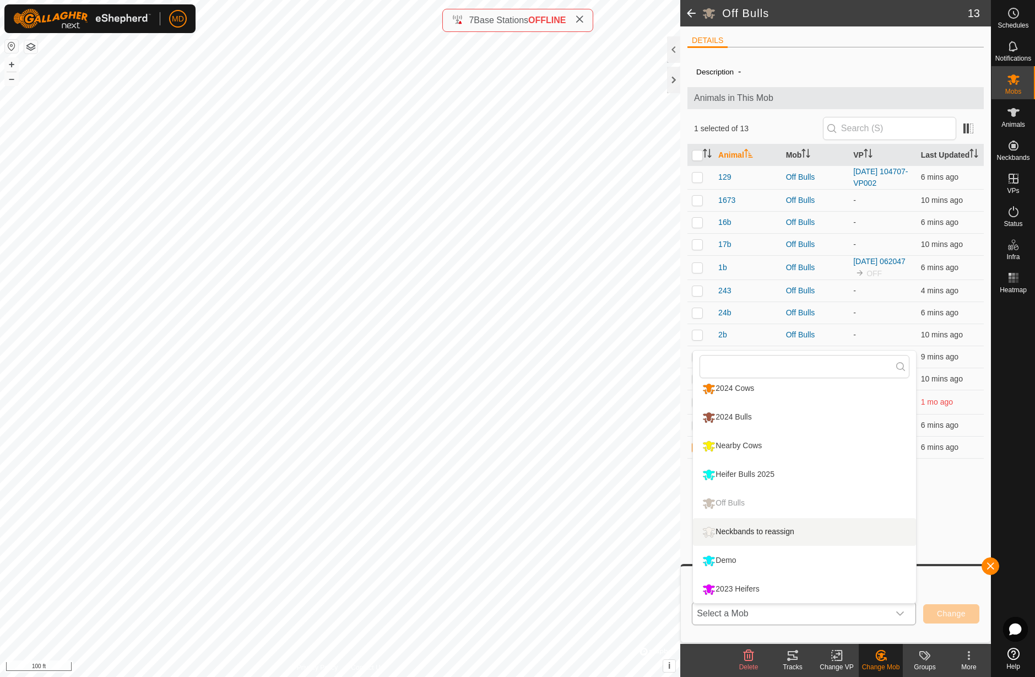
scroll to position [36, 0]
click at [757, 591] on li "2023 Heifers" at bounding box center [804, 589] width 223 height 28
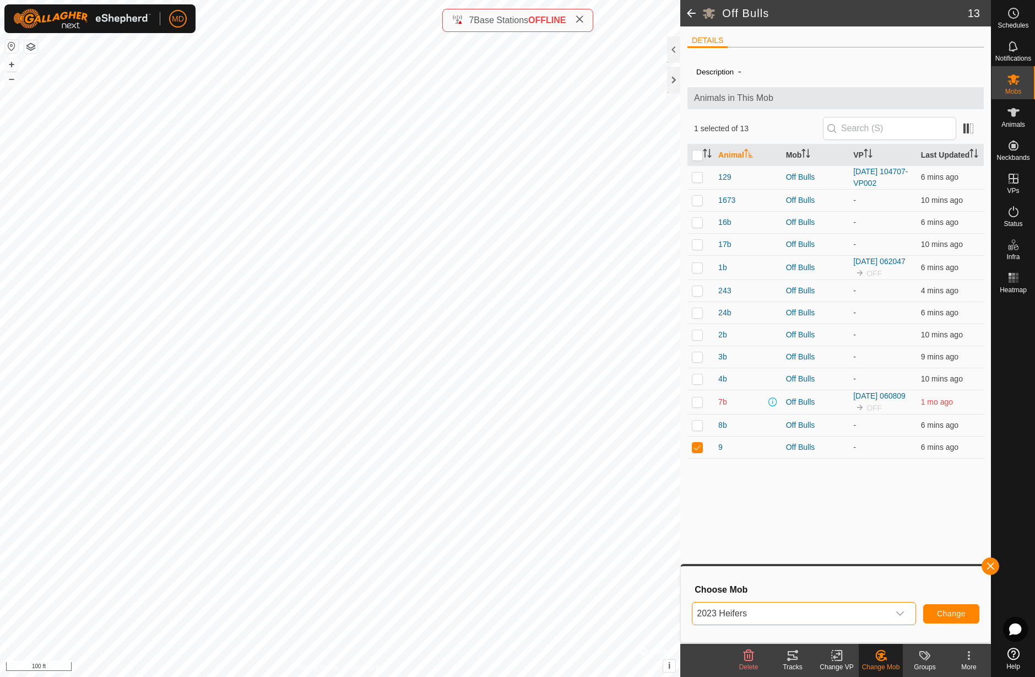
click at [949, 617] on span "Change" at bounding box center [951, 613] width 29 height 9
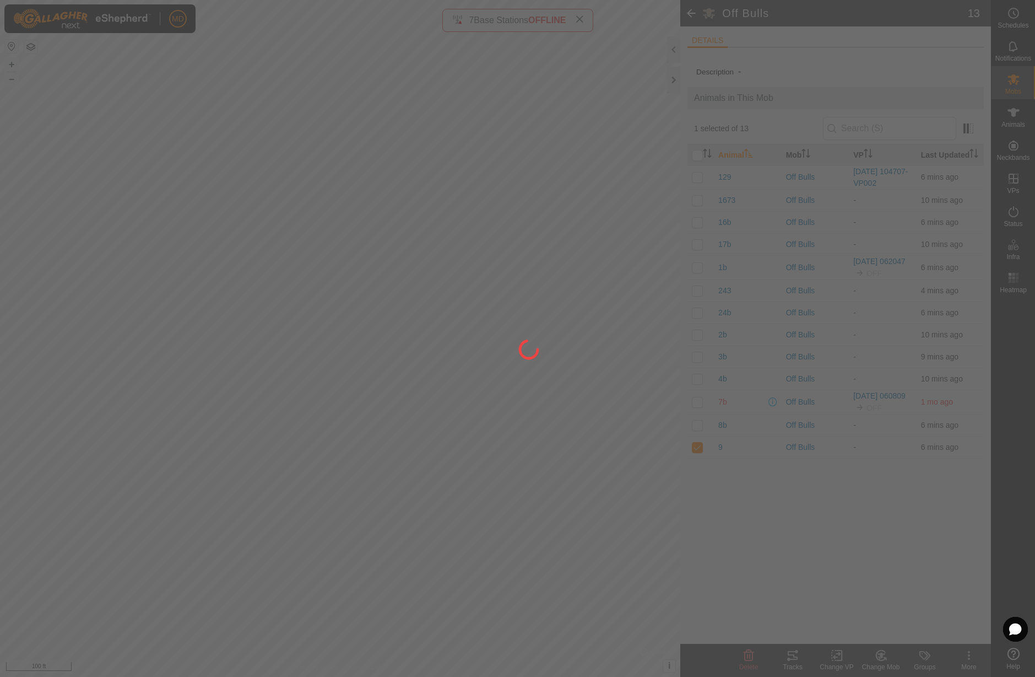
checkbox input "false"
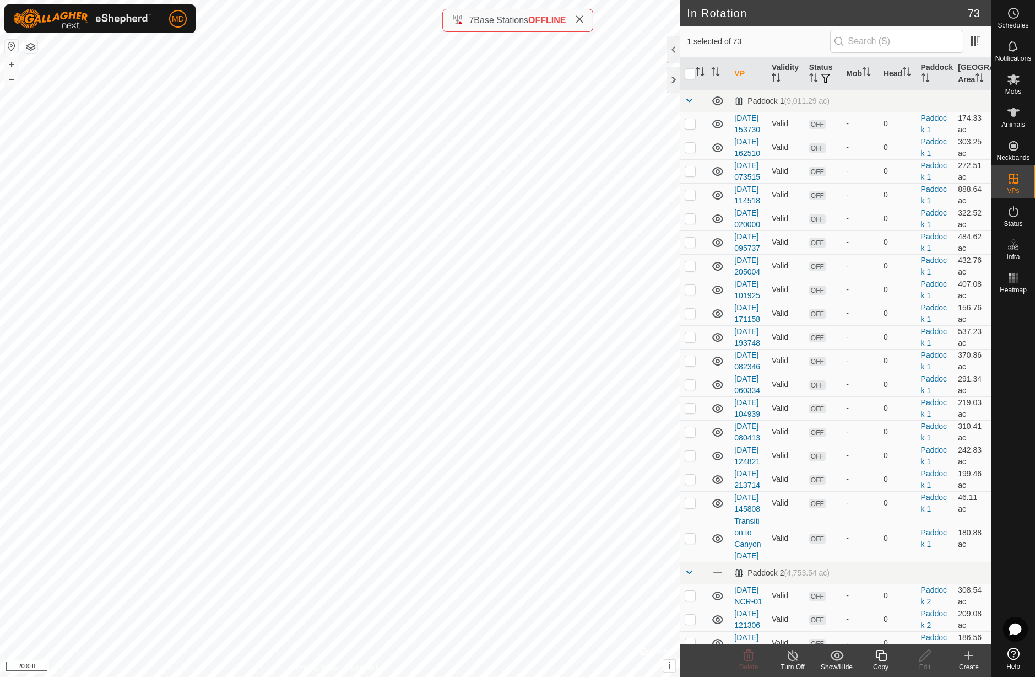
checkbox input "false"
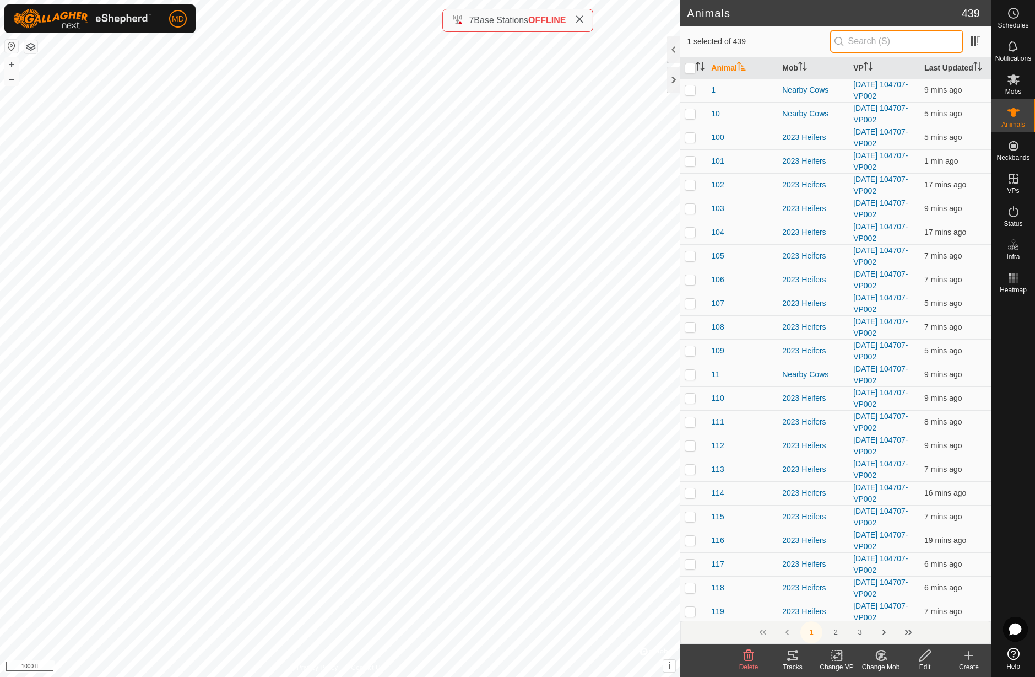
click at [863, 44] on input "text" at bounding box center [896, 41] width 133 height 23
type input "1b"
checkbox input "true"
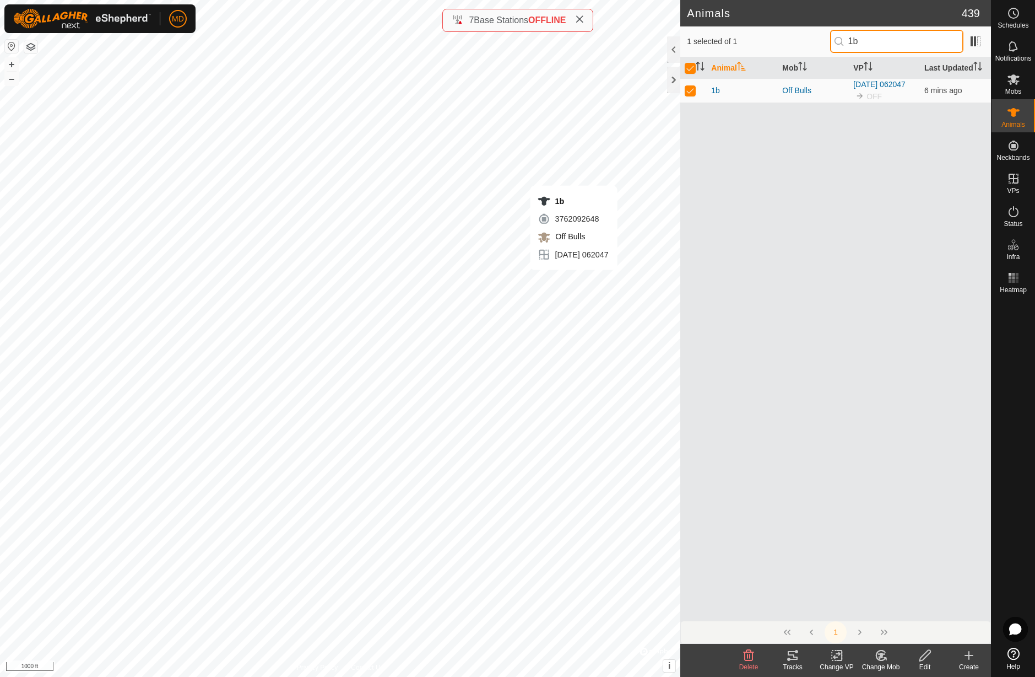
type input "1b"
checkbox input "false"
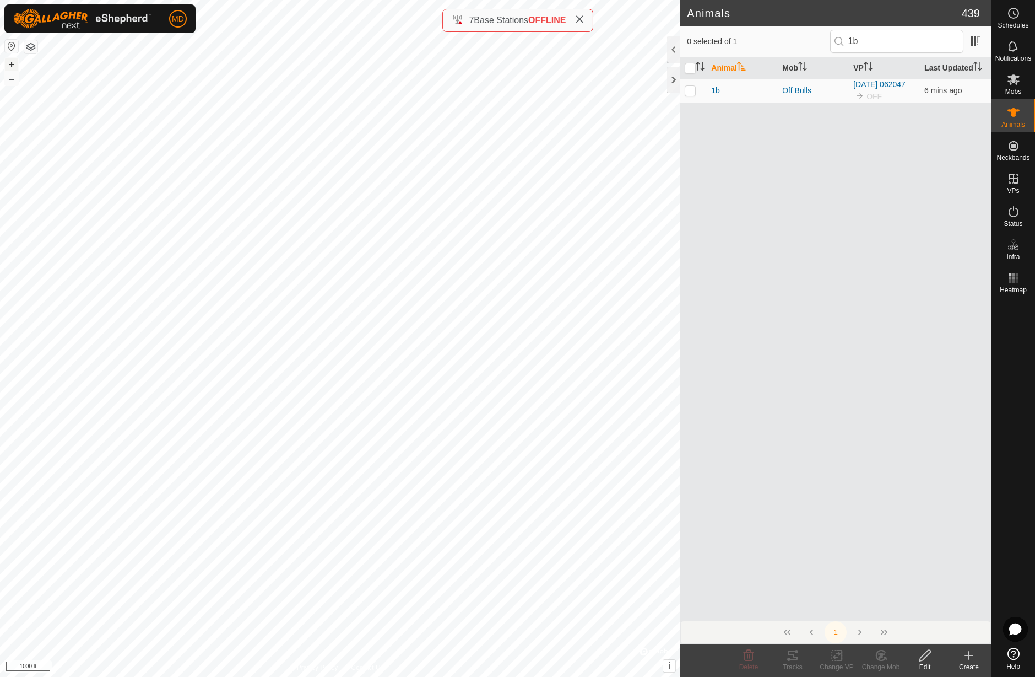
click at [10, 66] on button "+" at bounding box center [11, 64] width 13 height 13
click at [11, 67] on button "+" at bounding box center [11, 64] width 13 height 13
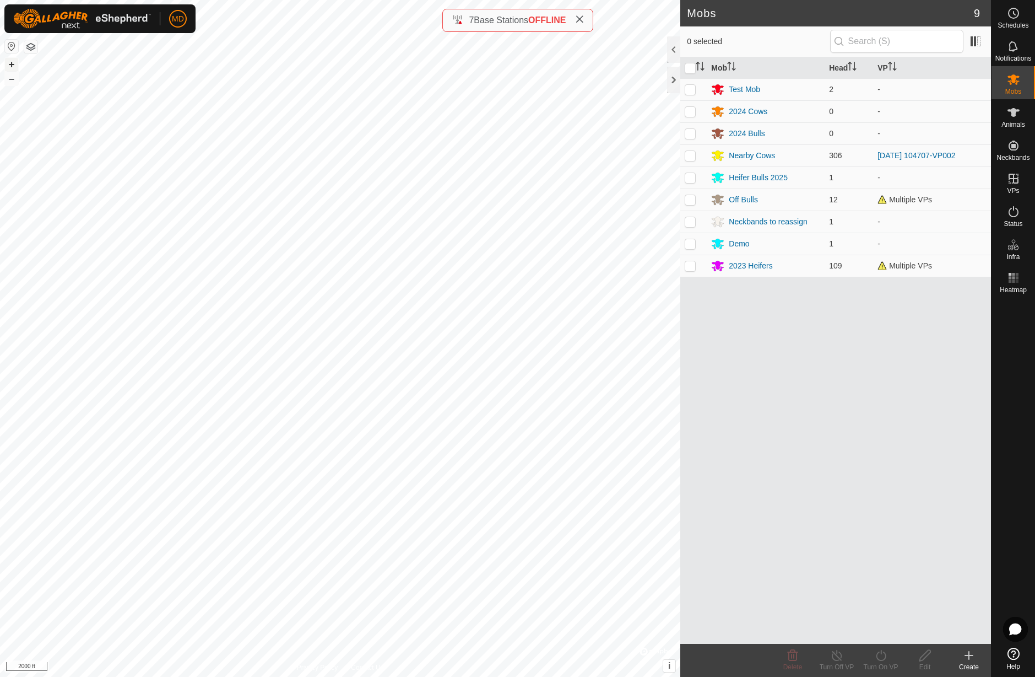
click at [9, 64] on button "+" at bounding box center [11, 64] width 13 height 13
click at [13, 63] on button "+" at bounding box center [11, 64] width 13 height 13
click at [12, 64] on button "+" at bounding box center [11, 64] width 13 height 13
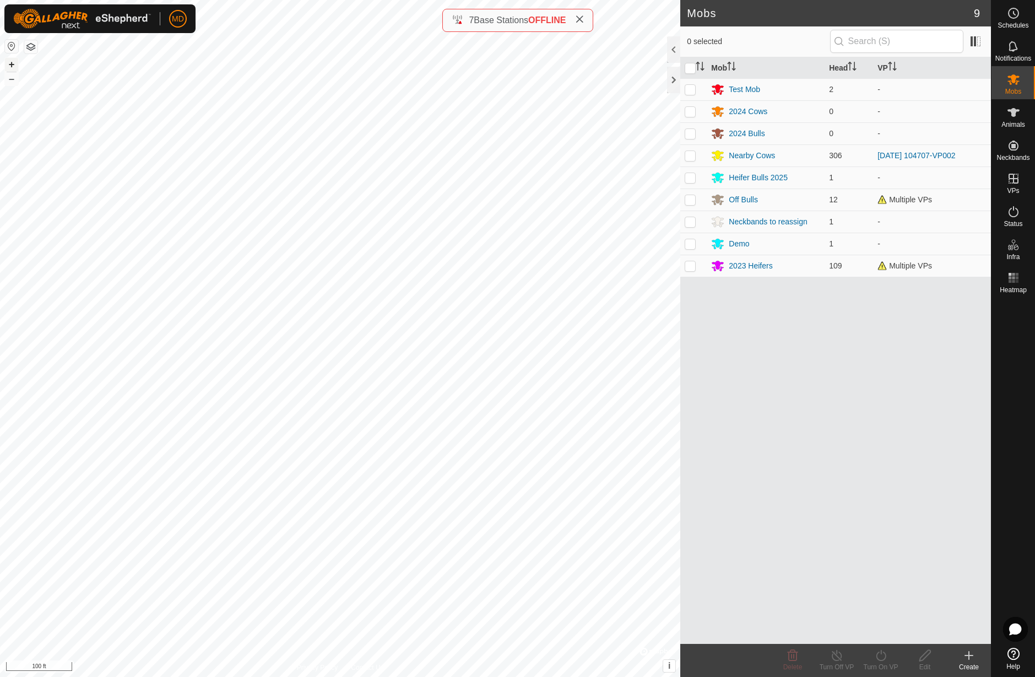
click at [14, 63] on button "+" at bounding box center [11, 64] width 13 height 13
click at [9, 82] on button "–" at bounding box center [11, 78] width 13 height 13
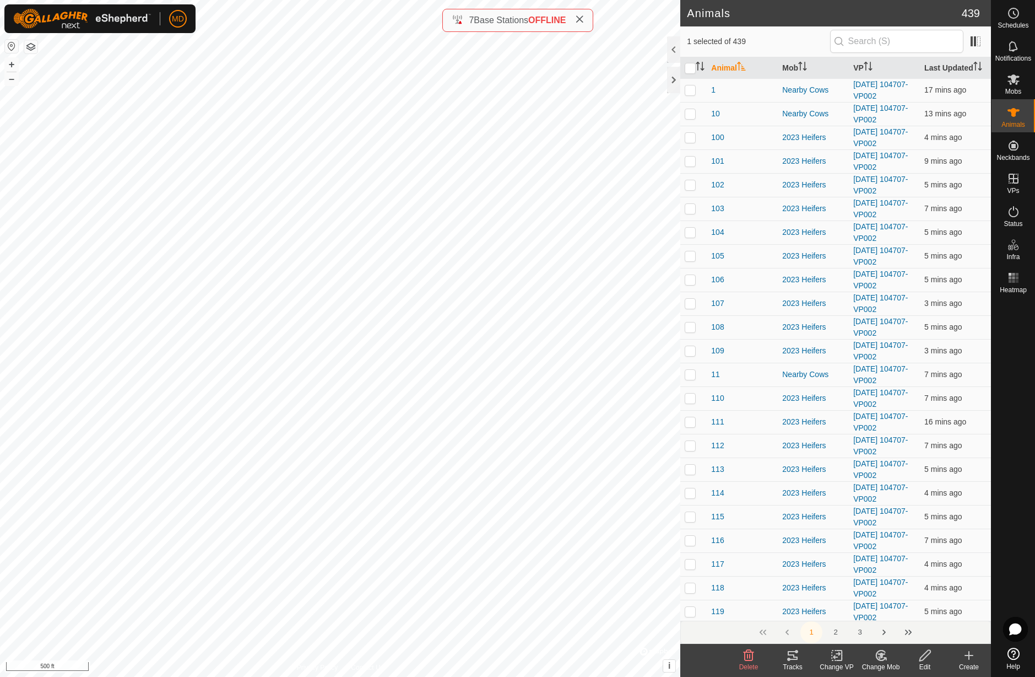
click at [794, 659] on icon at bounding box center [793, 655] width 10 height 9
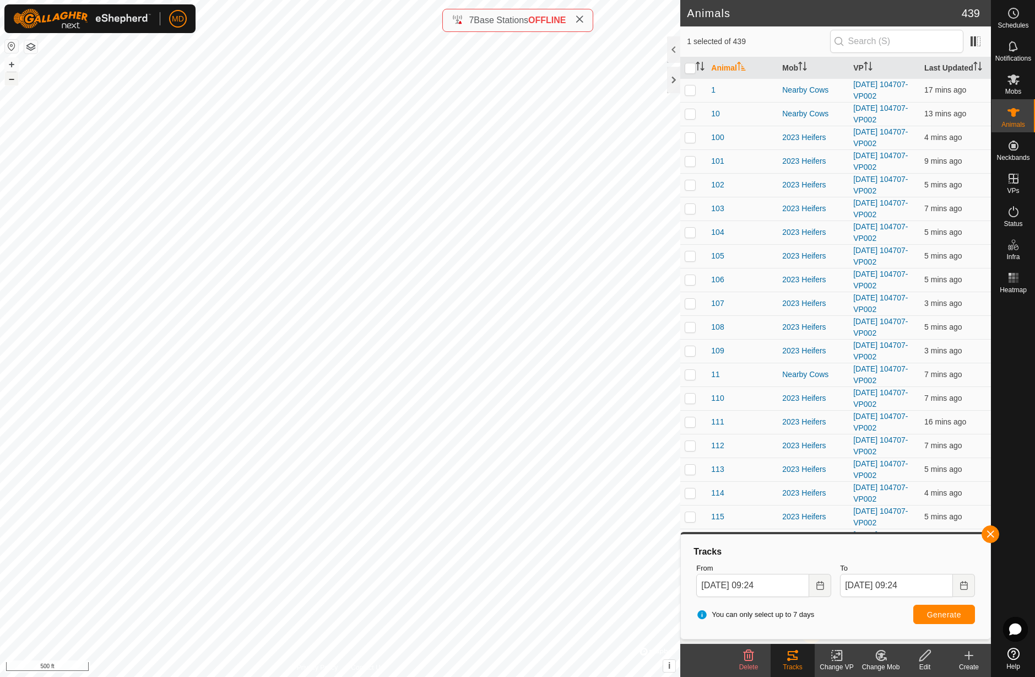
click at [13, 79] on button "–" at bounding box center [11, 78] width 13 height 13
checkbox input "false"
click at [795, 663] on div "Tracks" at bounding box center [793, 667] width 44 height 10
click at [940, 617] on span "Generate" at bounding box center [944, 614] width 34 height 9
click at [13, 63] on button "+" at bounding box center [11, 64] width 13 height 13
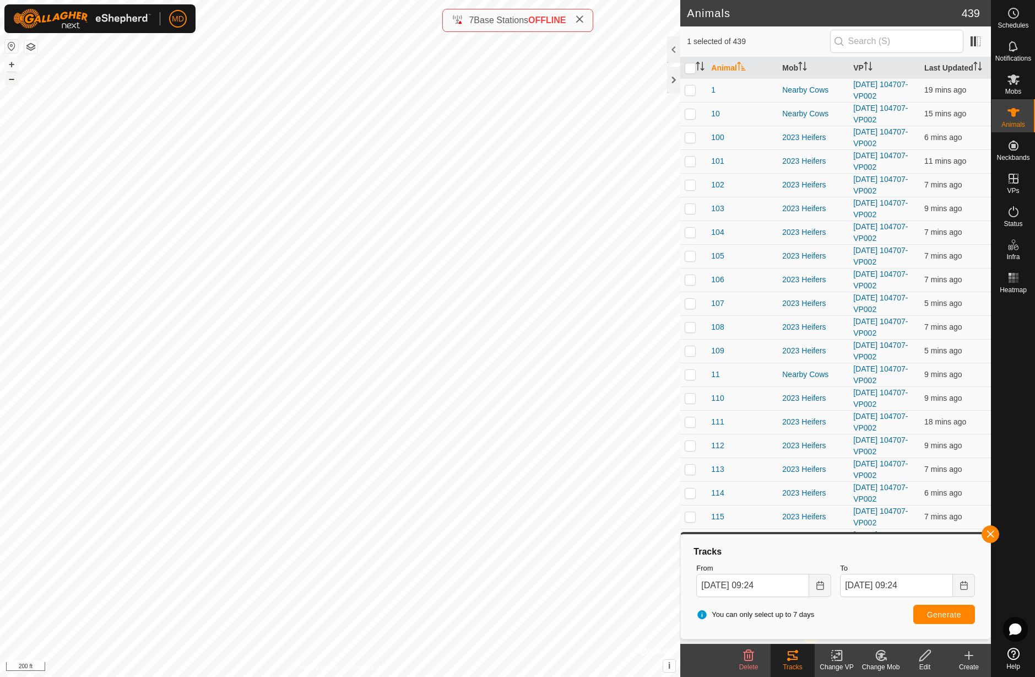
click at [10, 82] on button "–" at bounding box center [11, 78] width 13 height 13
click at [9, 64] on button "+" at bounding box center [11, 64] width 13 height 13
click at [9, 79] on button "–" at bounding box center [11, 78] width 13 height 13
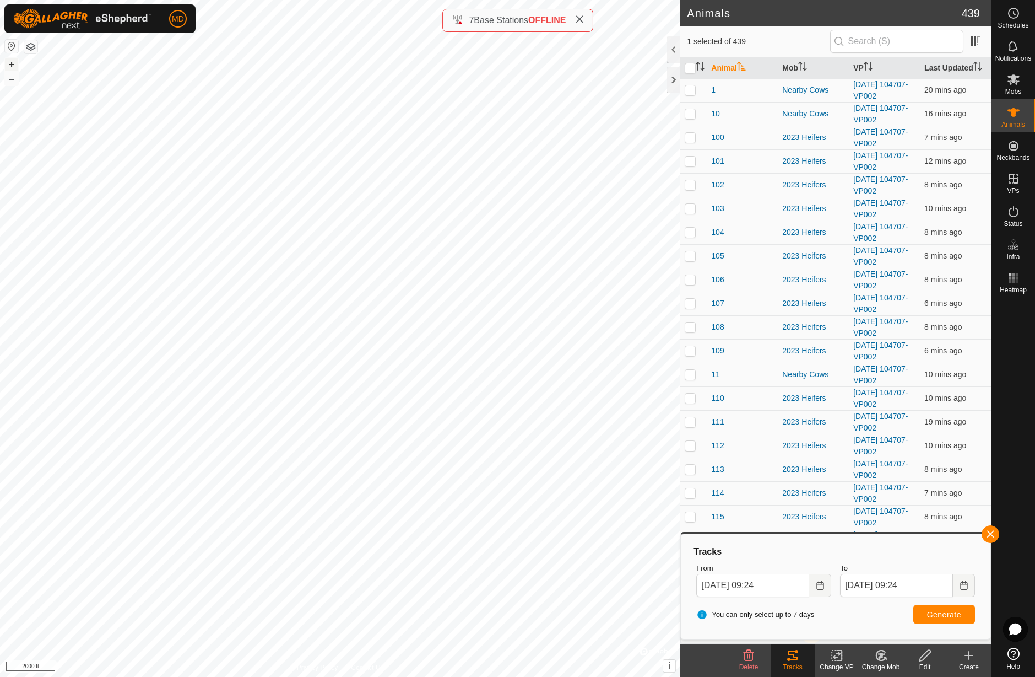
click at [11, 65] on button "+" at bounding box center [11, 64] width 13 height 13
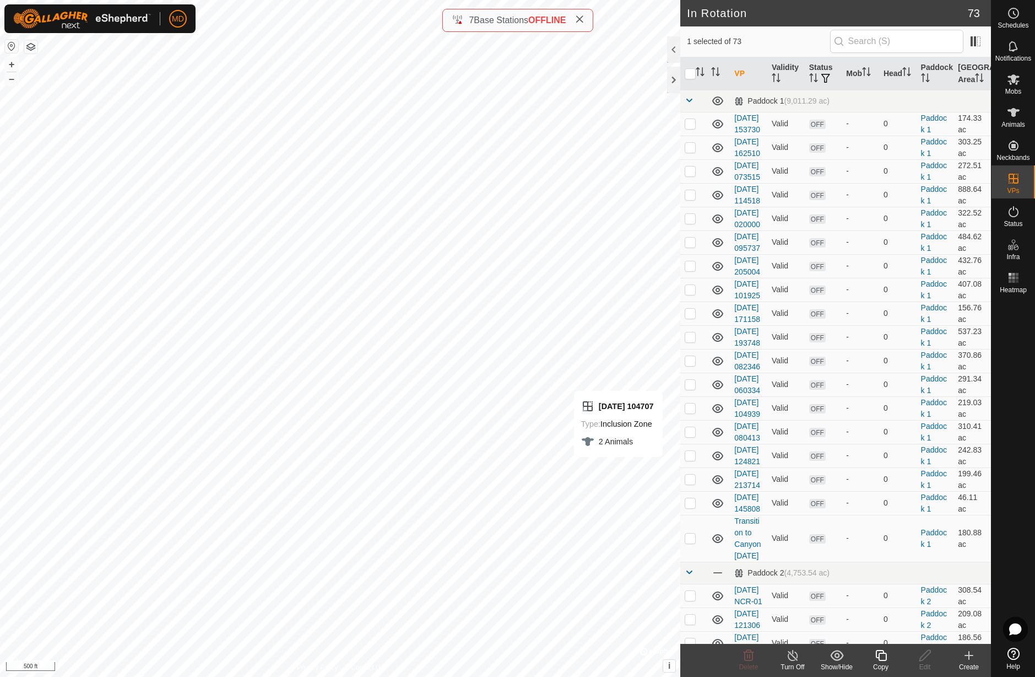
click at [883, 657] on icon at bounding box center [882, 655] width 14 height 13
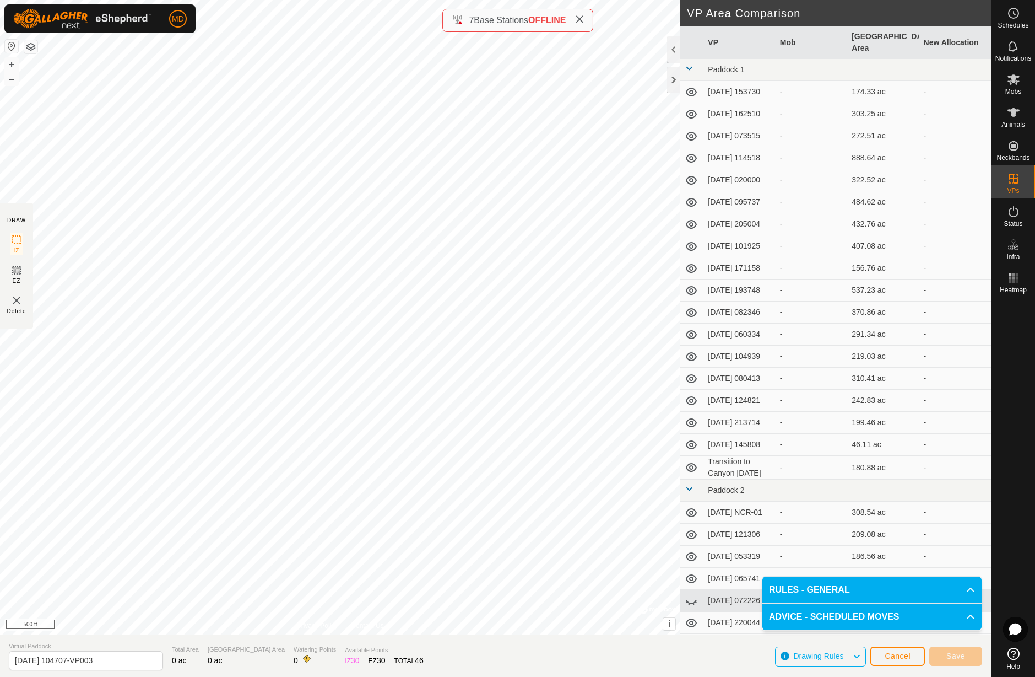
click at [894, 657] on span "Cancel" at bounding box center [898, 655] width 26 height 9
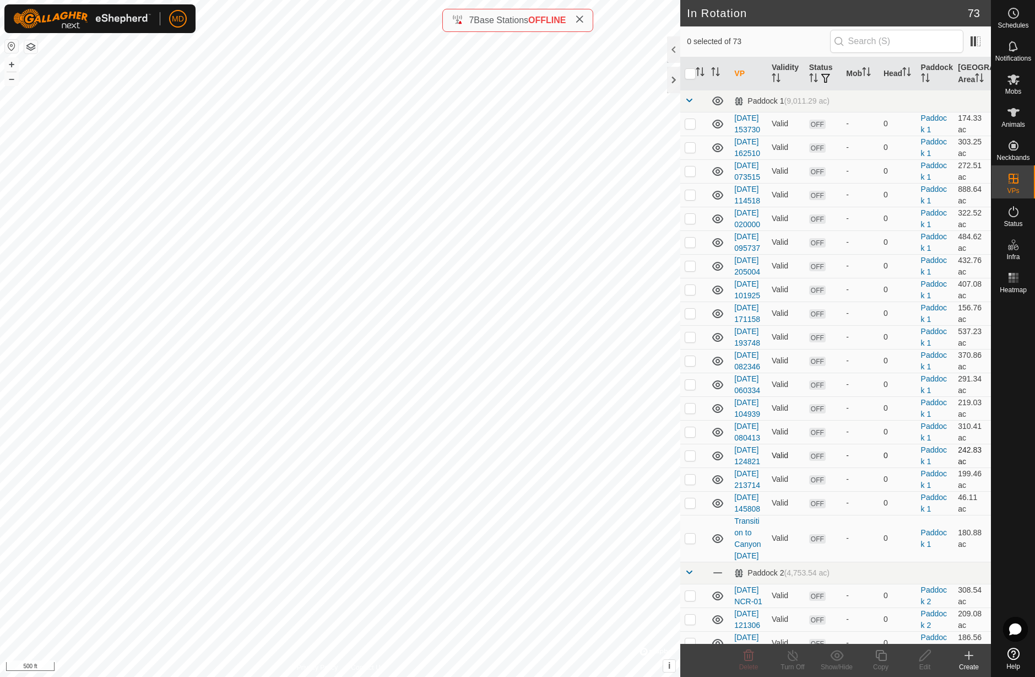
checkbox input "true"
click at [11, 80] on button "–" at bounding box center [11, 78] width 13 height 13
click at [796, 656] on icon at bounding box center [793, 655] width 14 height 13
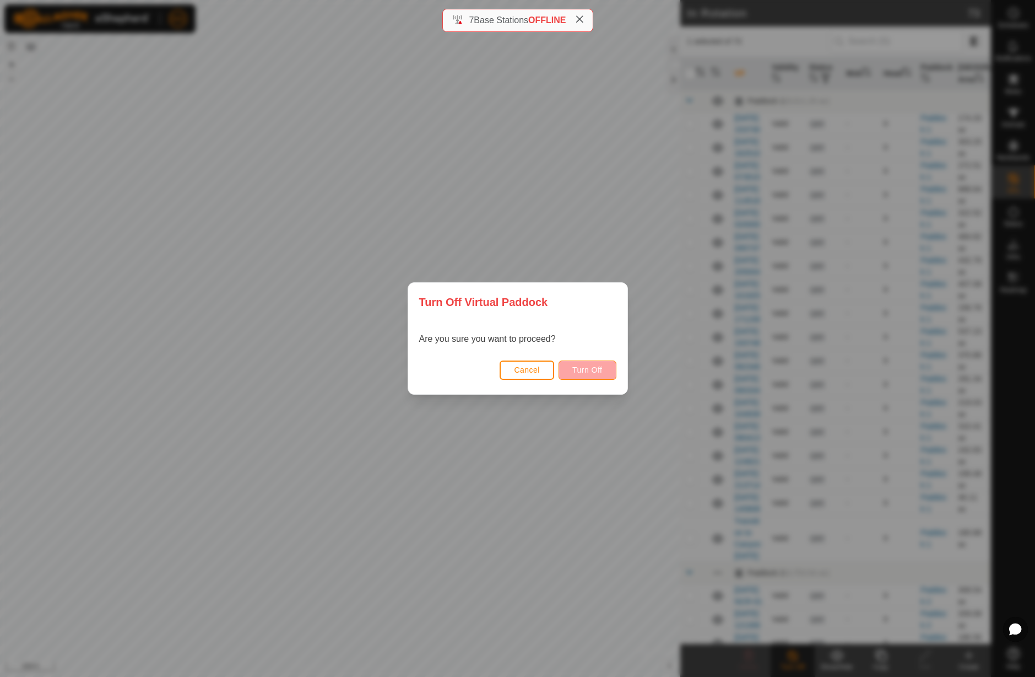
click at [589, 375] on button "Turn Off" at bounding box center [588, 369] width 58 height 19
